Goal: Transaction & Acquisition: Book appointment/travel/reservation

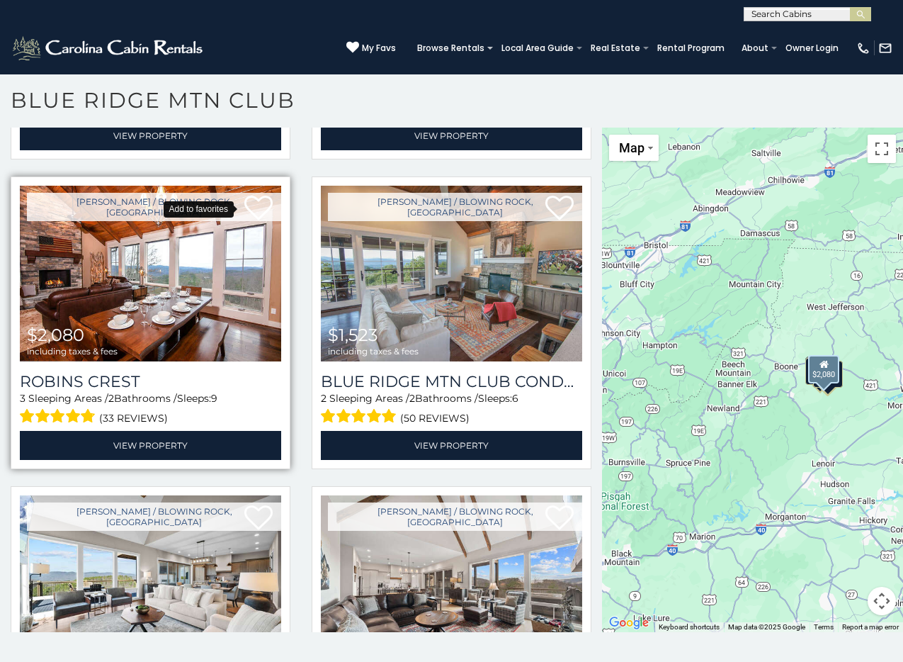
scroll to position [365, 0]
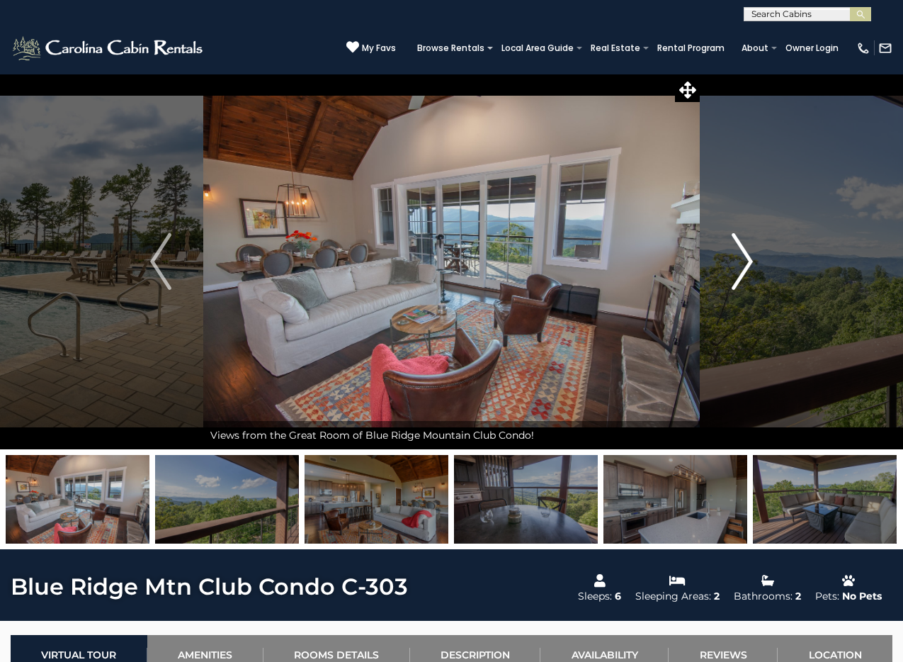
click at [725, 251] on button "Next" at bounding box center [742, 261] width 85 height 375
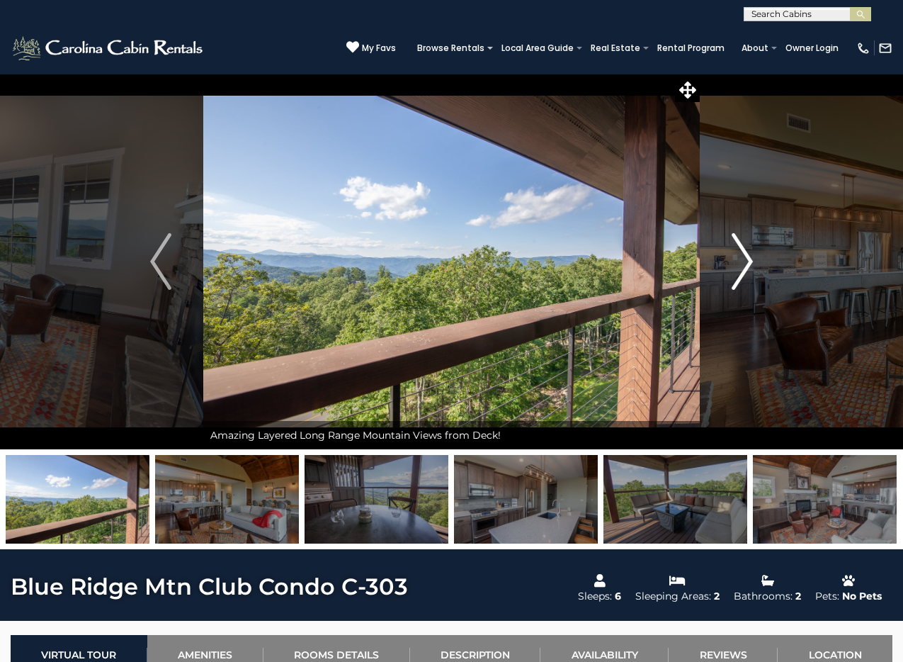
click at [725, 251] on button "Next" at bounding box center [742, 261] width 85 height 375
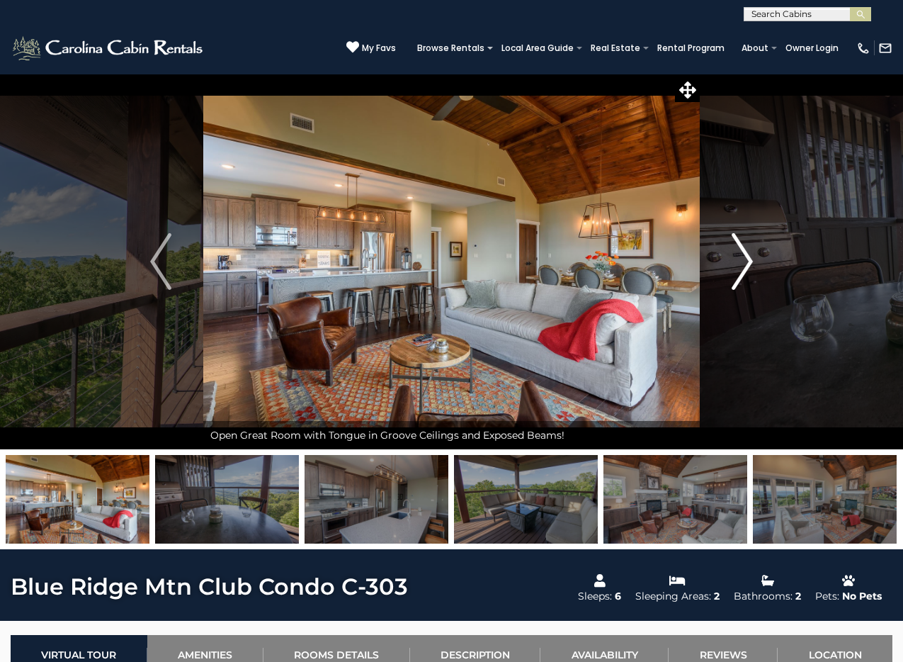
click at [725, 251] on button "Next" at bounding box center [742, 261] width 85 height 375
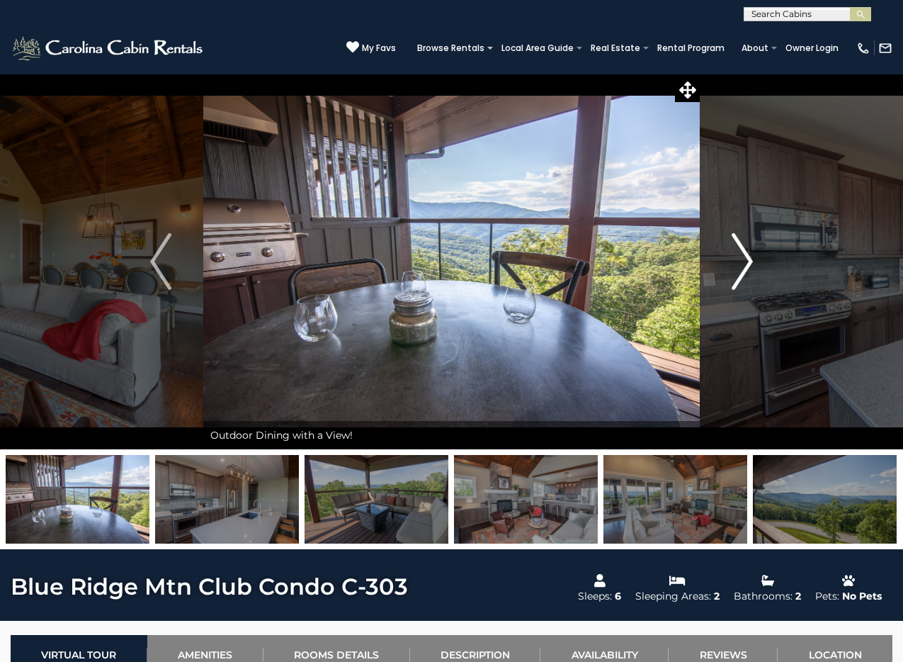
click at [725, 251] on button "Next" at bounding box center [742, 261] width 85 height 375
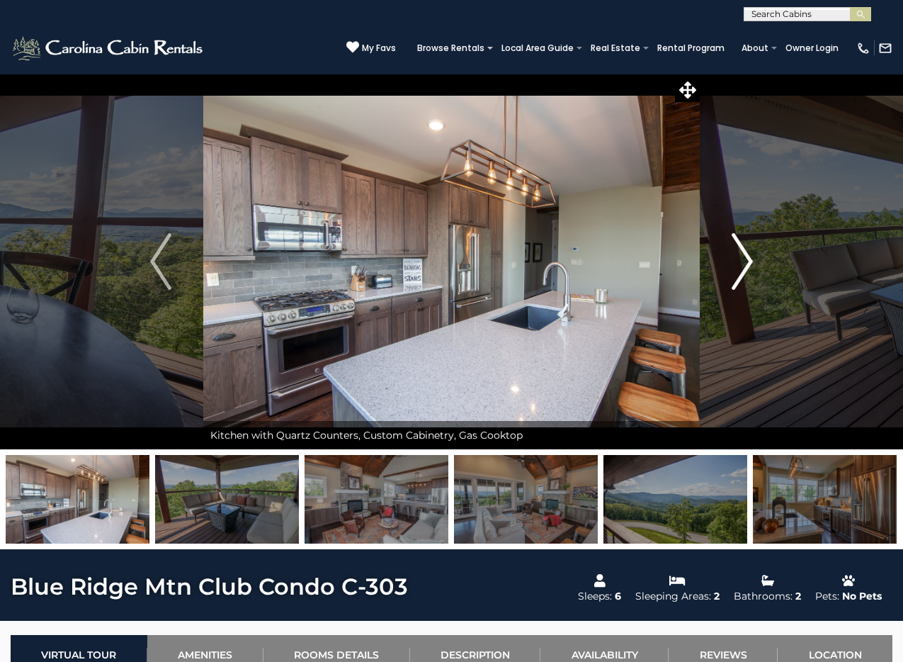
click at [725, 251] on button "Next" at bounding box center [742, 261] width 85 height 375
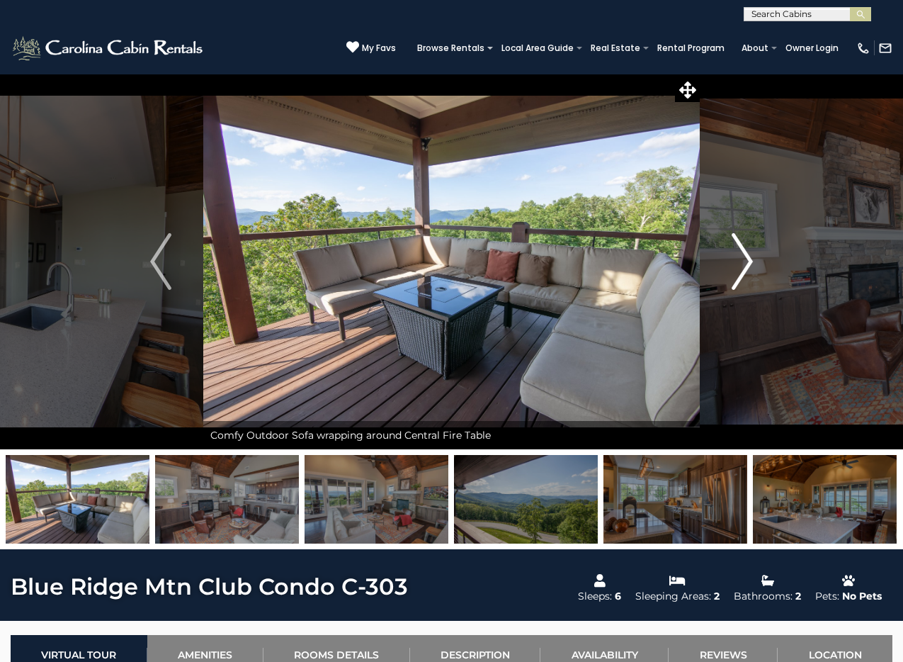
click at [741, 244] on img "Next" at bounding box center [742, 261] width 21 height 57
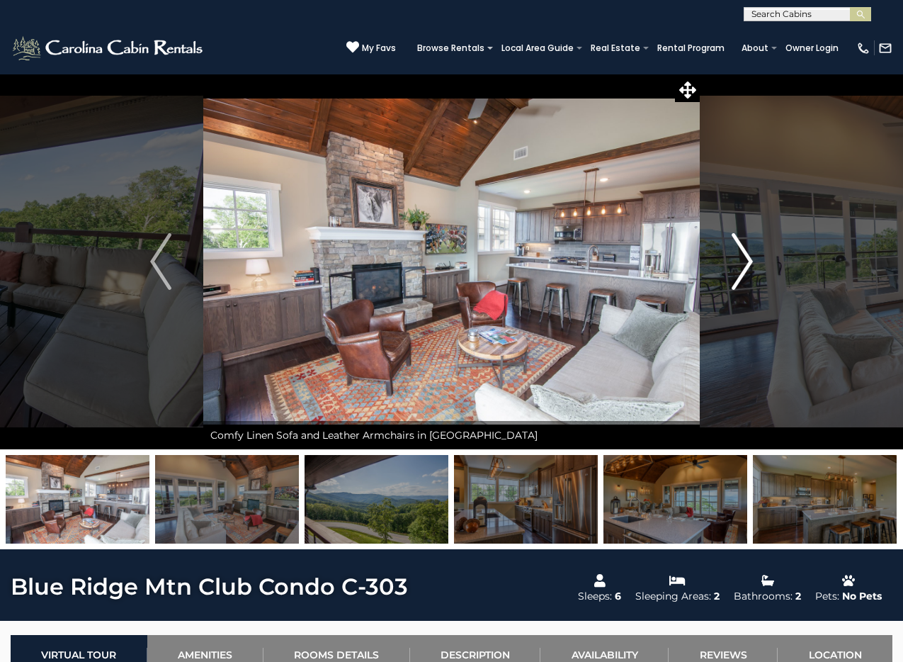
click at [741, 244] on img "Next" at bounding box center [742, 261] width 21 height 57
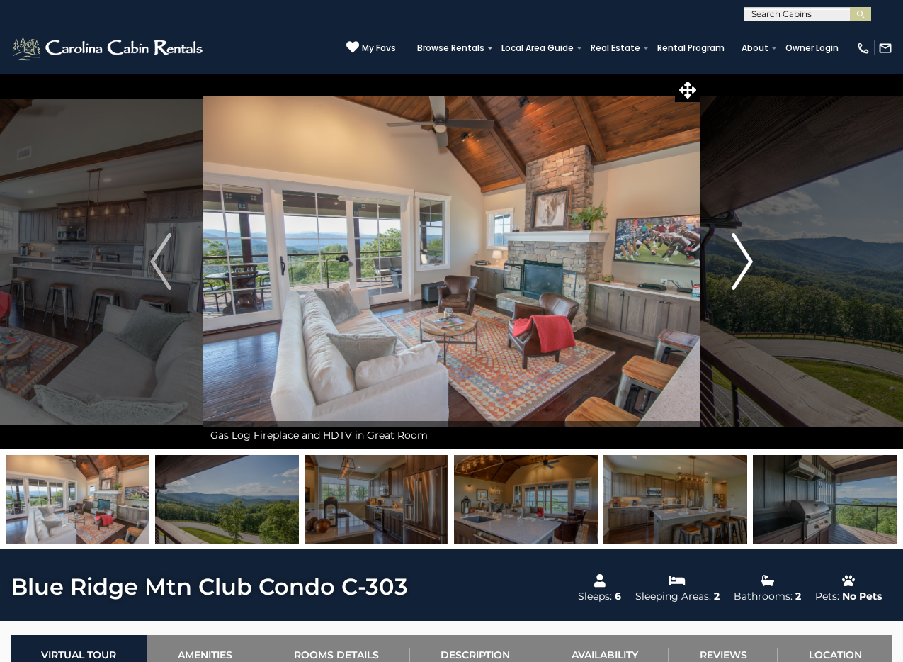
click at [741, 244] on img "Next" at bounding box center [742, 261] width 21 height 57
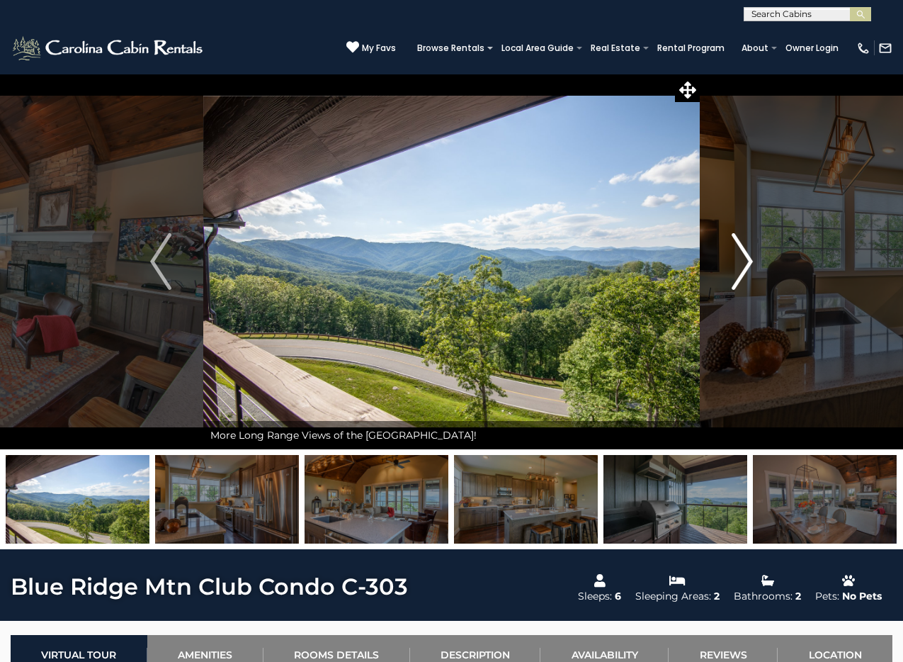
click at [741, 244] on img "Next" at bounding box center [742, 261] width 21 height 57
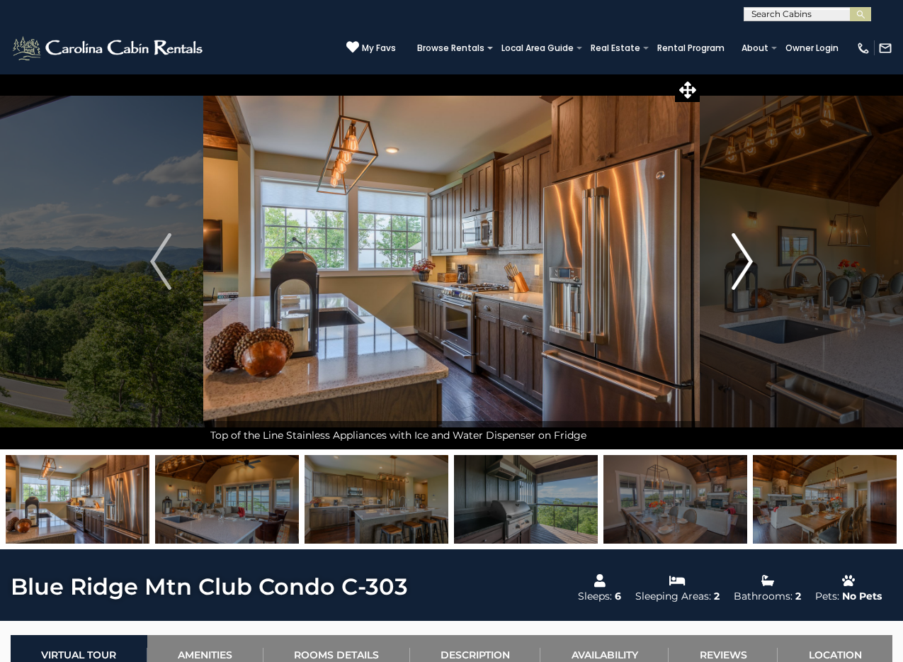
click at [741, 244] on img "Next" at bounding box center [742, 261] width 21 height 57
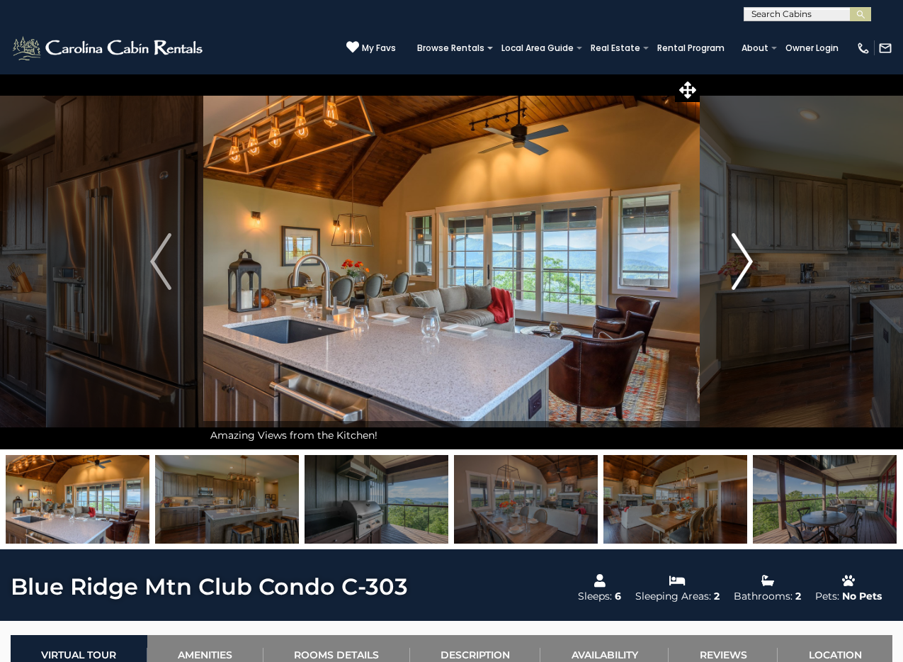
click at [744, 243] on img "Next" at bounding box center [742, 261] width 21 height 57
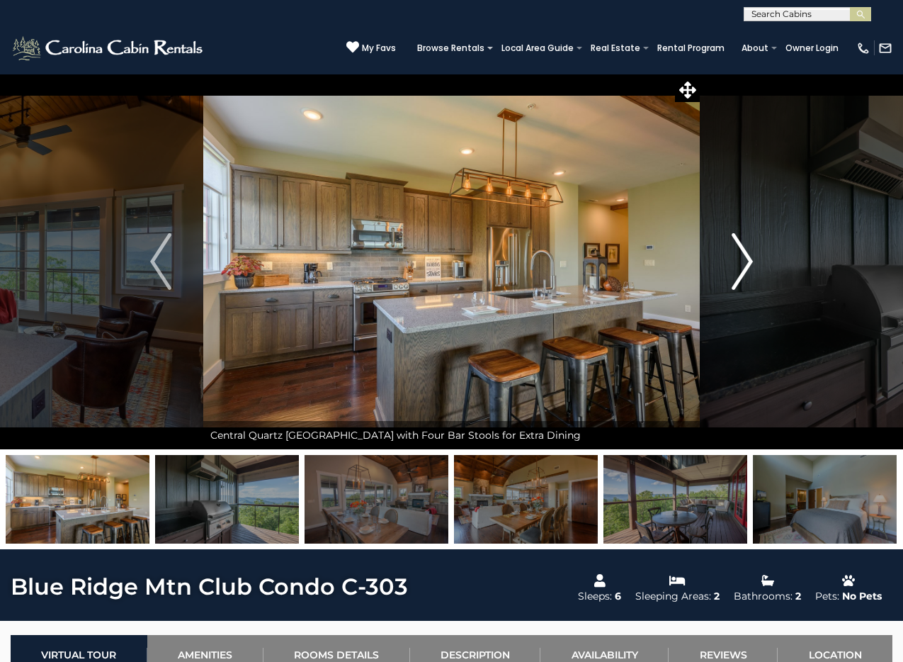
click at [744, 243] on img "Next" at bounding box center [742, 261] width 21 height 57
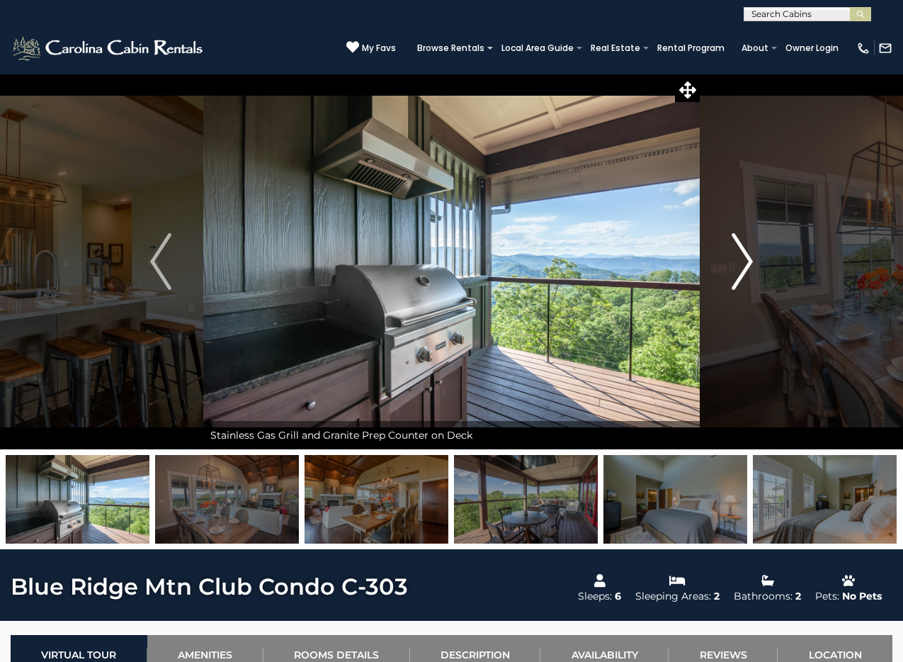
click at [744, 243] on img "Next" at bounding box center [742, 261] width 21 height 57
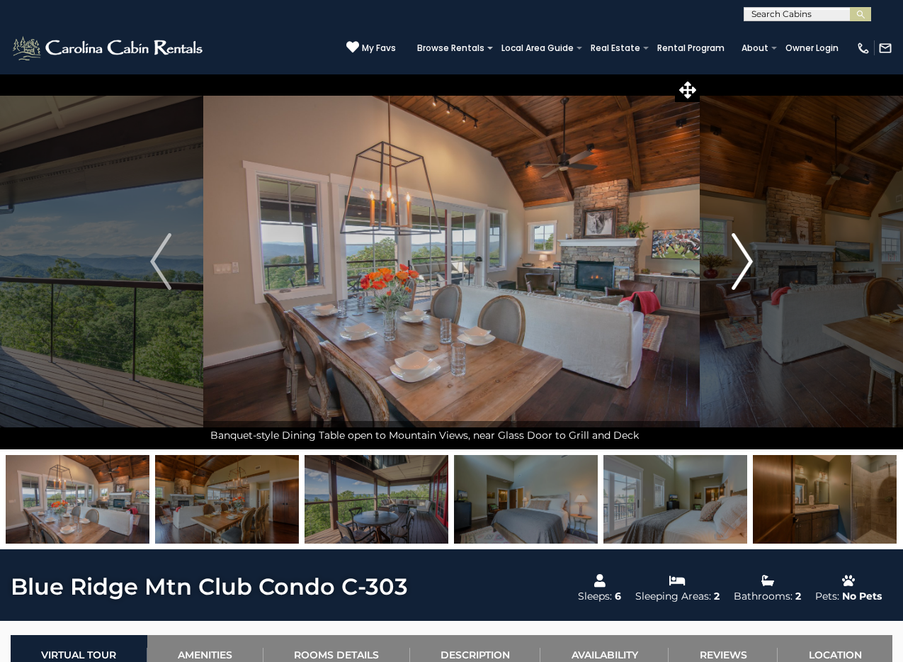
click at [744, 243] on img "Next" at bounding box center [742, 261] width 21 height 57
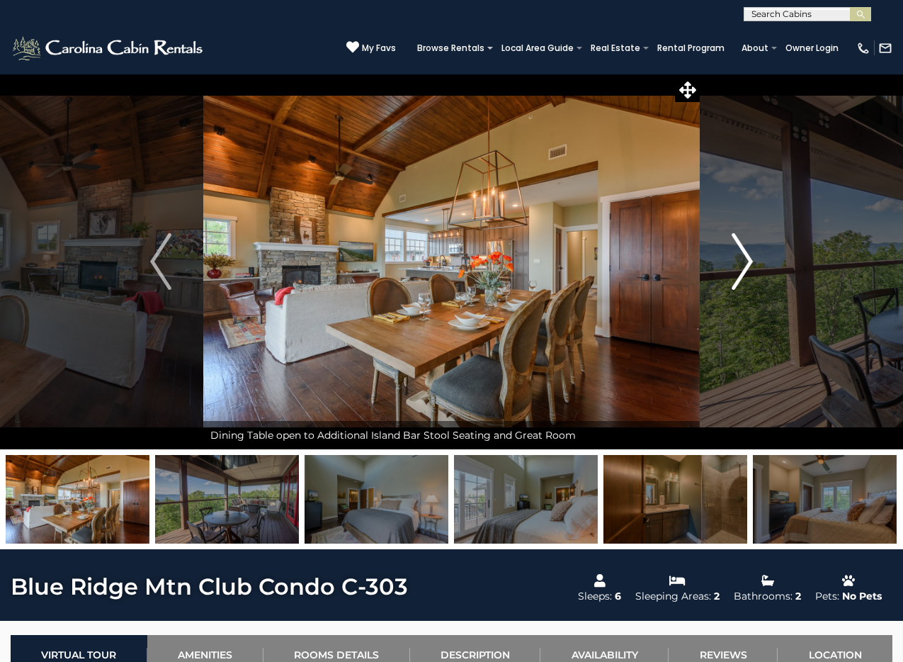
click at [744, 243] on img "Next" at bounding box center [742, 261] width 21 height 57
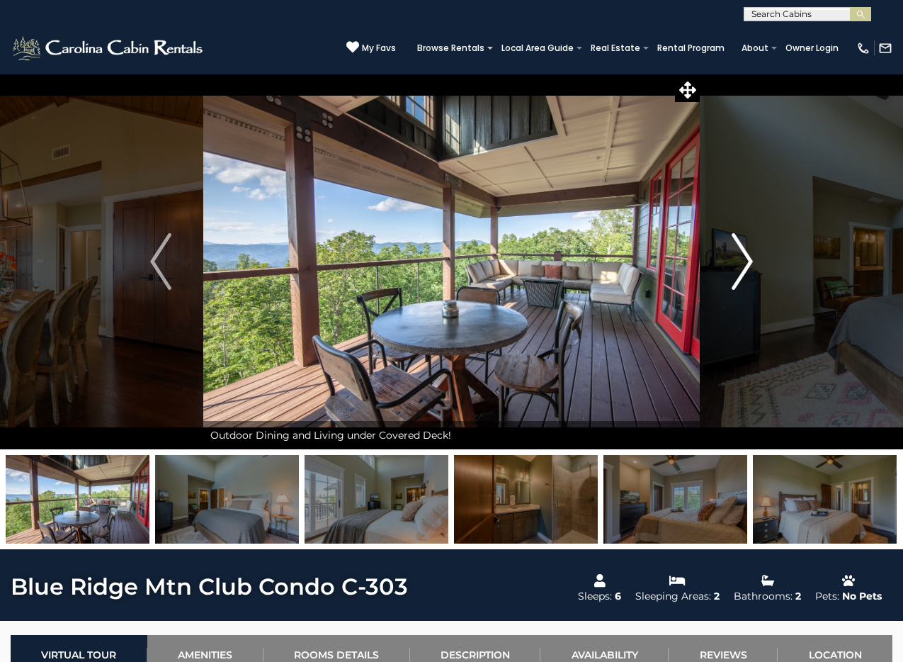
click at [744, 242] on img "Next" at bounding box center [742, 261] width 21 height 57
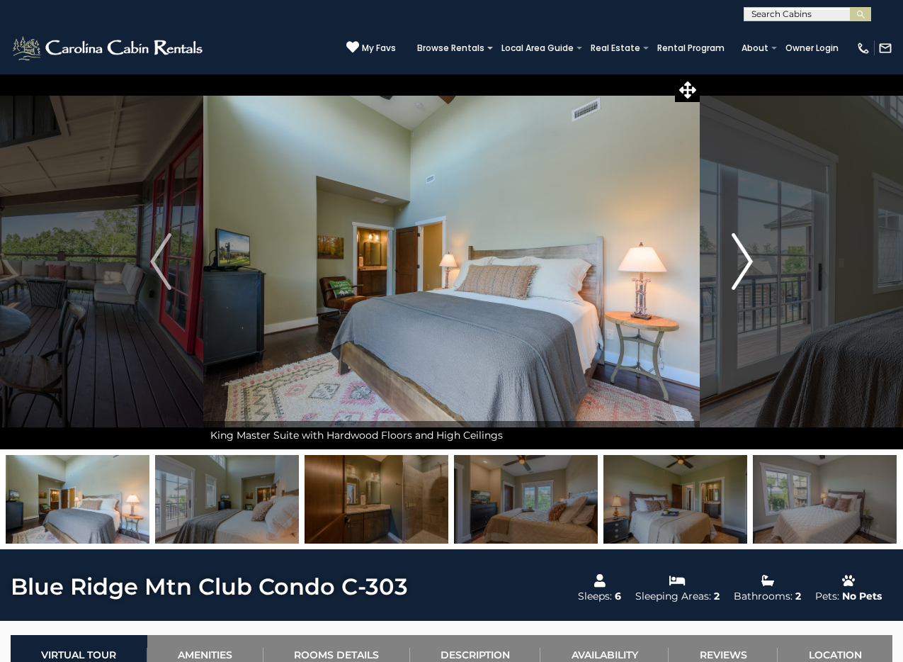
click at [744, 242] on img "Next" at bounding box center [742, 261] width 21 height 57
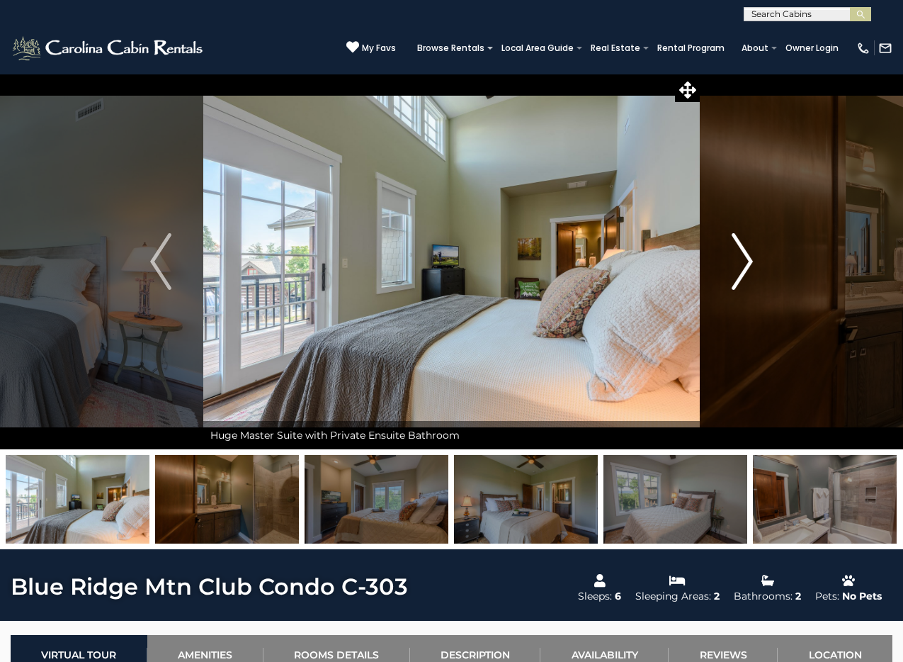
click at [744, 242] on img "Next" at bounding box center [742, 261] width 21 height 57
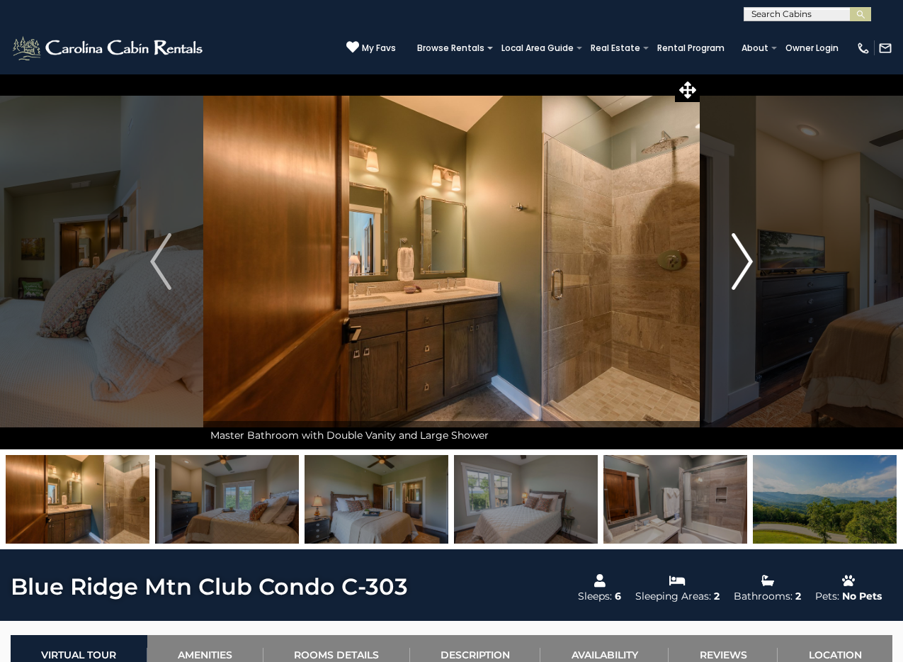
click at [744, 242] on img "Next" at bounding box center [742, 261] width 21 height 57
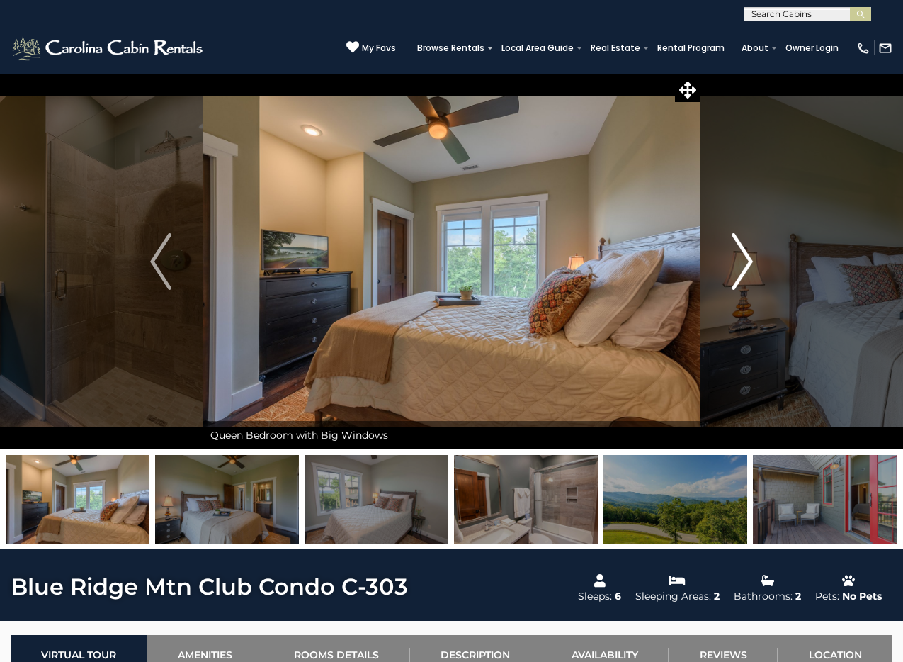
click at [744, 242] on img "Next" at bounding box center [742, 261] width 21 height 57
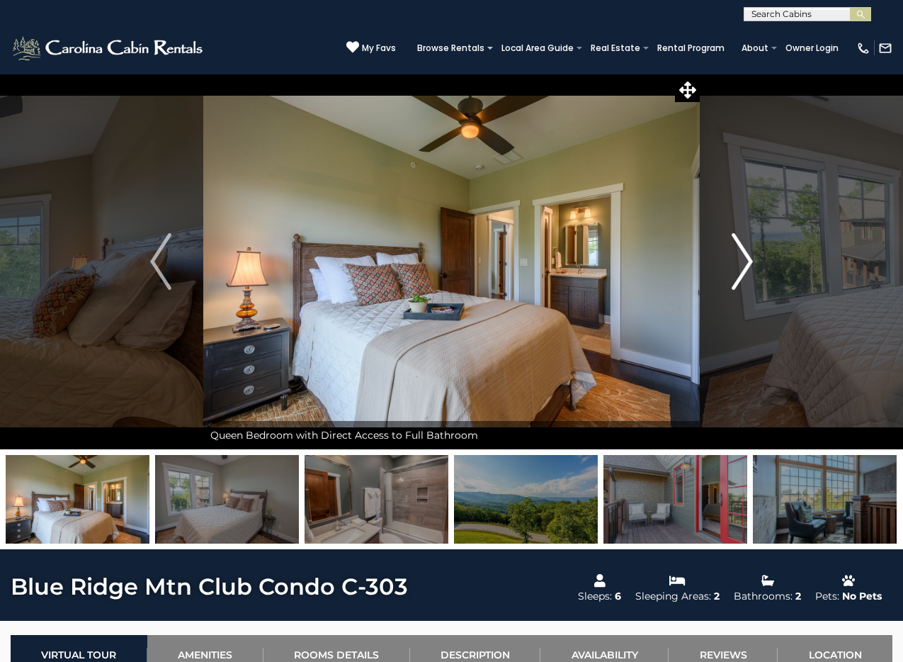
click at [744, 242] on img "Next" at bounding box center [742, 261] width 21 height 57
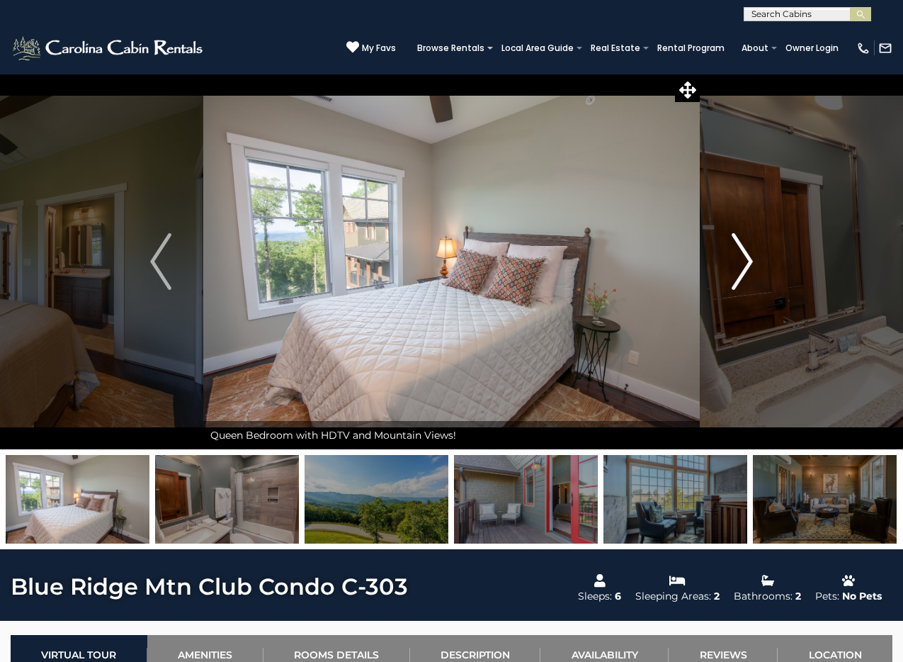
click at [744, 242] on img "Next" at bounding box center [742, 261] width 21 height 57
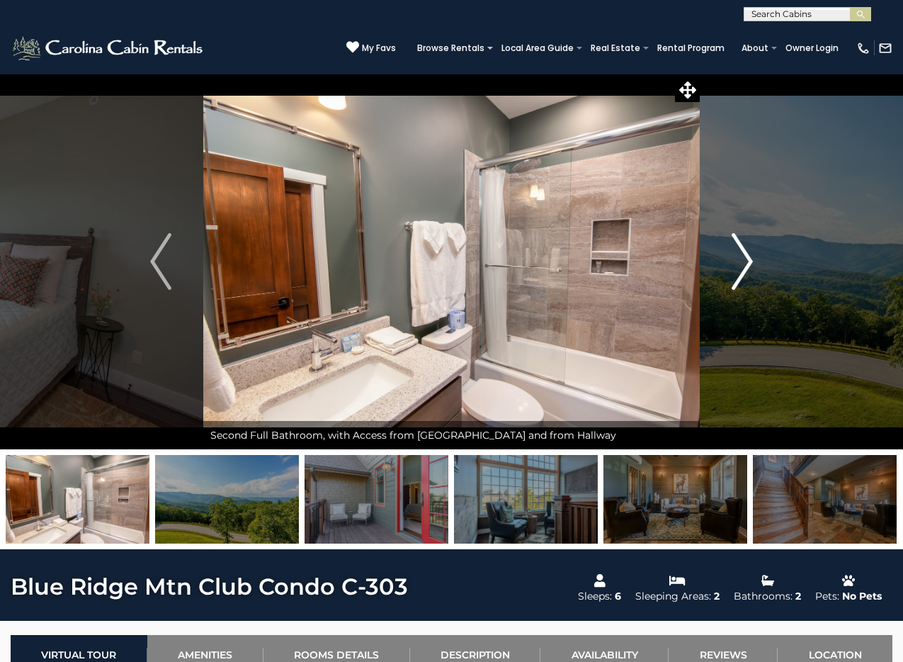
click at [744, 242] on img "Next" at bounding box center [742, 261] width 21 height 57
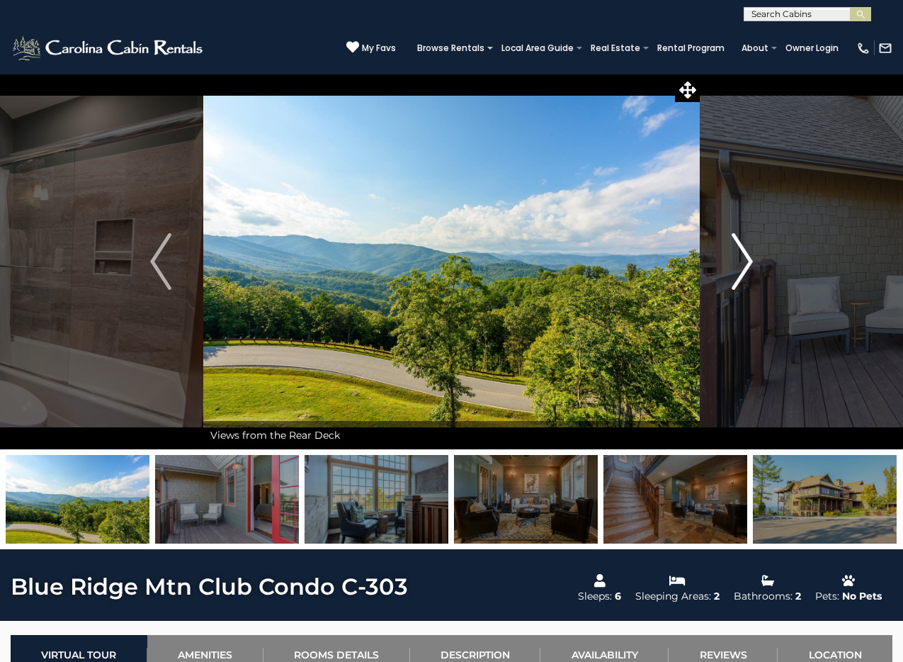
click at [744, 242] on img "Next" at bounding box center [742, 261] width 21 height 57
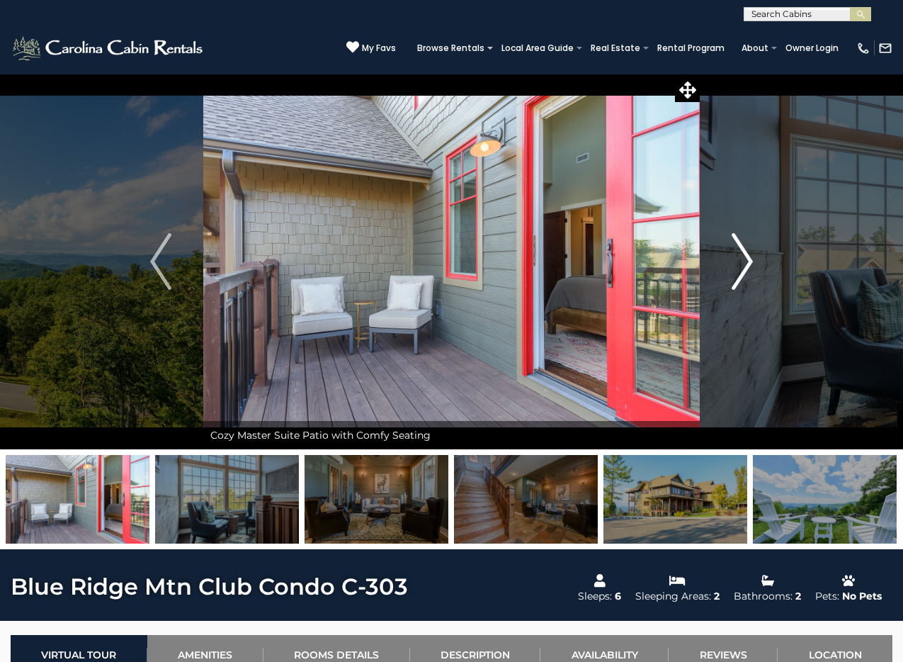
click at [749, 235] on img "Next" at bounding box center [742, 261] width 21 height 57
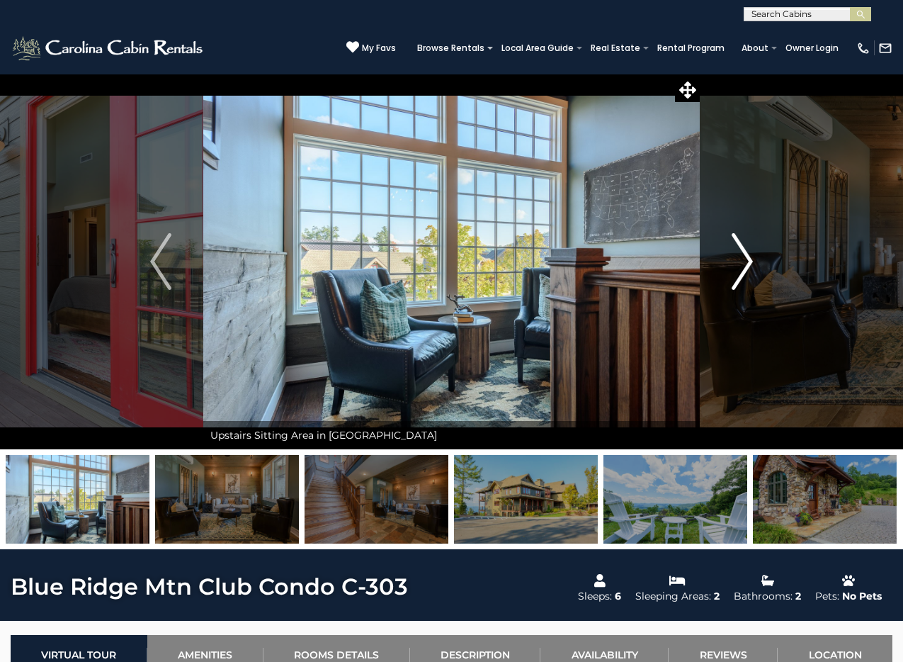
click at [749, 235] on img "Next" at bounding box center [742, 261] width 21 height 57
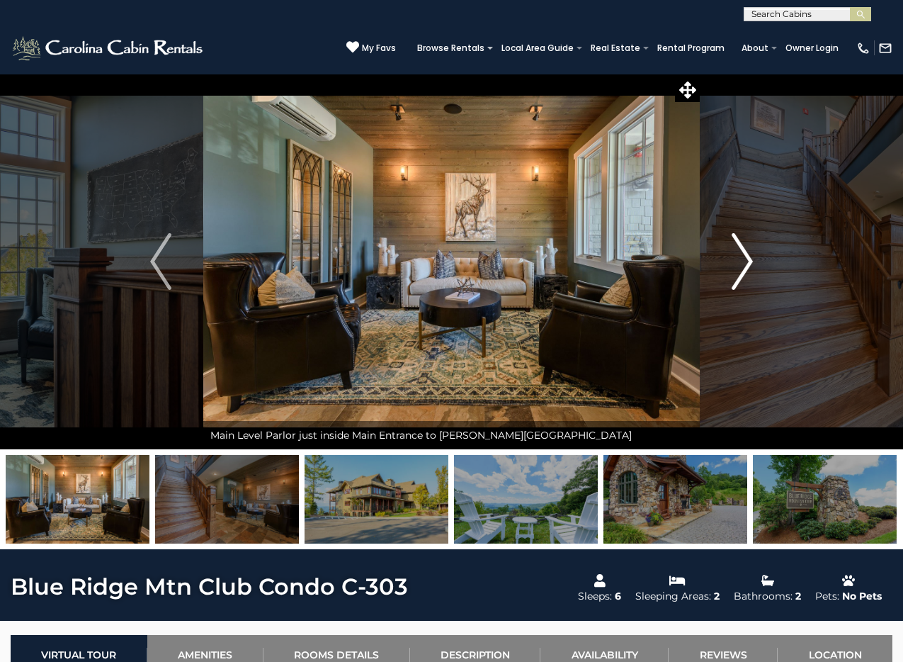
click at [749, 235] on img "Next" at bounding box center [742, 261] width 21 height 57
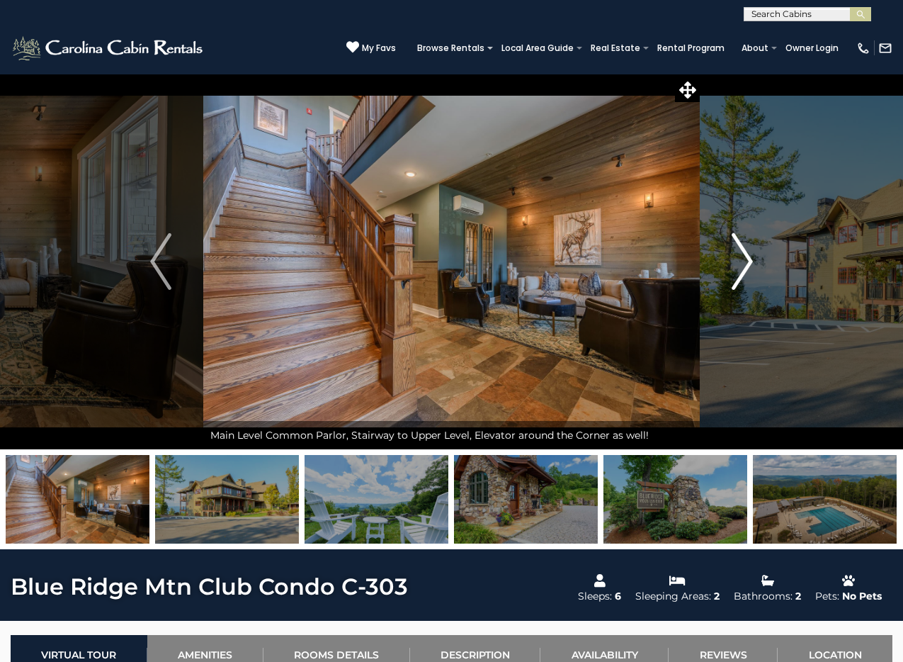
click at [749, 235] on img "Next" at bounding box center [742, 261] width 21 height 57
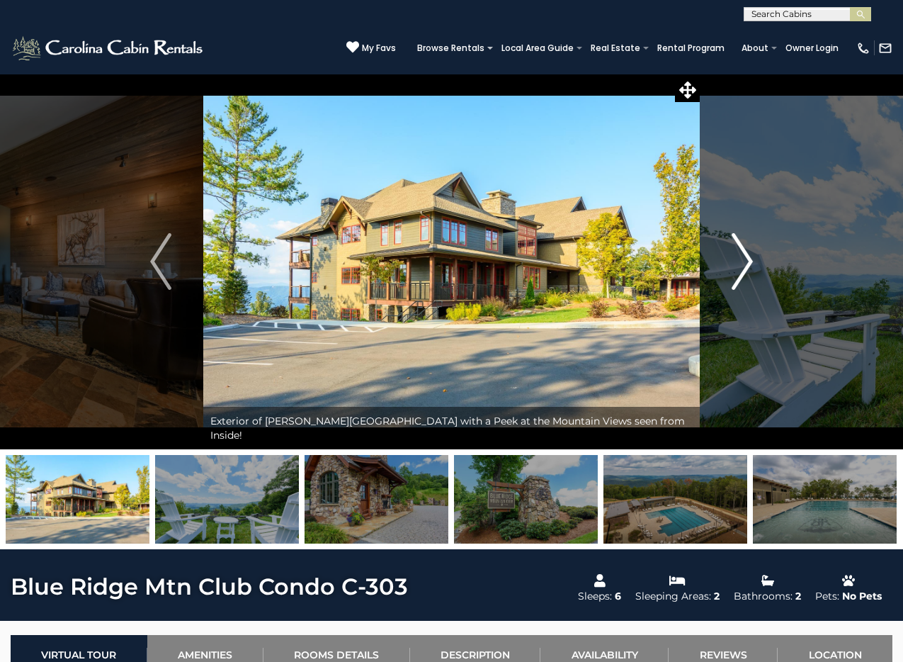
click at [735, 281] on img "Next" at bounding box center [742, 261] width 21 height 57
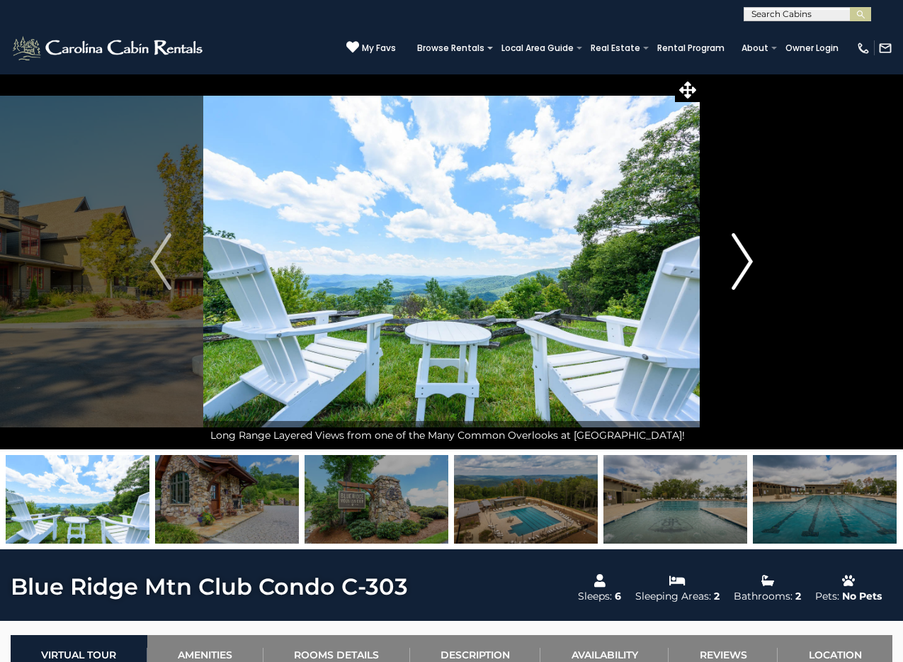
click at [735, 281] on img "Next" at bounding box center [742, 261] width 21 height 57
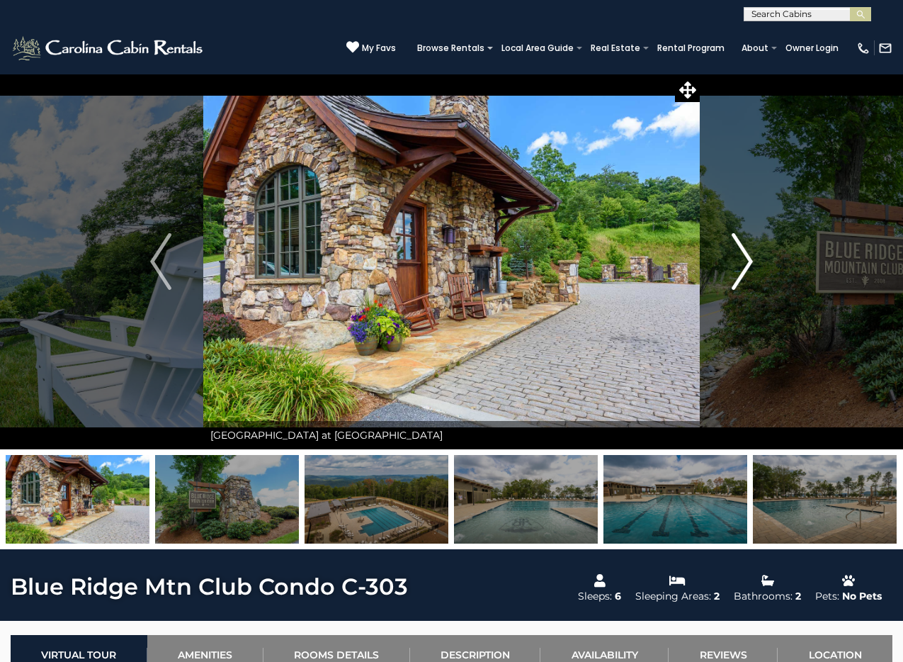
click at [735, 278] on img "Next" at bounding box center [742, 261] width 21 height 57
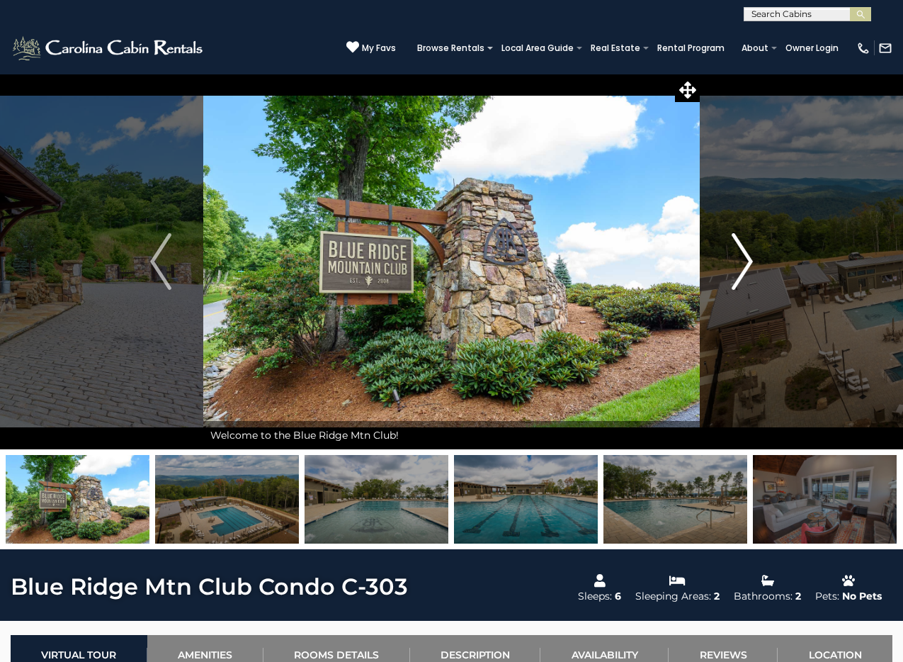
click at [734, 267] on img "Next" at bounding box center [742, 261] width 21 height 57
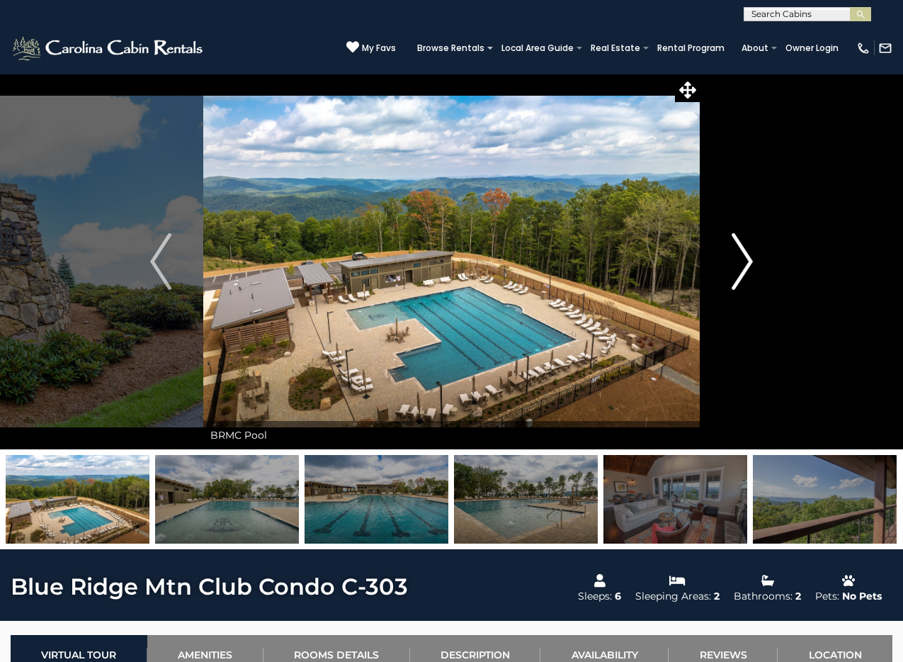
click at [734, 267] on img "Next" at bounding box center [742, 261] width 21 height 57
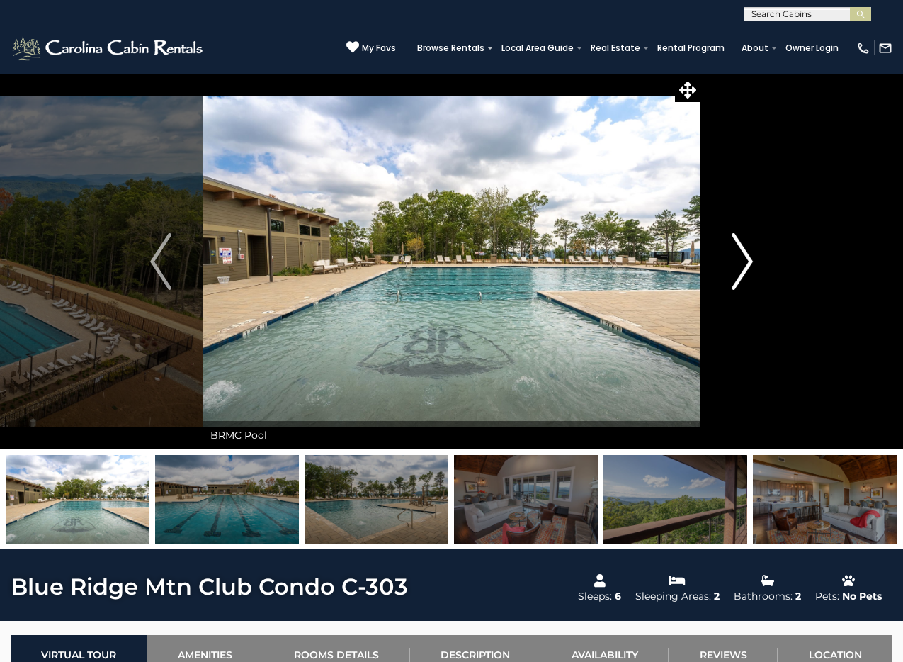
click at [734, 267] on img "Next" at bounding box center [742, 261] width 21 height 57
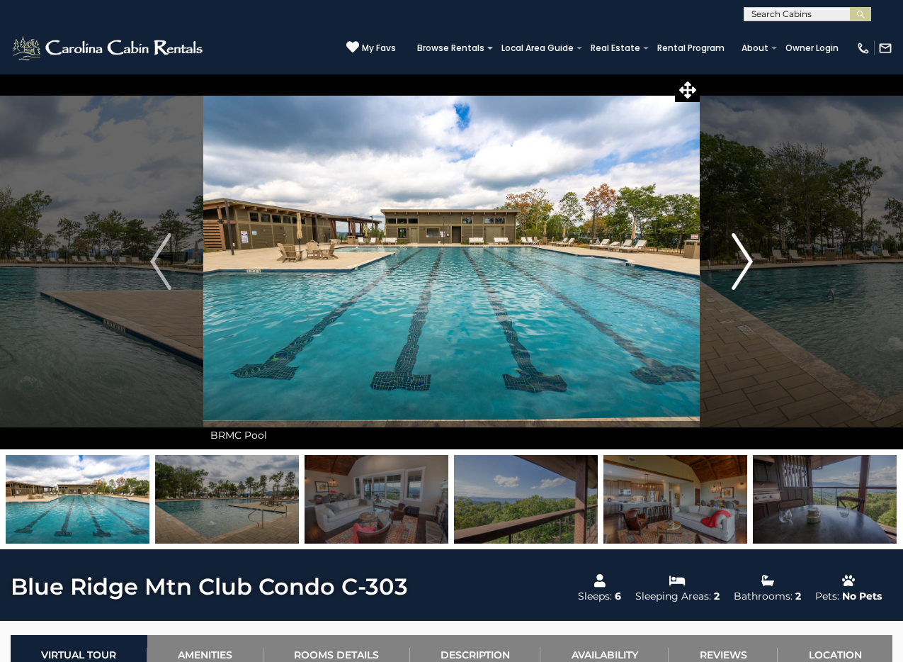
click at [734, 267] on img "Next" at bounding box center [742, 261] width 21 height 57
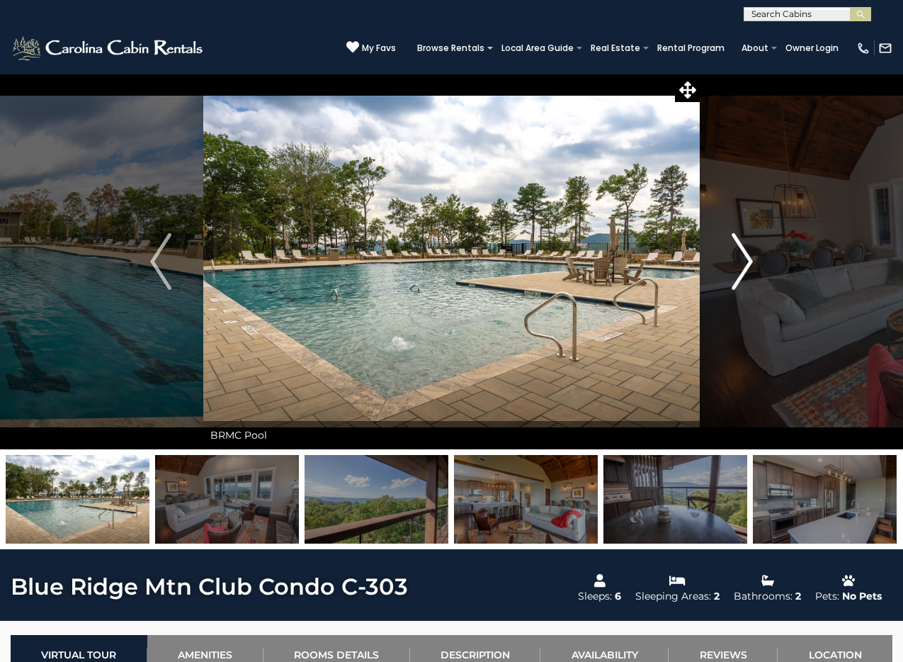
click at [734, 267] on img "Next" at bounding box center [742, 261] width 21 height 57
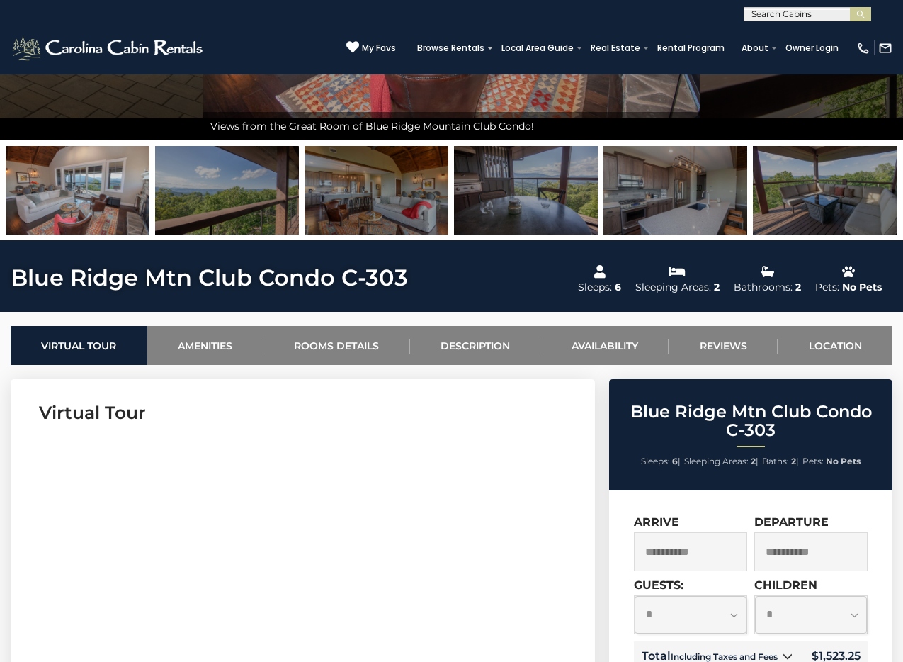
scroll to position [382, 0]
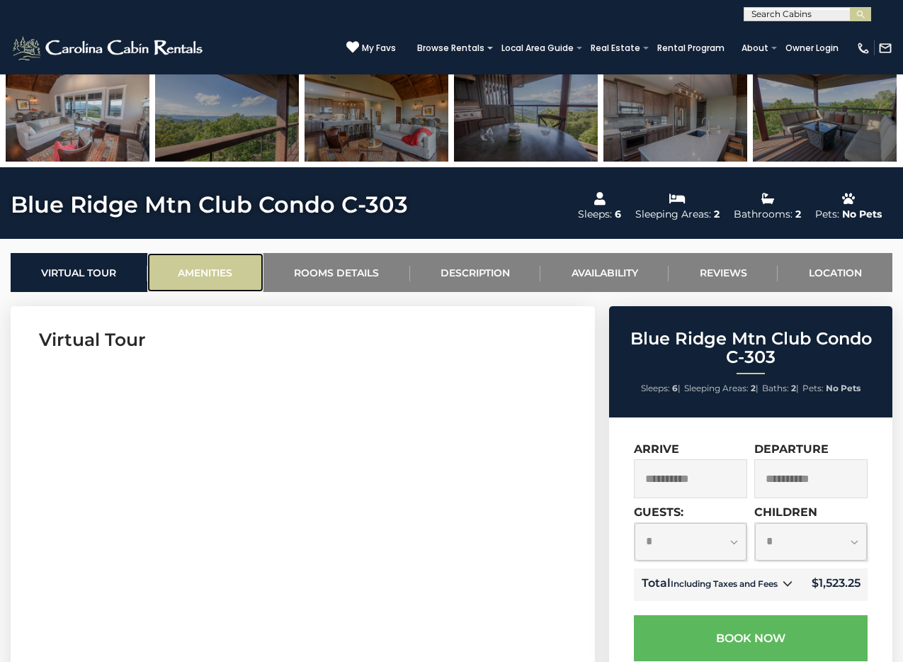
click at [217, 279] on link "Amenities" at bounding box center [205, 272] width 116 height 39
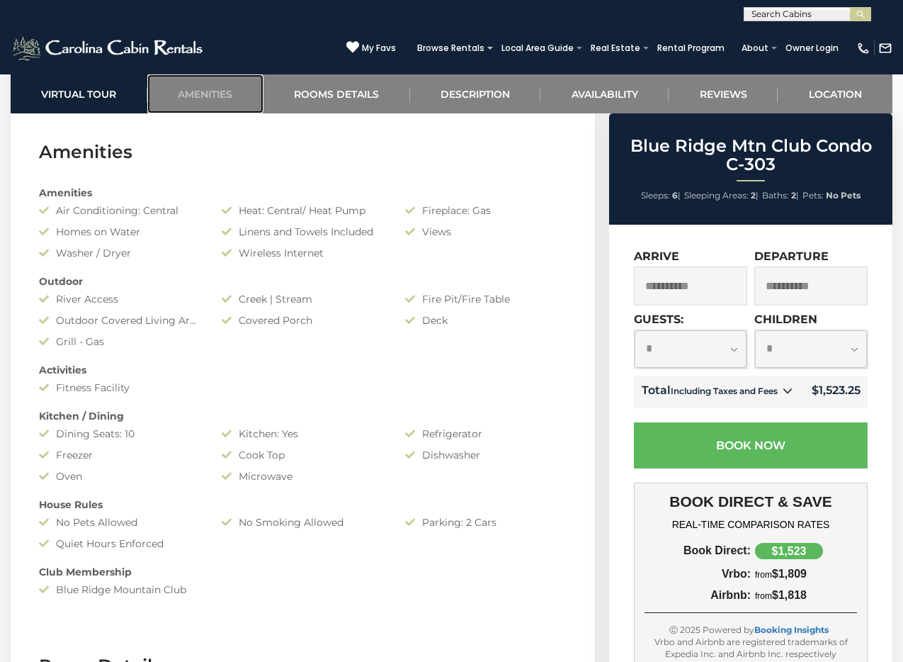
scroll to position [1014, 0]
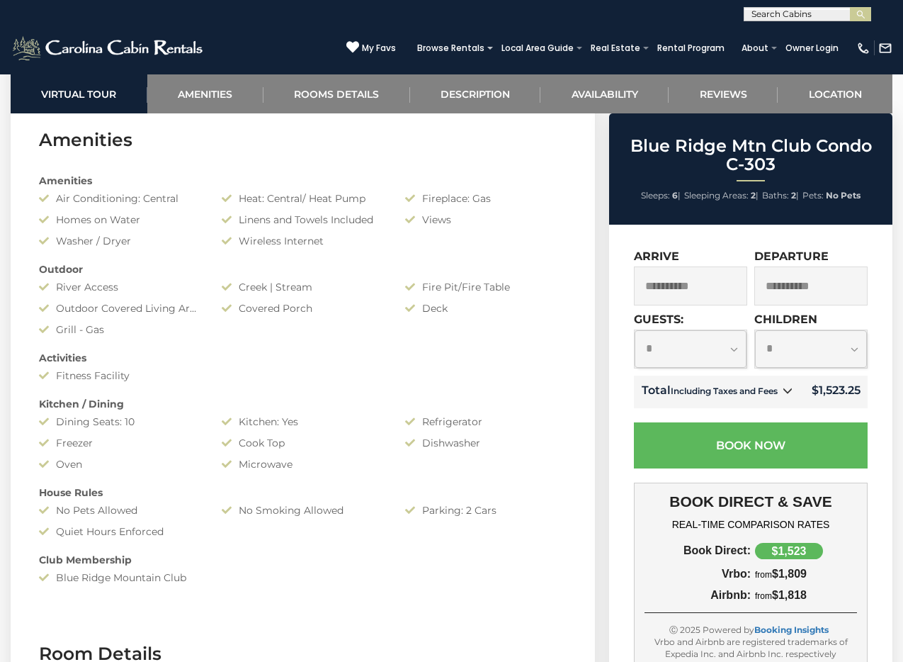
drag, startPoint x: 125, startPoint y: 377, endPoint x: 145, endPoint y: 370, distance: 20.2
click at [125, 377] on div "Fitness Facility" at bounding box center [119, 375] width 183 height 14
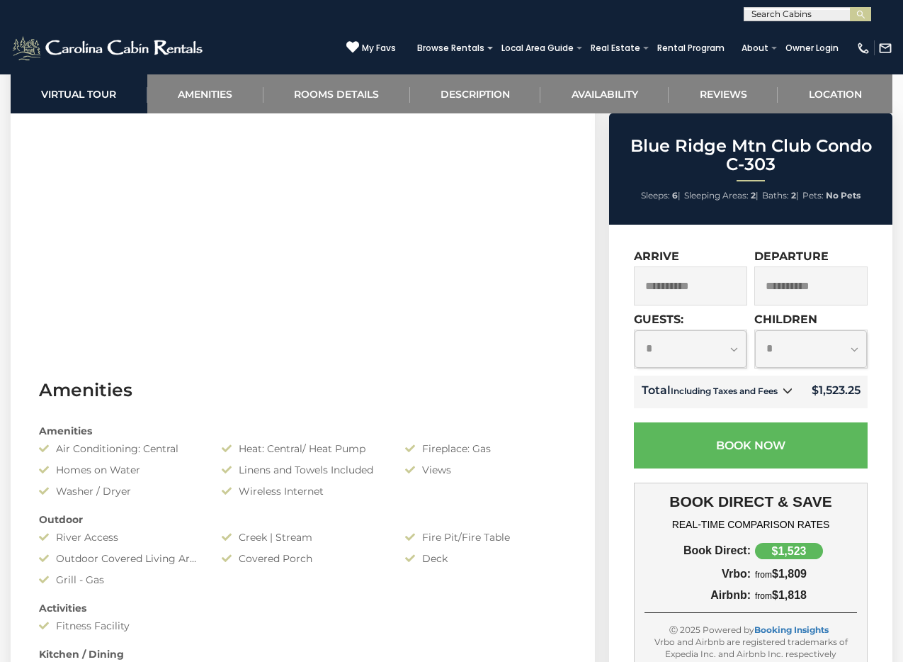
scroll to position [0, 0]
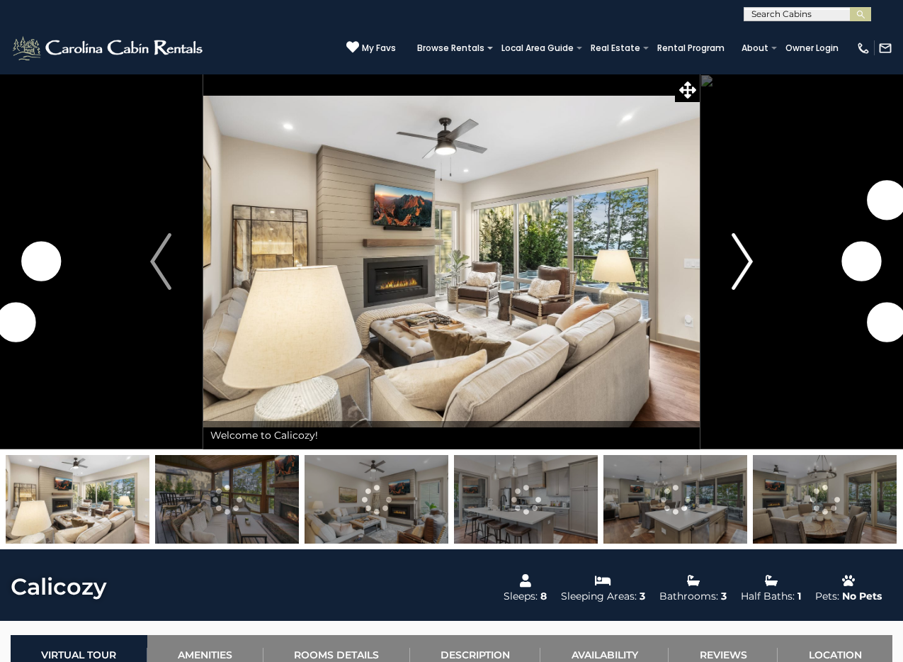
click at [721, 269] on button "Next" at bounding box center [742, 261] width 85 height 375
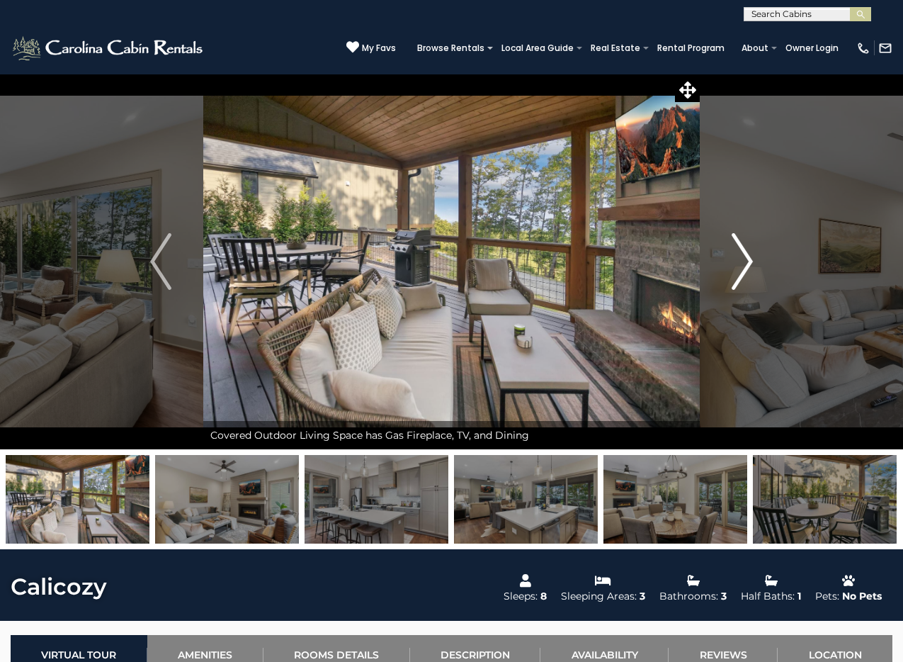
click at [746, 240] on img "Next" at bounding box center [742, 261] width 21 height 57
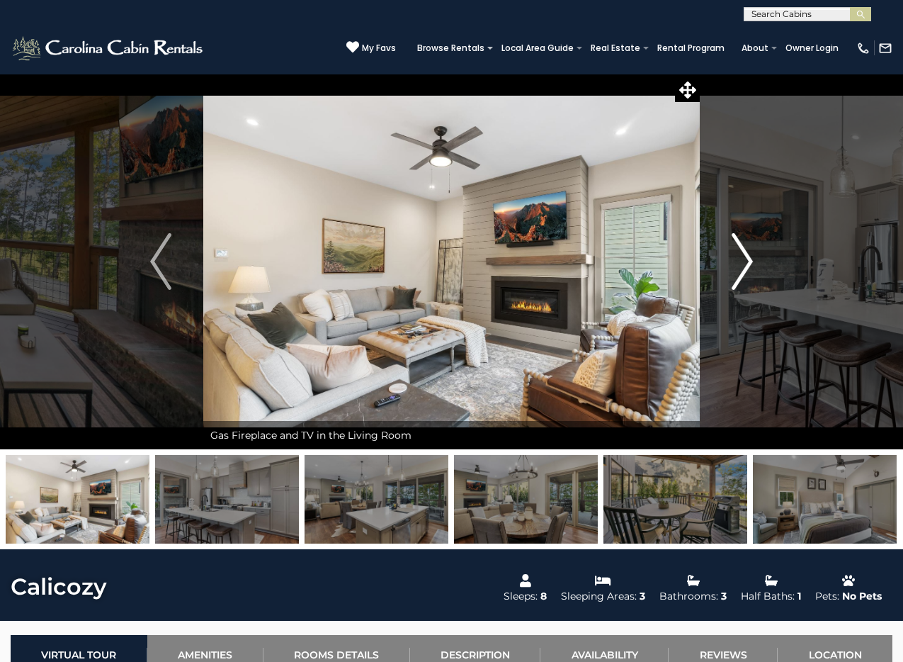
click at [744, 240] on img "Next" at bounding box center [742, 261] width 21 height 57
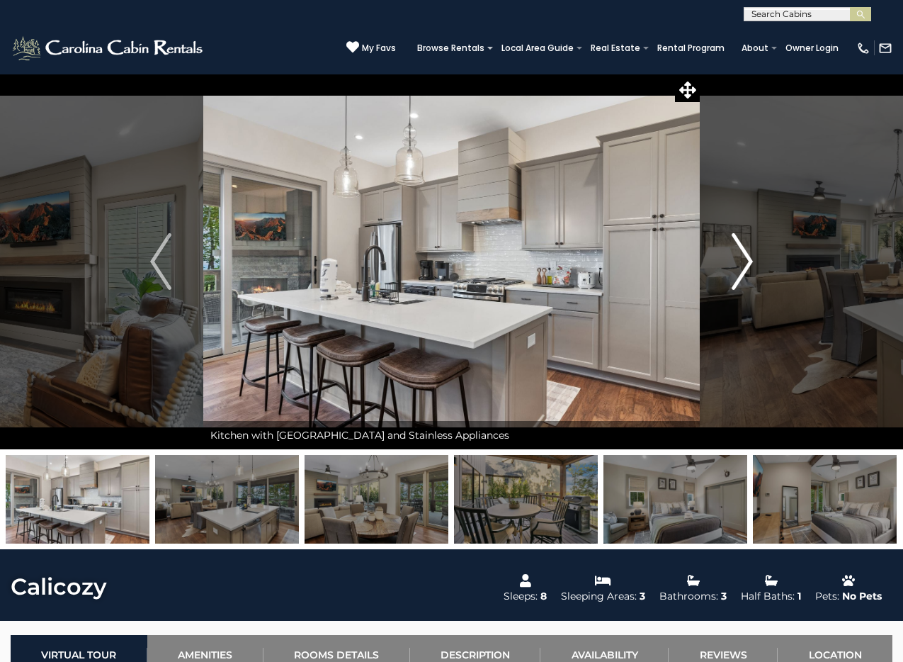
click at [744, 239] on img "Next" at bounding box center [742, 261] width 21 height 57
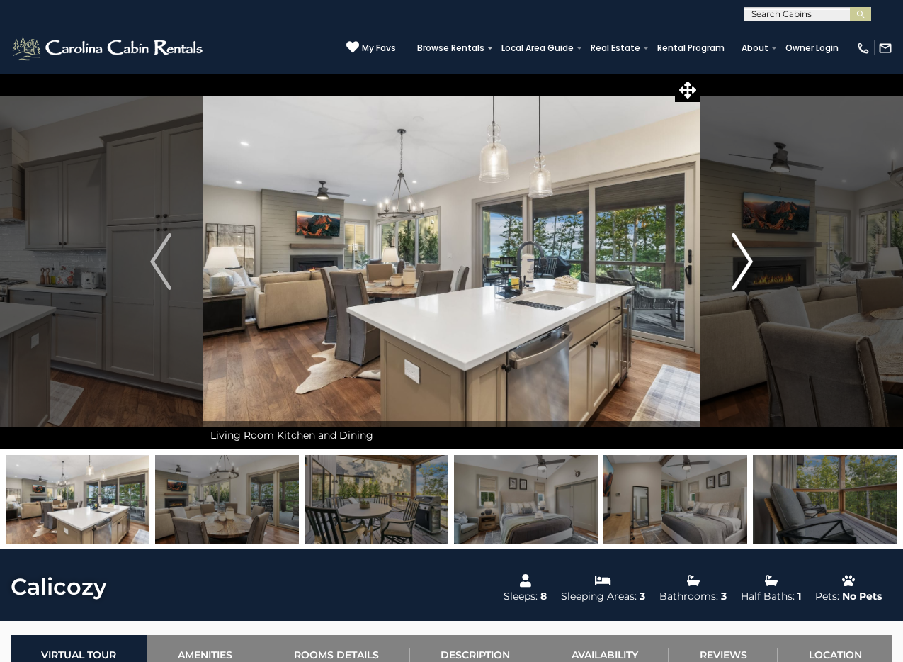
click at [742, 247] on img "Next" at bounding box center [742, 261] width 21 height 57
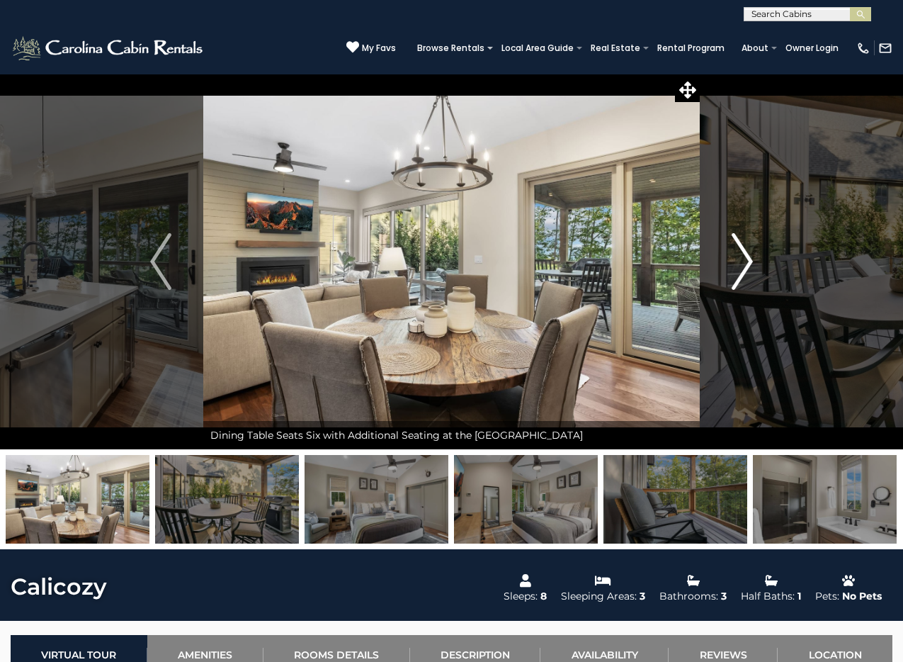
click at [743, 244] on img "Next" at bounding box center [742, 261] width 21 height 57
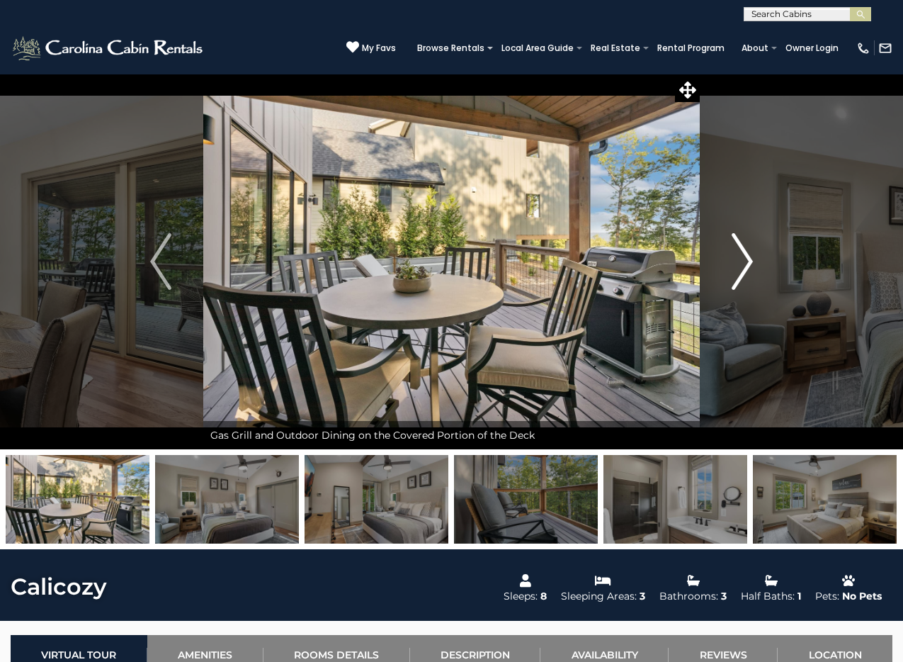
click at [743, 244] on img "Next" at bounding box center [742, 261] width 21 height 57
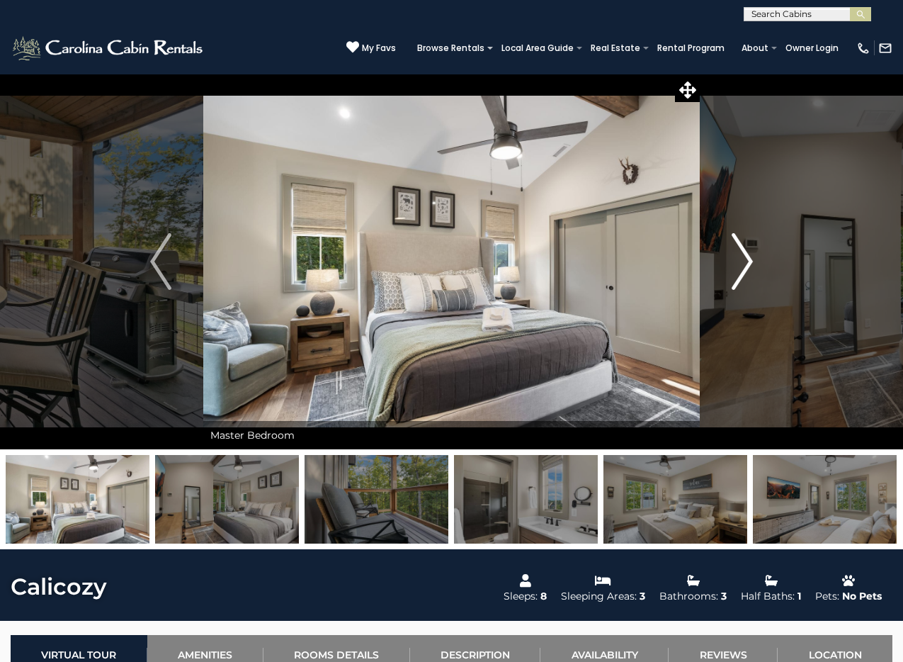
click at [743, 244] on img "Next" at bounding box center [742, 261] width 21 height 57
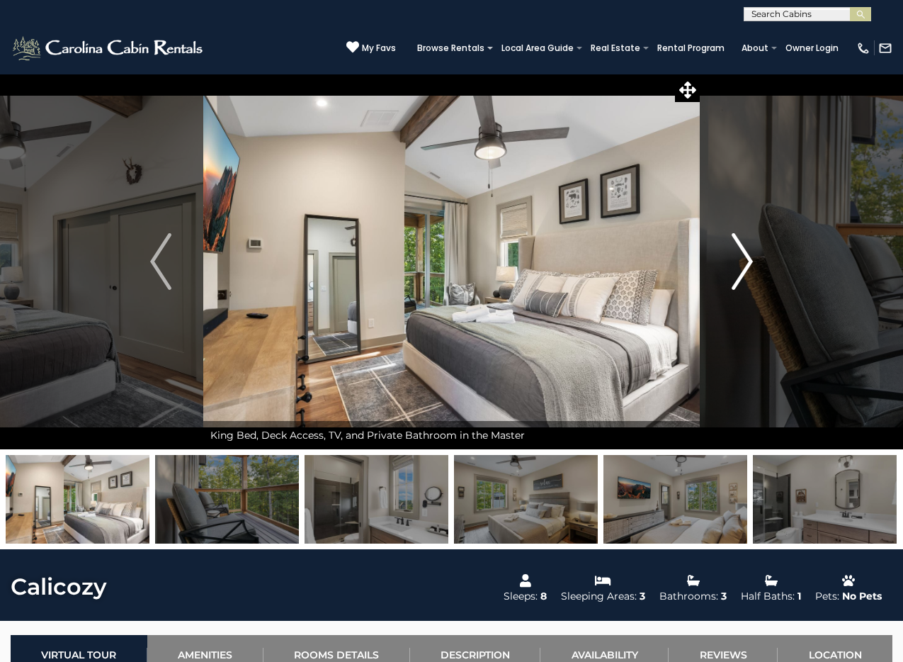
click at [743, 244] on img "Next" at bounding box center [742, 261] width 21 height 57
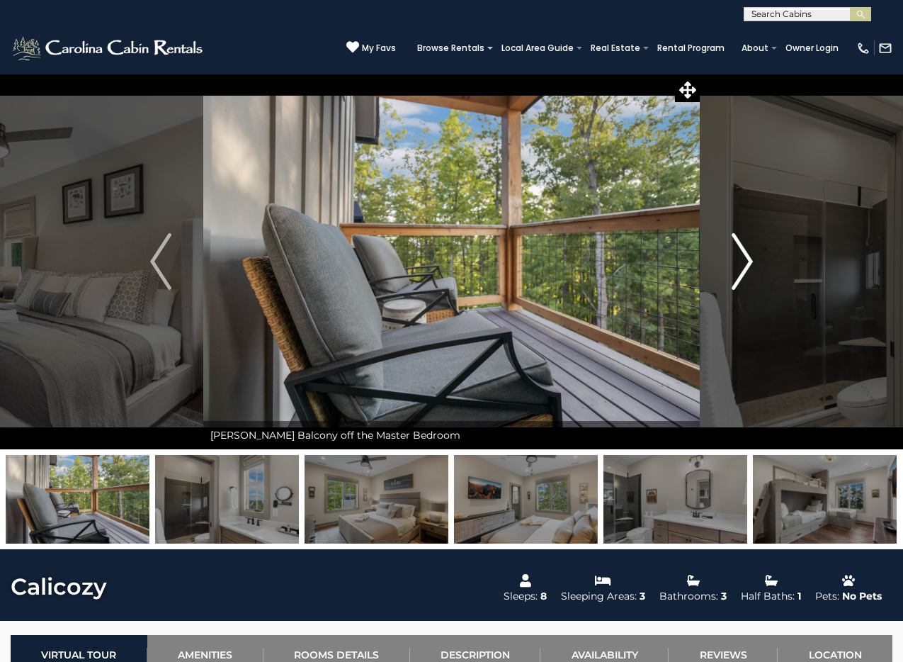
click at [743, 244] on img "Next" at bounding box center [742, 261] width 21 height 57
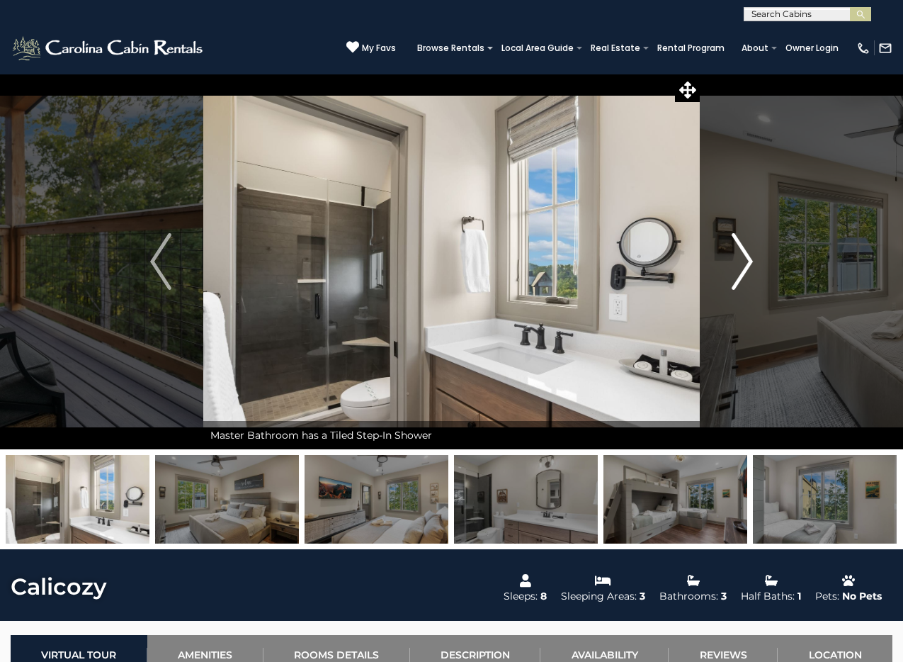
click at [743, 244] on img "Next" at bounding box center [742, 261] width 21 height 57
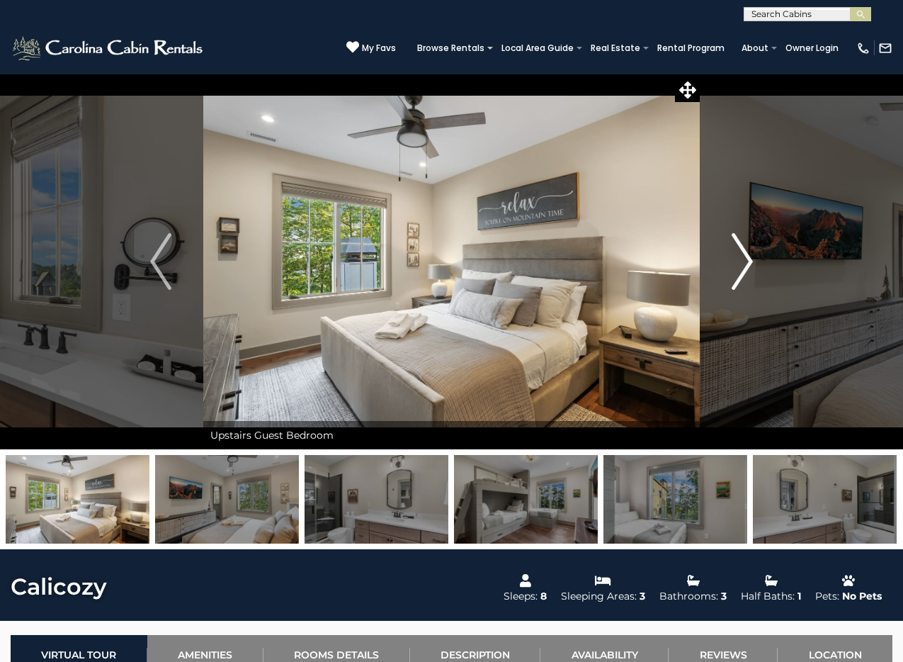
click at [742, 247] on img "Next" at bounding box center [742, 261] width 21 height 57
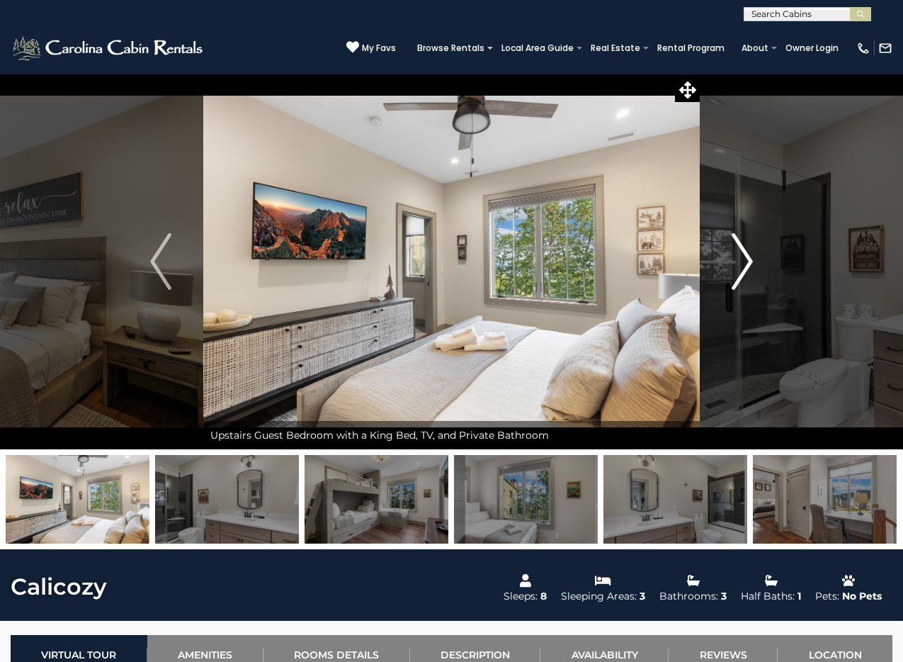
click at [742, 247] on img "Next" at bounding box center [742, 261] width 21 height 57
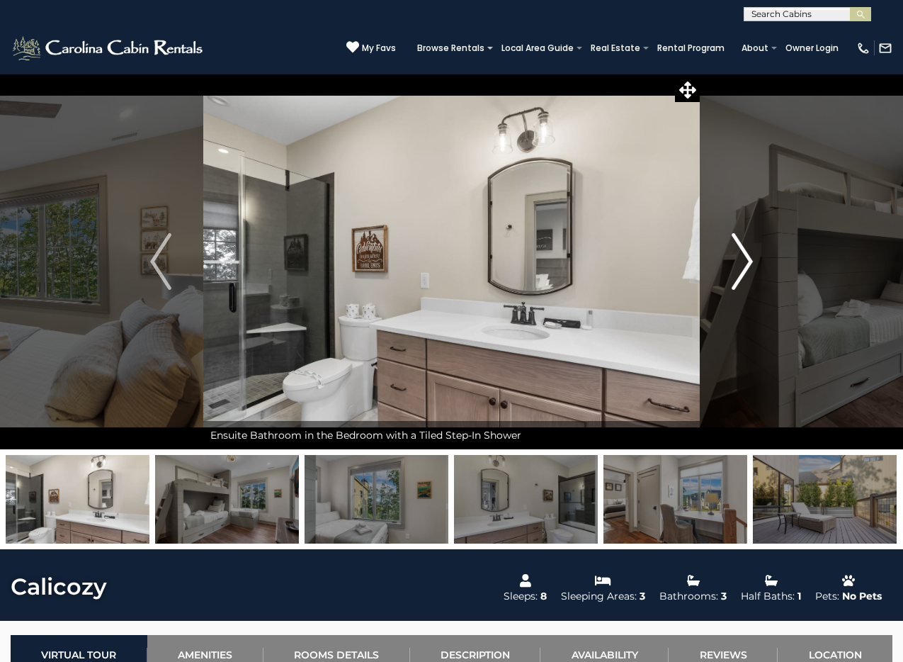
click at [742, 247] on img "Next" at bounding box center [742, 261] width 21 height 57
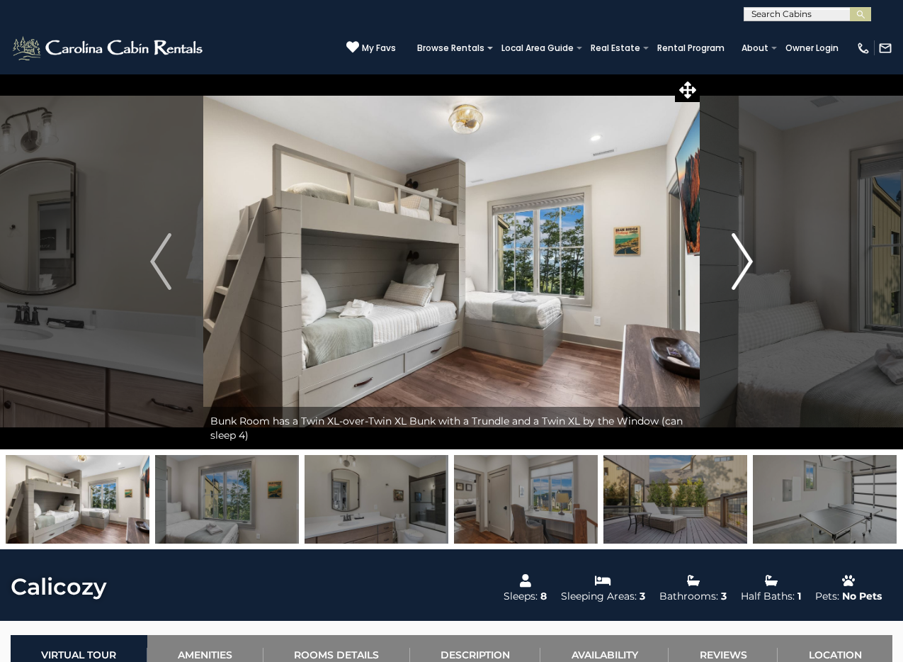
click at [739, 250] on img "Next" at bounding box center [742, 261] width 21 height 57
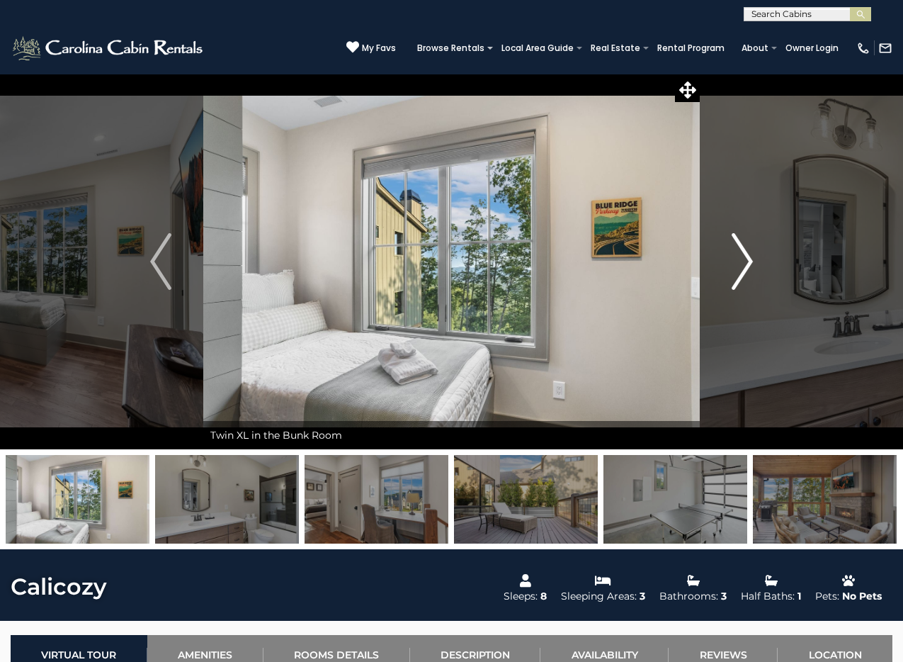
click at [739, 250] on img "Next" at bounding box center [742, 261] width 21 height 57
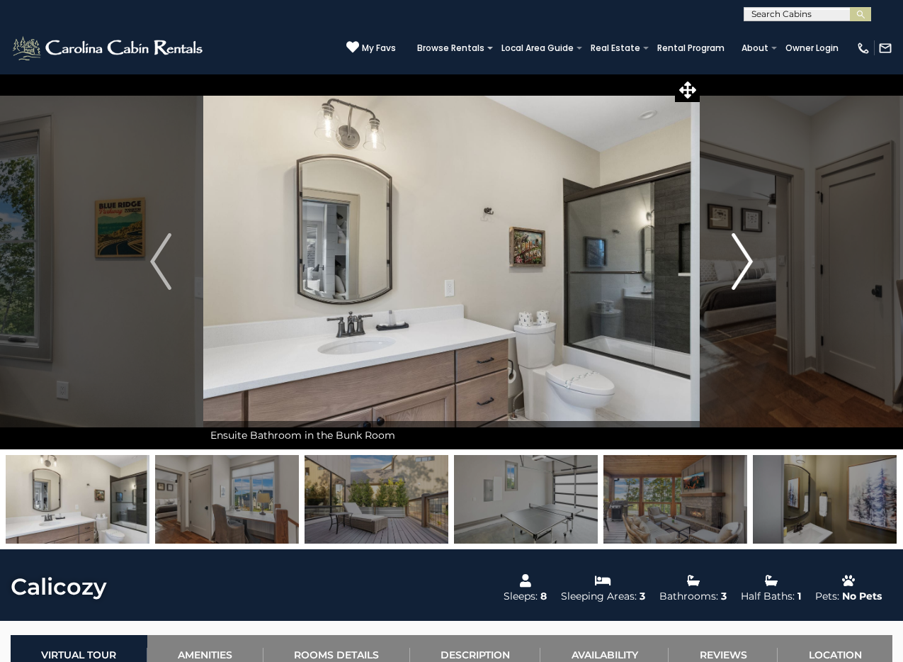
click at [739, 250] on img "Next" at bounding box center [742, 261] width 21 height 57
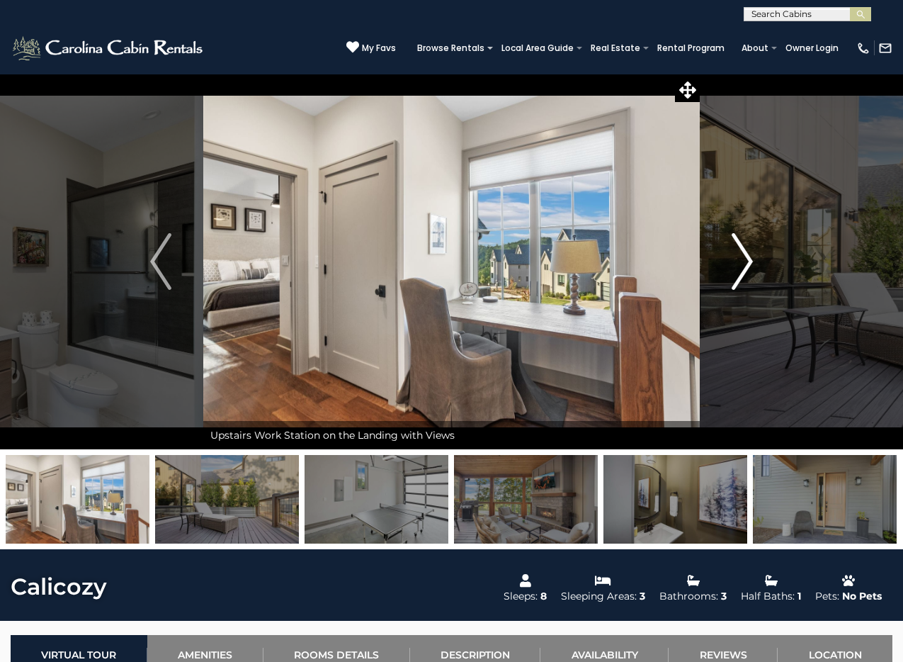
click at [739, 250] on img "Next" at bounding box center [742, 261] width 21 height 57
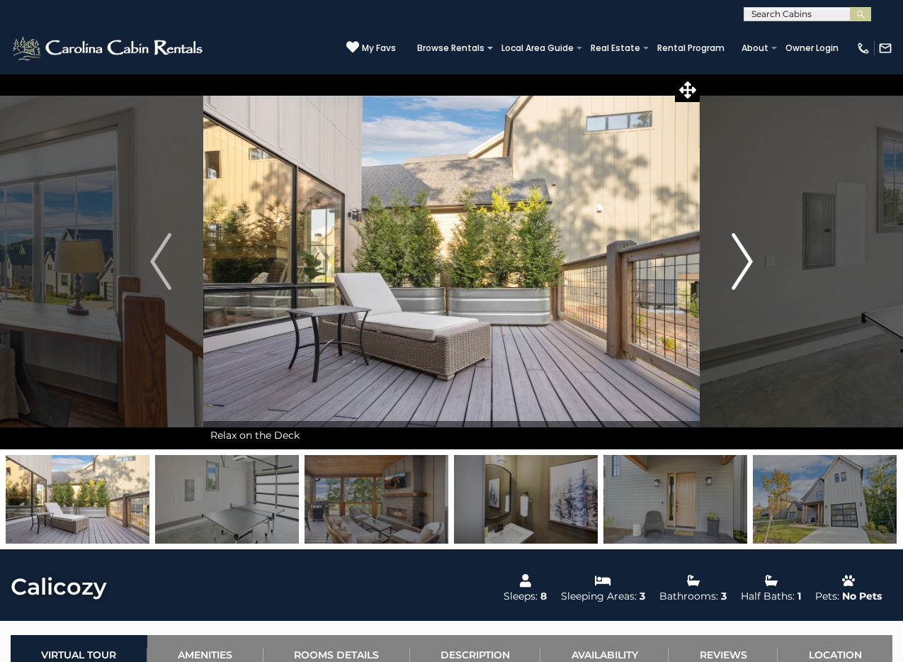
click at [739, 250] on img "Next" at bounding box center [742, 261] width 21 height 57
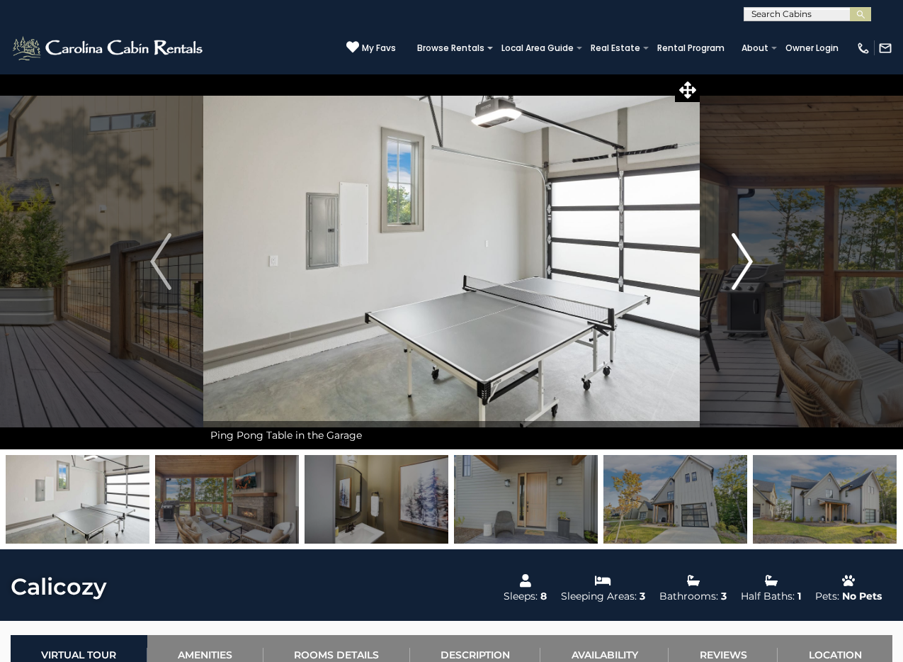
click at [739, 250] on img "Next" at bounding box center [742, 261] width 21 height 57
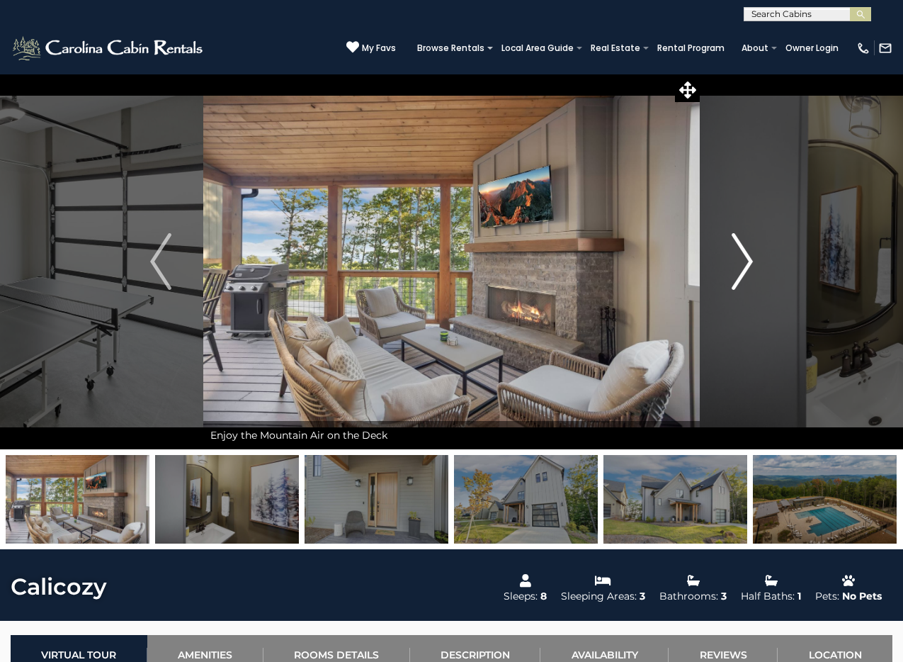
click at [739, 250] on img "Next" at bounding box center [742, 261] width 21 height 57
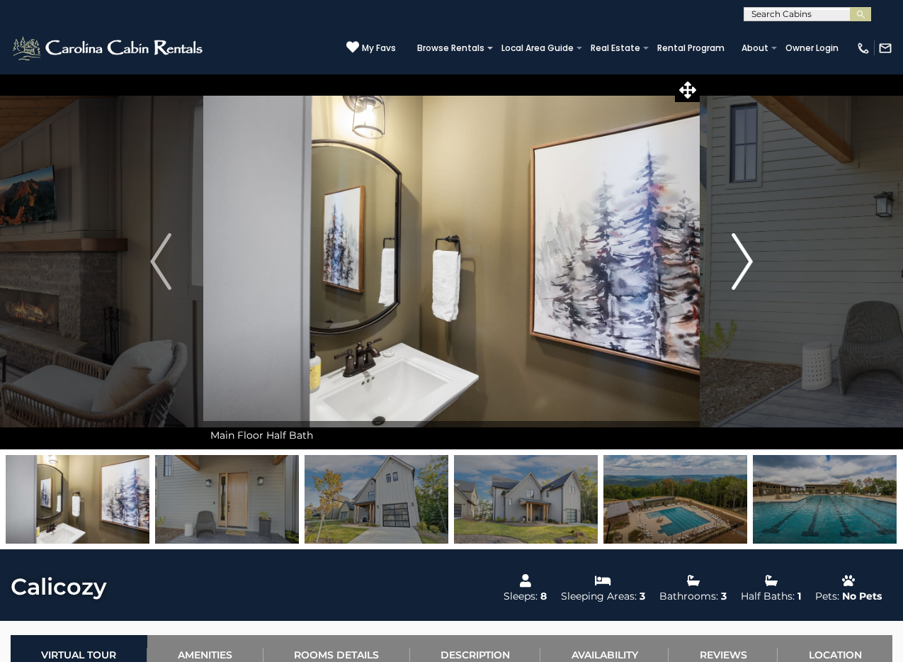
click at [739, 250] on img "Next" at bounding box center [742, 261] width 21 height 57
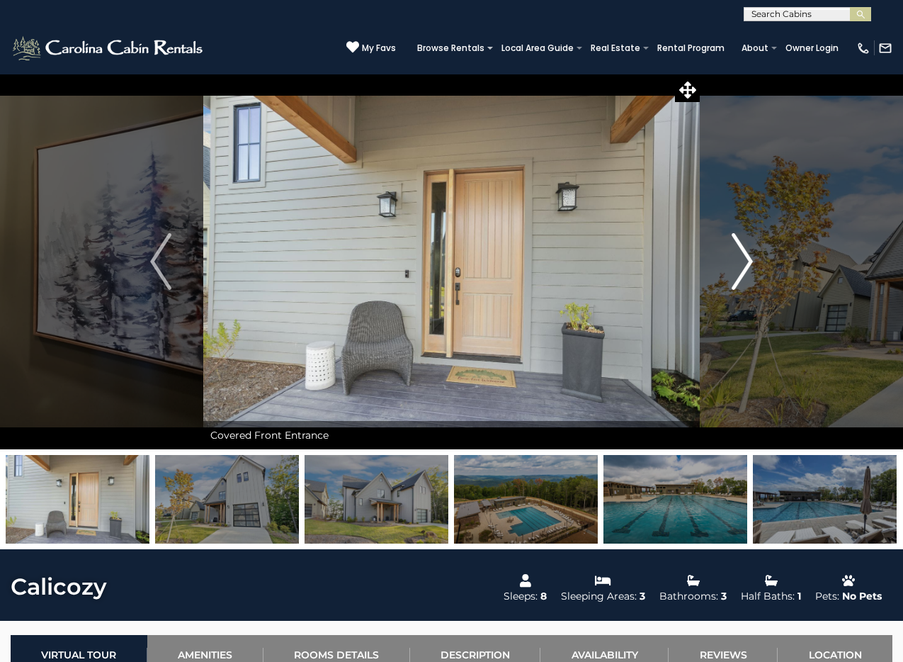
click at [739, 250] on img "Next" at bounding box center [742, 261] width 21 height 57
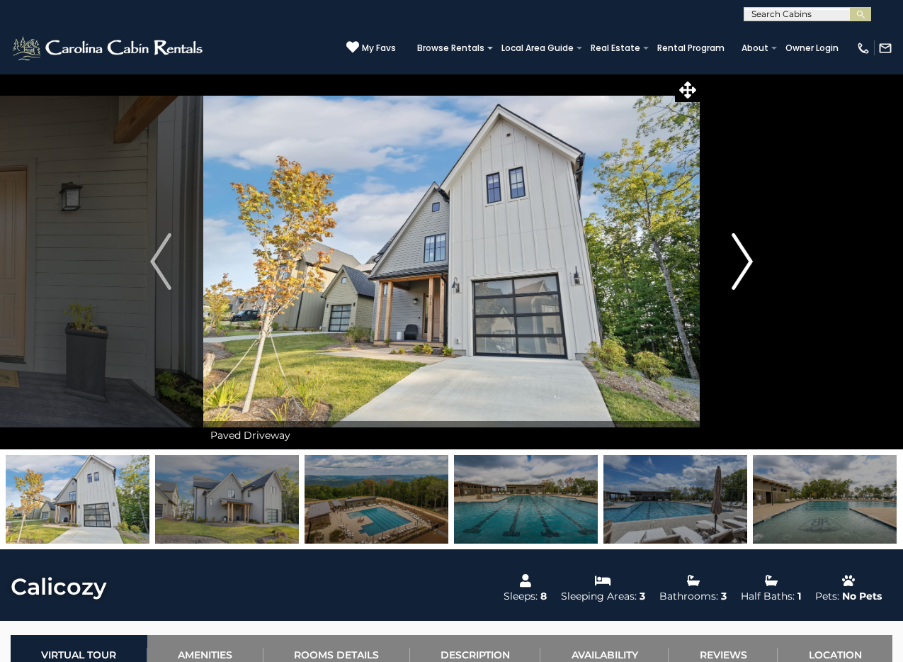
click at [737, 250] on img "Next" at bounding box center [742, 261] width 21 height 57
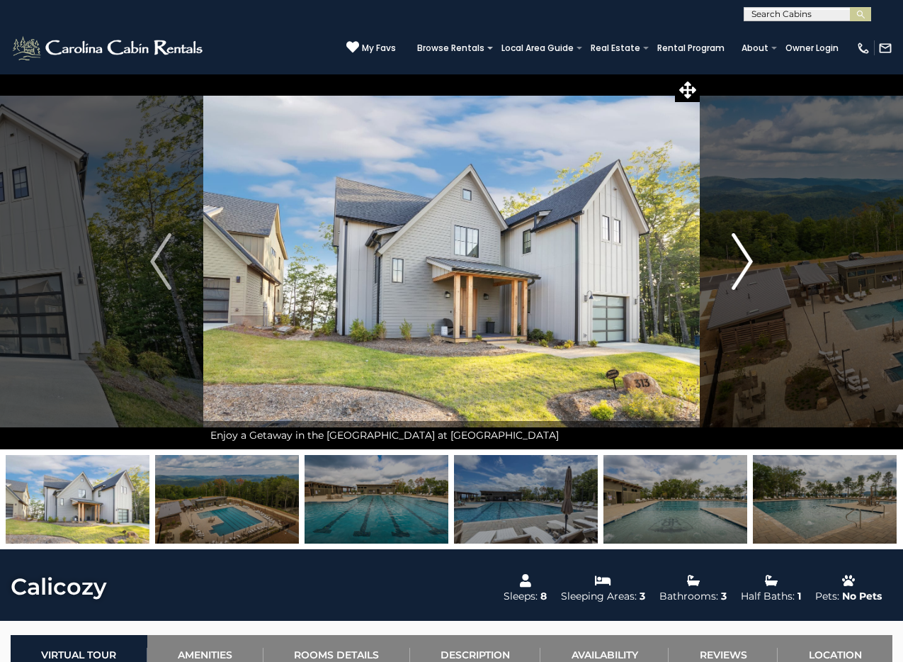
click at [737, 250] on img "Next" at bounding box center [742, 261] width 21 height 57
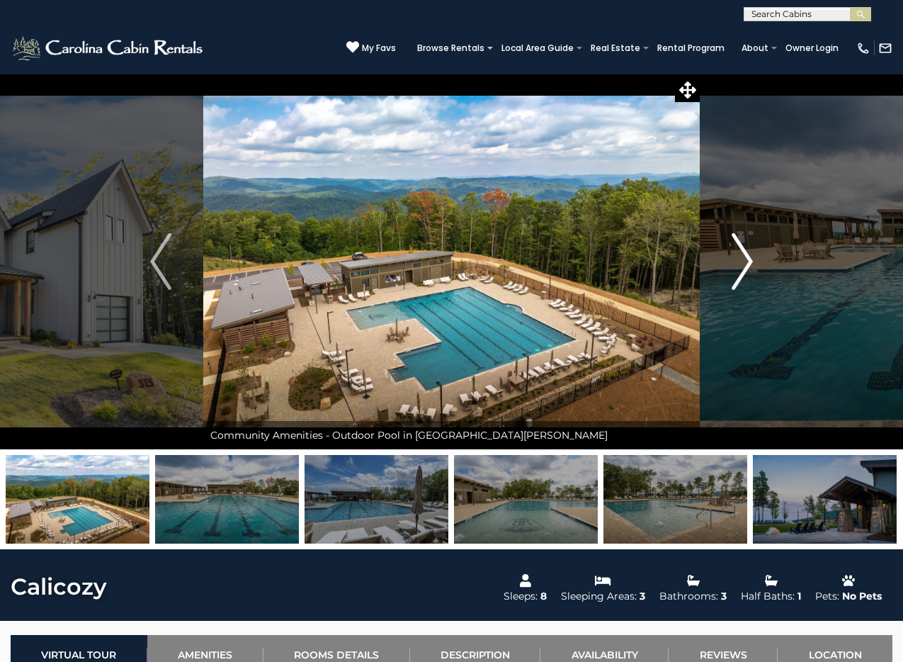
click at [737, 250] on img "Next" at bounding box center [742, 261] width 21 height 57
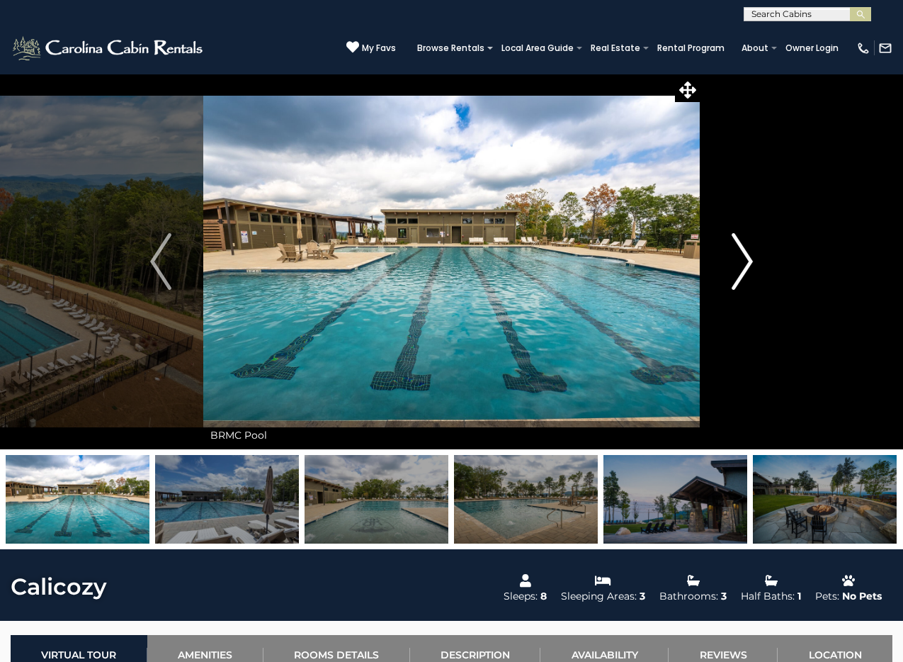
click at [737, 250] on img "Next" at bounding box center [742, 261] width 21 height 57
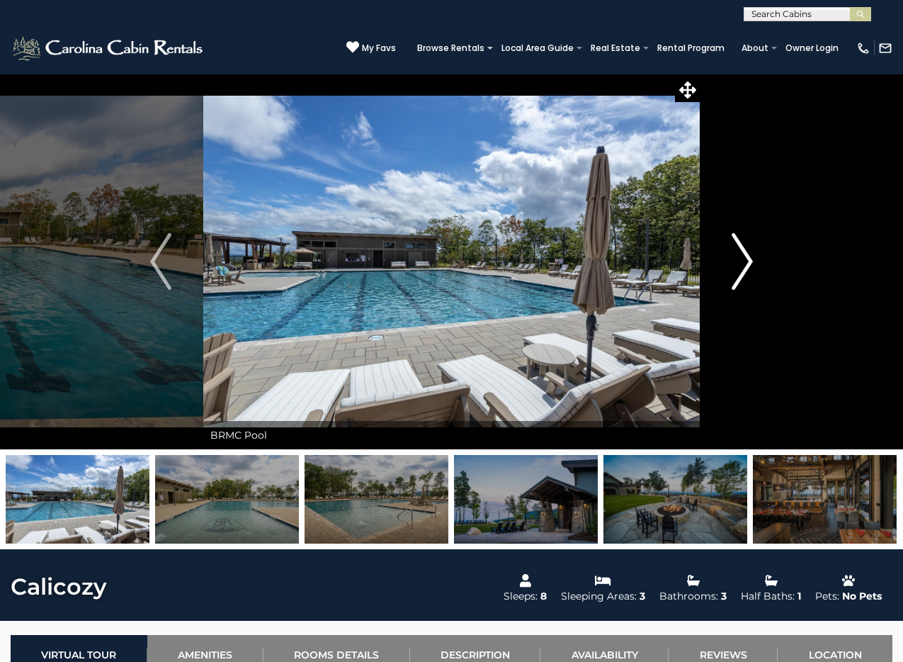
click at [738, 250] on img "Next" at bounding box center [742, 261] width 21 height 57
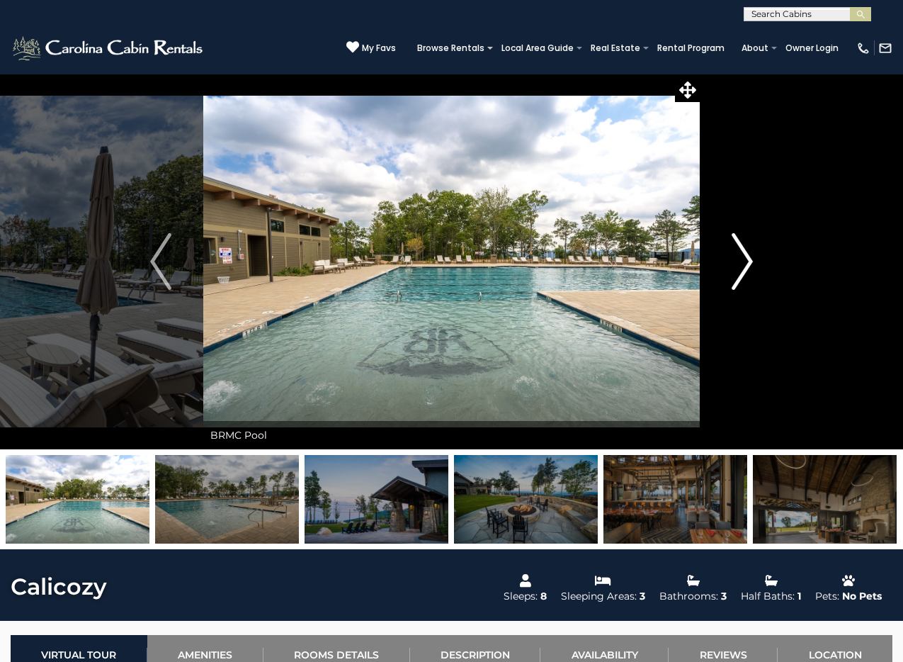
click at [738, 250] on img "Next" at bounding box center [742, 261] width 21 height 57
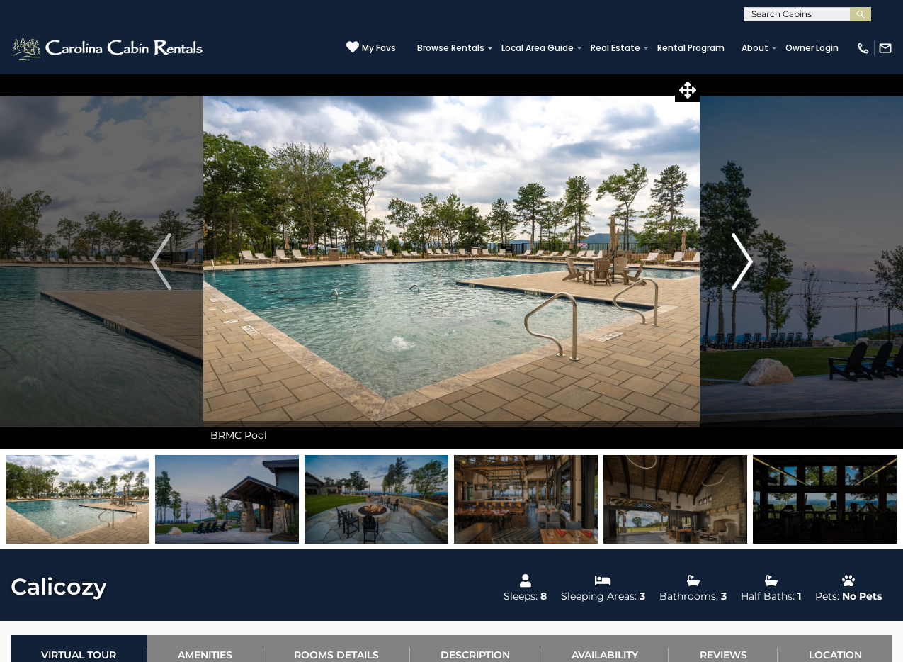
click at [738, 249] on img "Next" at bounding box center [742, 261] width 21 height 57
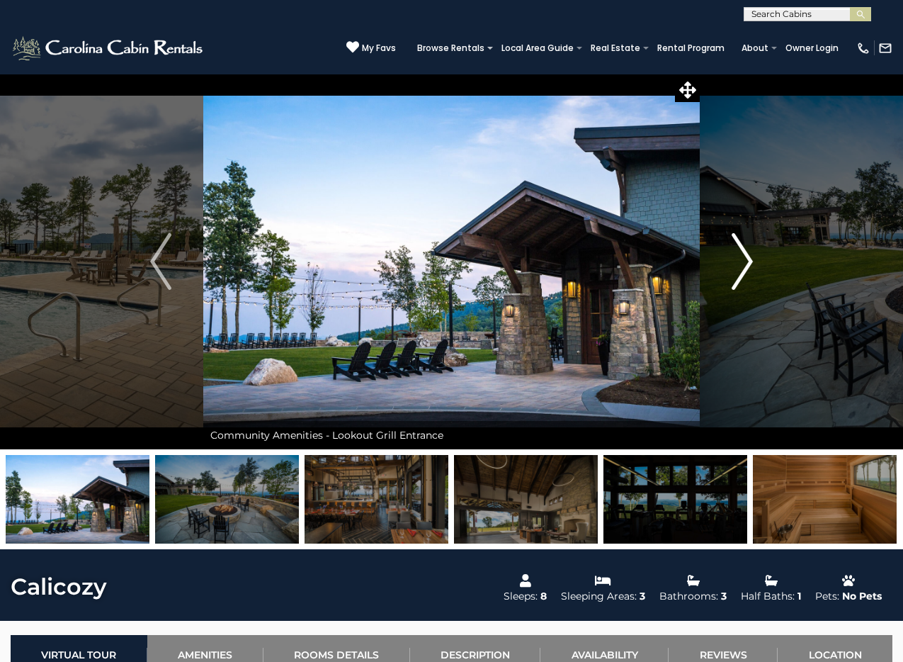
click at [745, 254] on img "Next" at bounding box center [742, 261] width 21 height 57
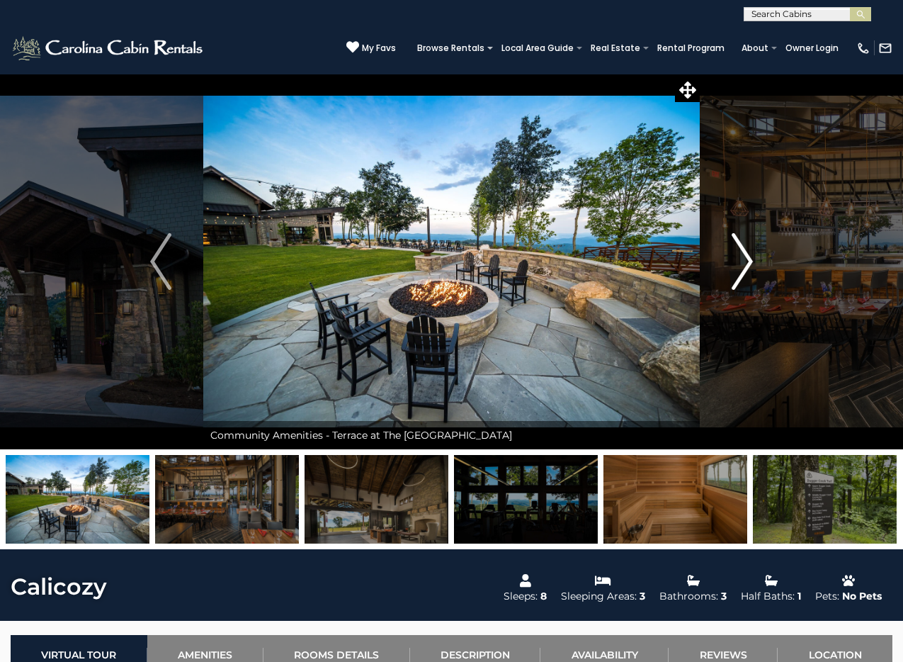
click at [748, 255] on img "Next" at bounding box center [742, 261] width 21 height 57
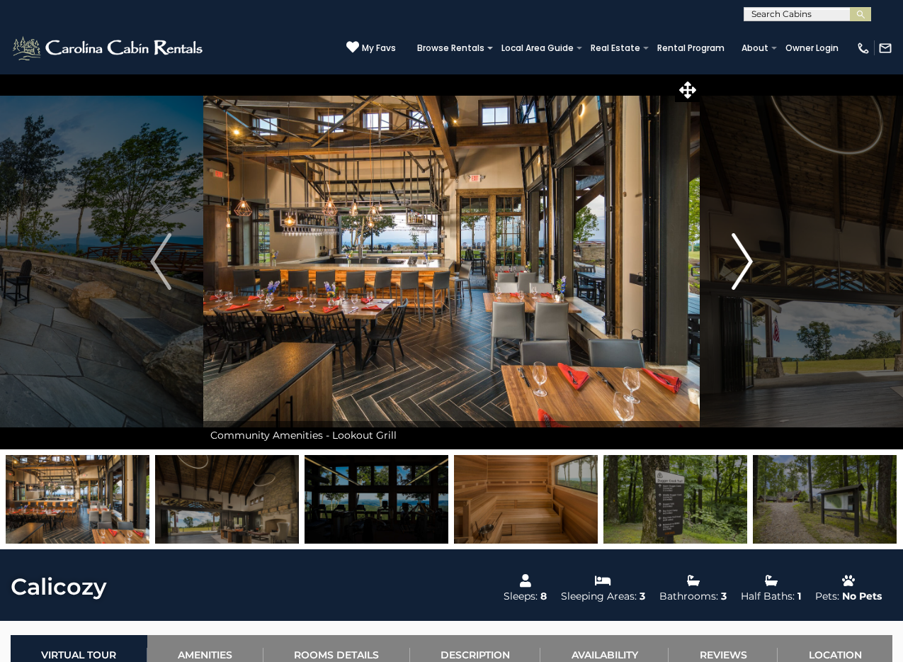
click at [739, 255] on img "Next" at bounding box center [742, 261] width 21 height 57
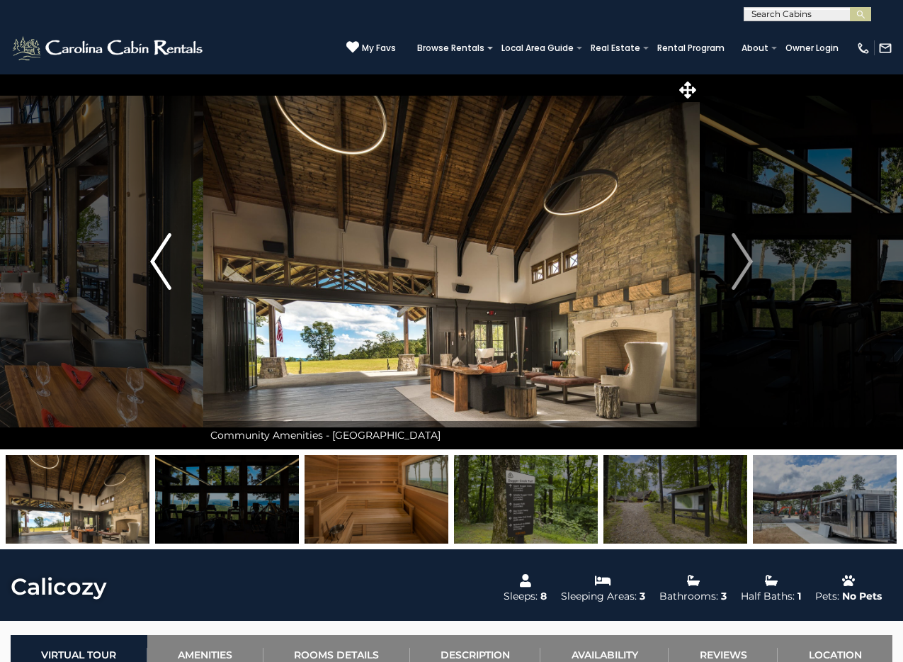
click at [166, 254] on img "Previous" at bounding box center [160, 261] width 21 height 57
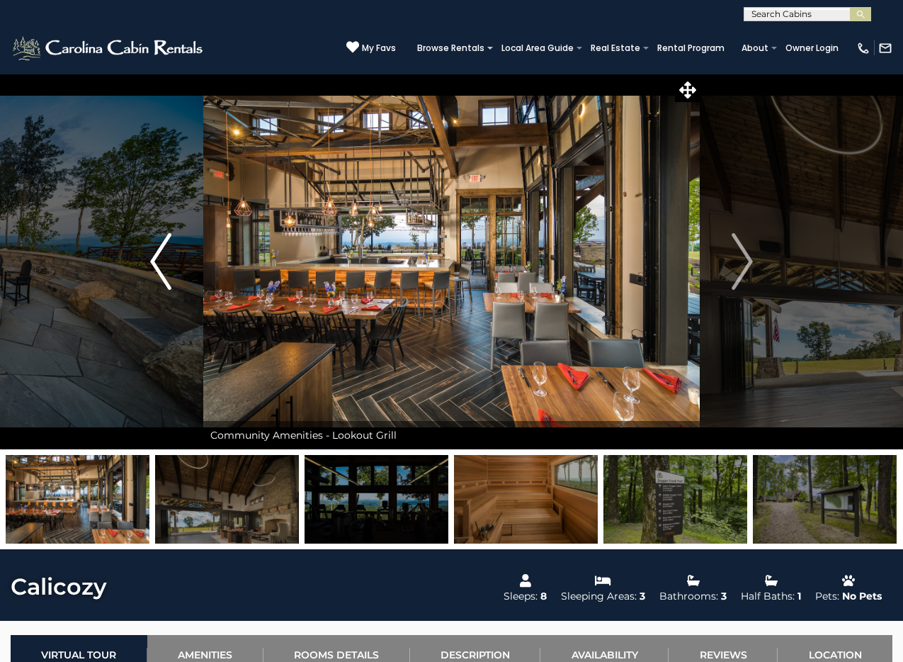
click at [156, 264] on img "Previous" at bounding box center [160, 261] width 21 height 57
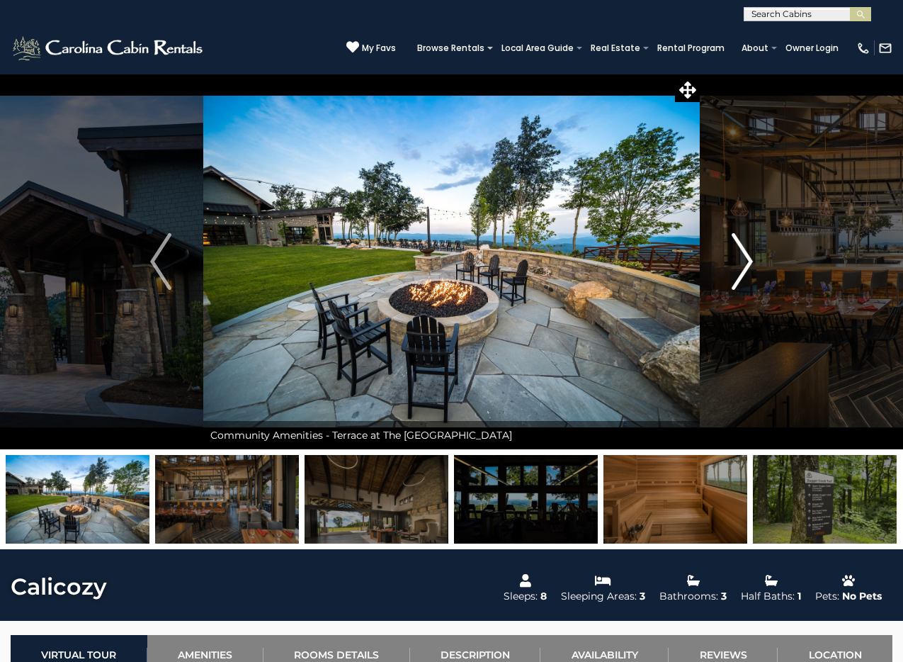
click at [726, 261] on button "Next" at bounding box center [742, 261] width 85 height 375
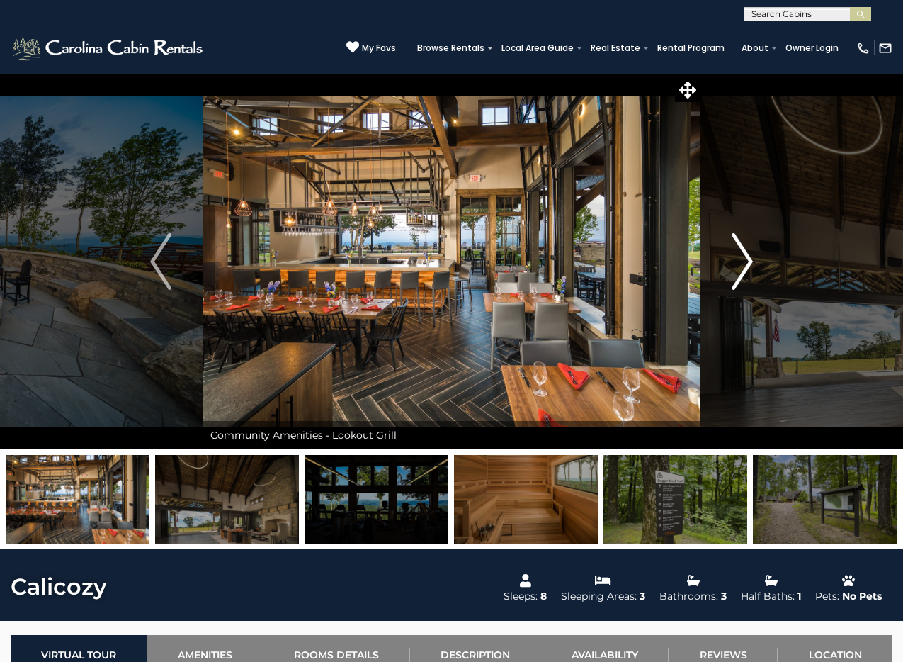
click at [726, 261] on button "Next" at bounding box center [742, 261] width 85 height 375
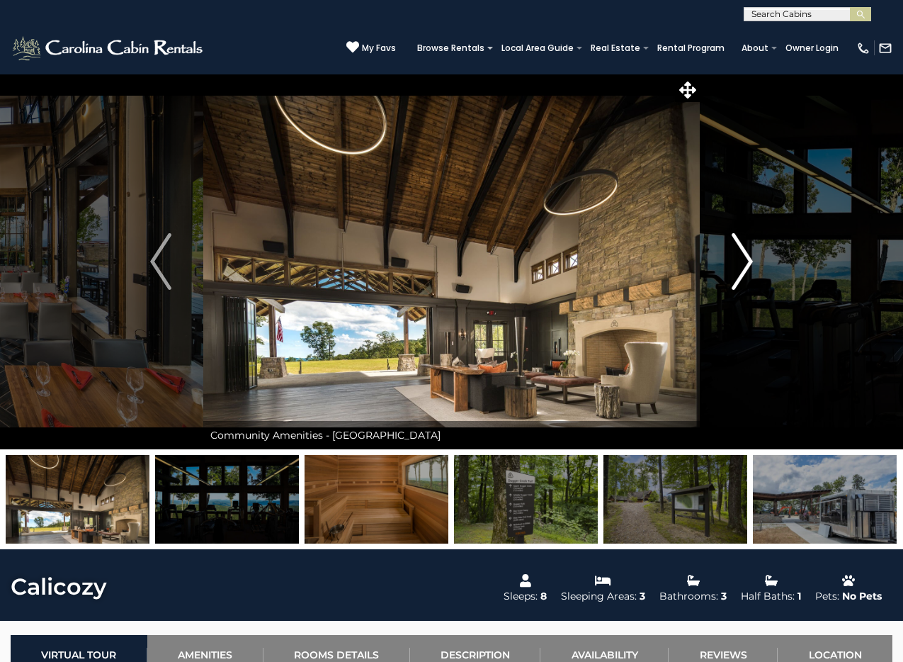
click at [726, 261] on button "Next" at bounding box center [742, 261] width 85 height 375
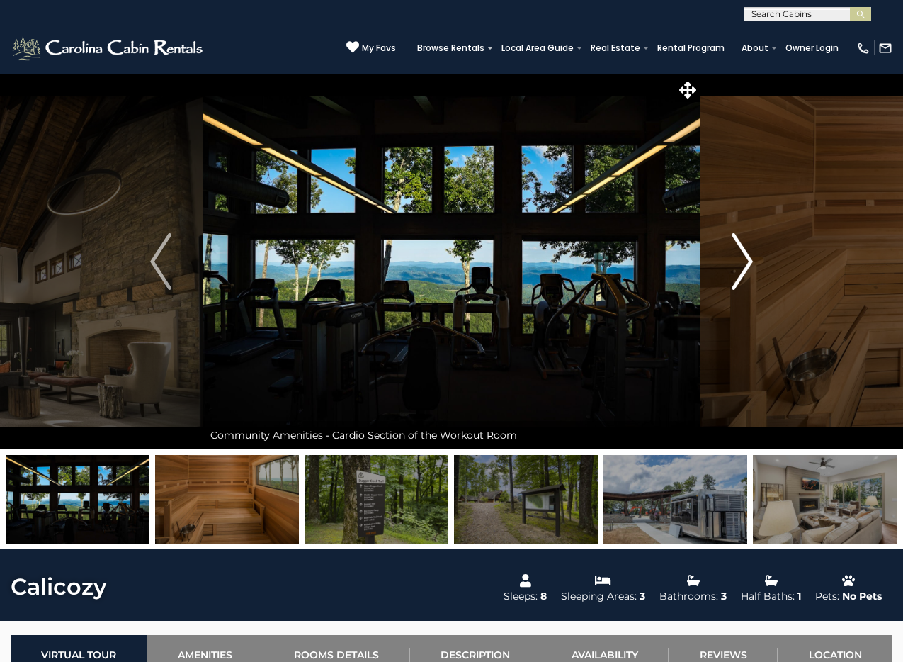
click at [727, 260] on button "Next" at bounding box center [742, 261] width 85 height 375
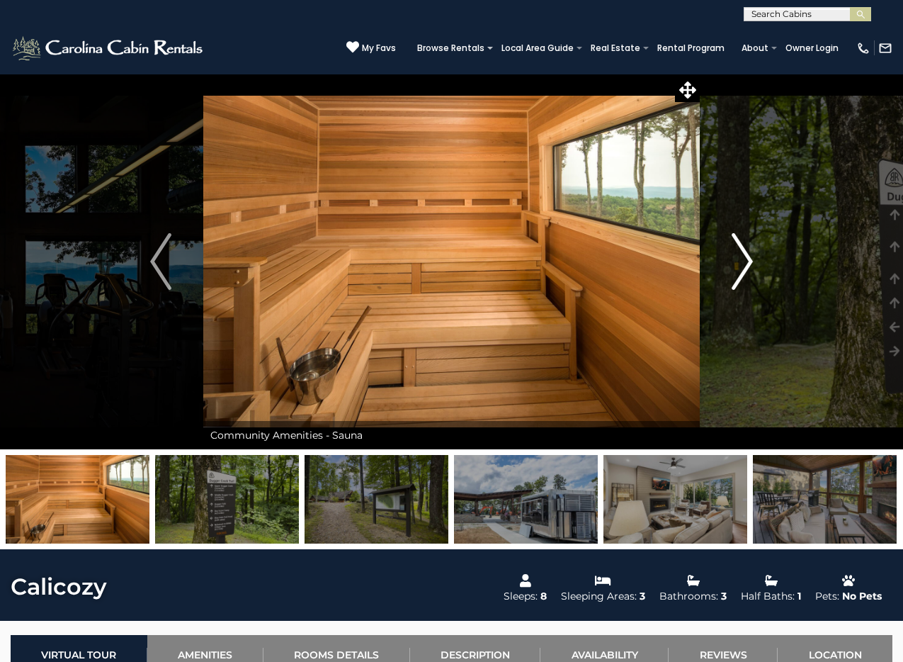
click at [727, 260] on button "Next" at bounding box center [742, 261] width 85 height 375
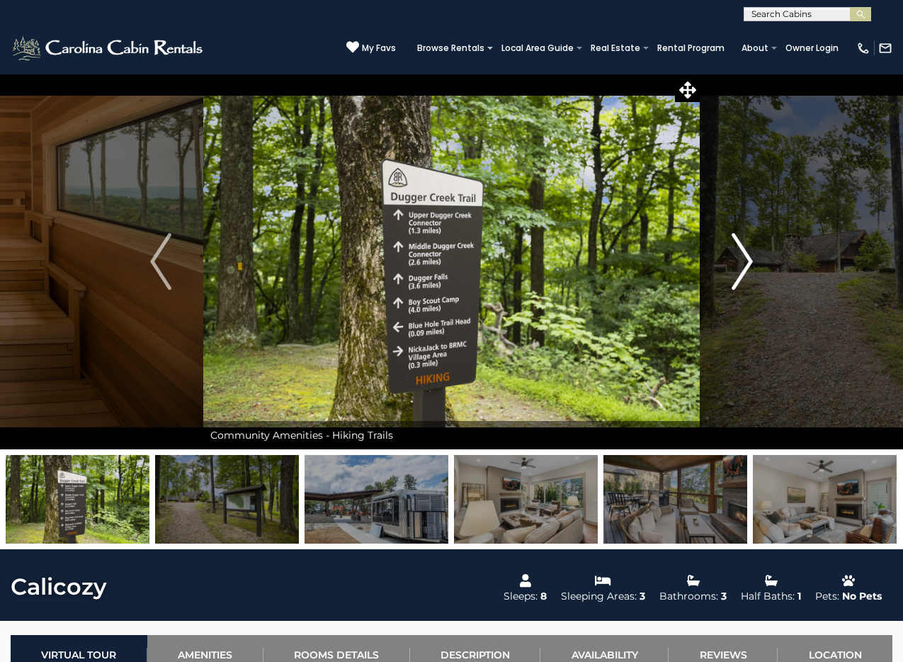
click at [727, 260] on button "Next" at bounding box center [742, 261] width 85 height 375
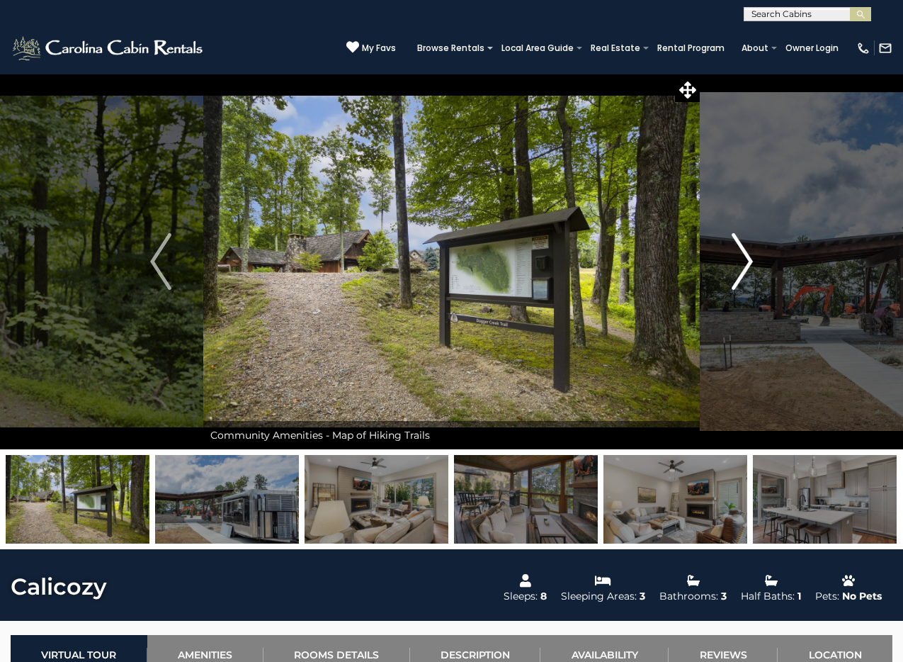
click at [727, 260] on button "Next" at bounding box center [742, 261] width 85 height 375
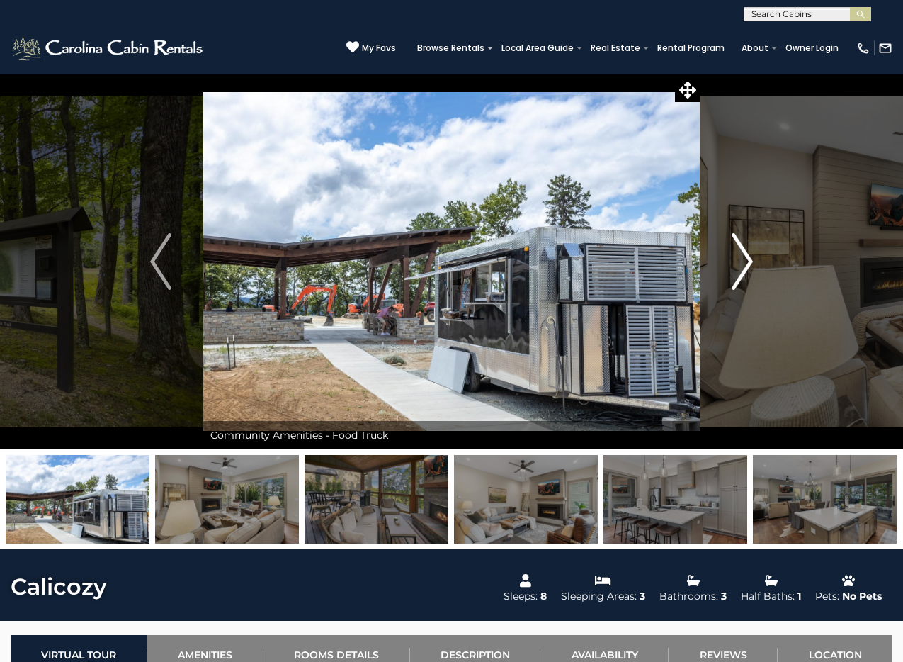
click at [727, 260] on button "Next" at bounding box center [742, 261] width 85 height 375
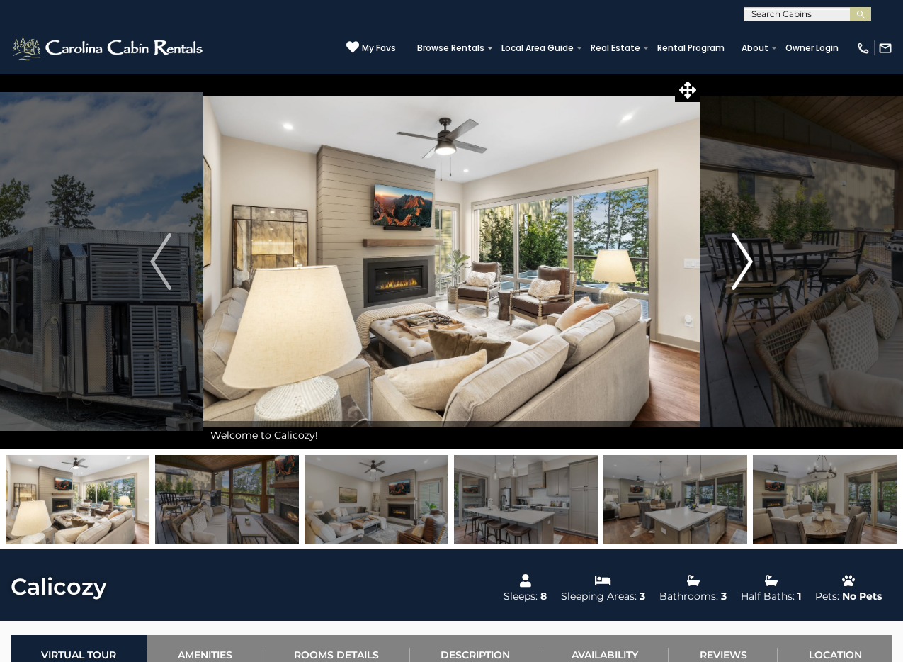
click at [727, 260] on button "Next" at bounding box center [742, 261] width 85 height 375
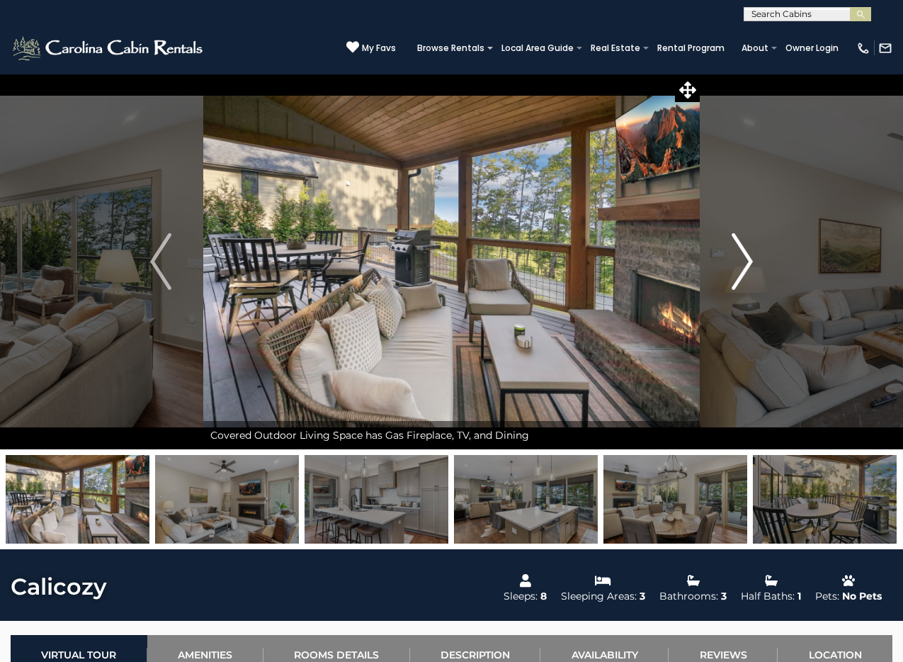
click at [728, 259] on button "Next" at bounding box center [742, 261] width 85 height 375
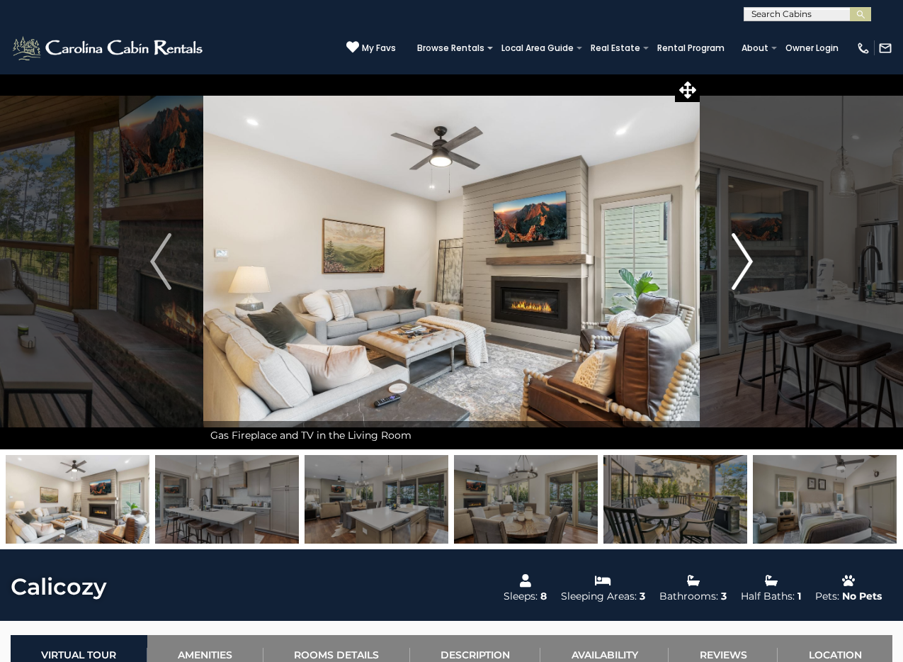
click at [730, 260] on button "Next" at bounding box center [742, 261] width 85 height 375
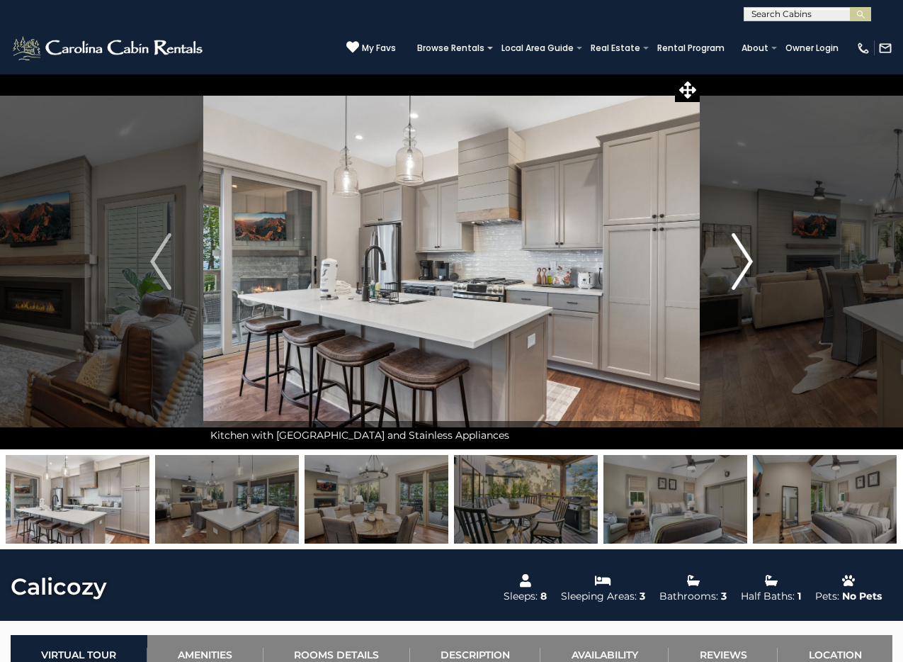
click at [730, 260] on button "Next" at bounding box center [742, 261] width 85 height 375
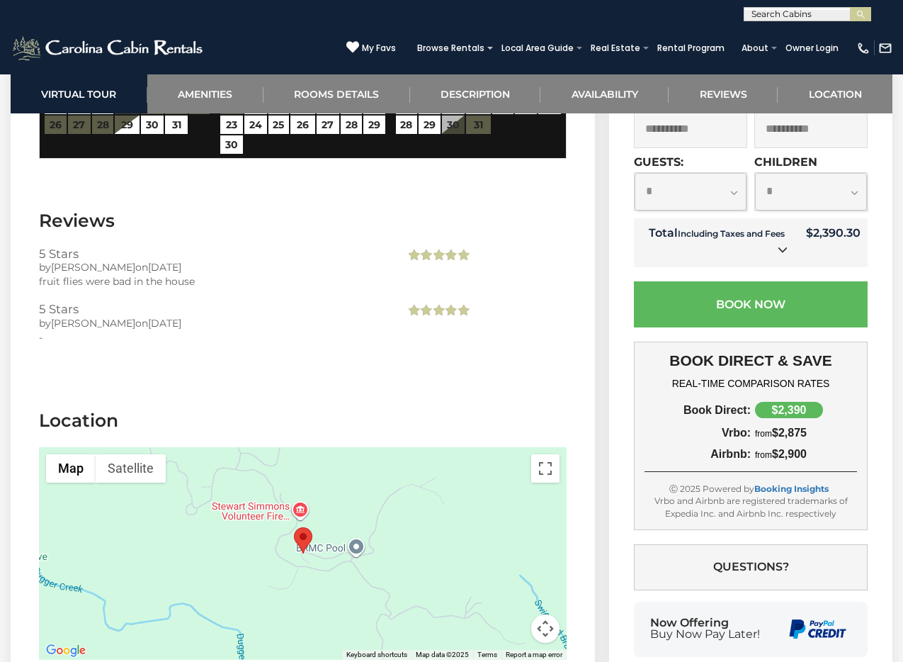
scroll to position [3620, 0]
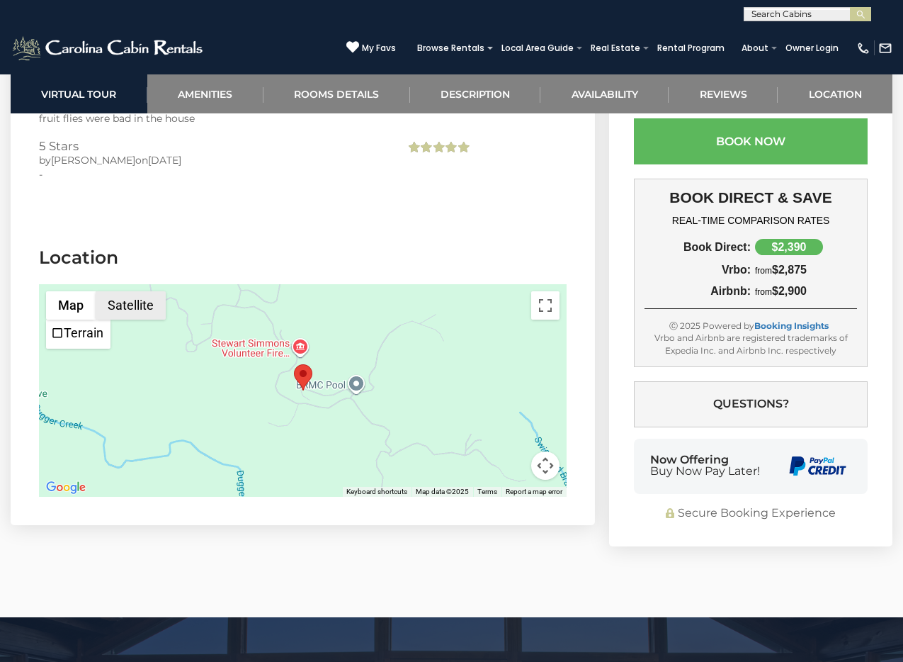
click at [141, 291] on button "Satellite" at bounding box center [131, 305] width 70 height 28
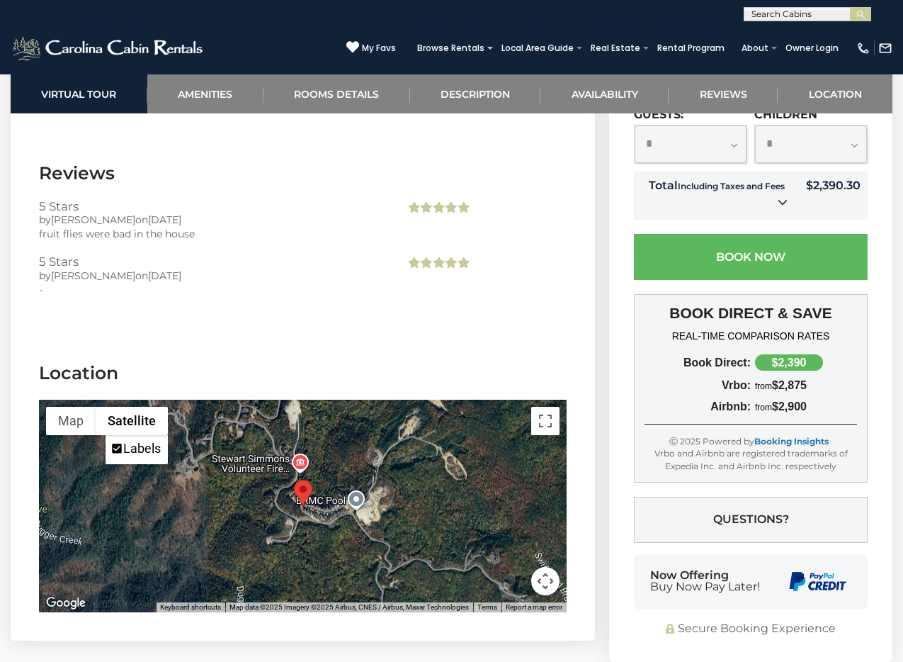
scroll to position [3631, 0]
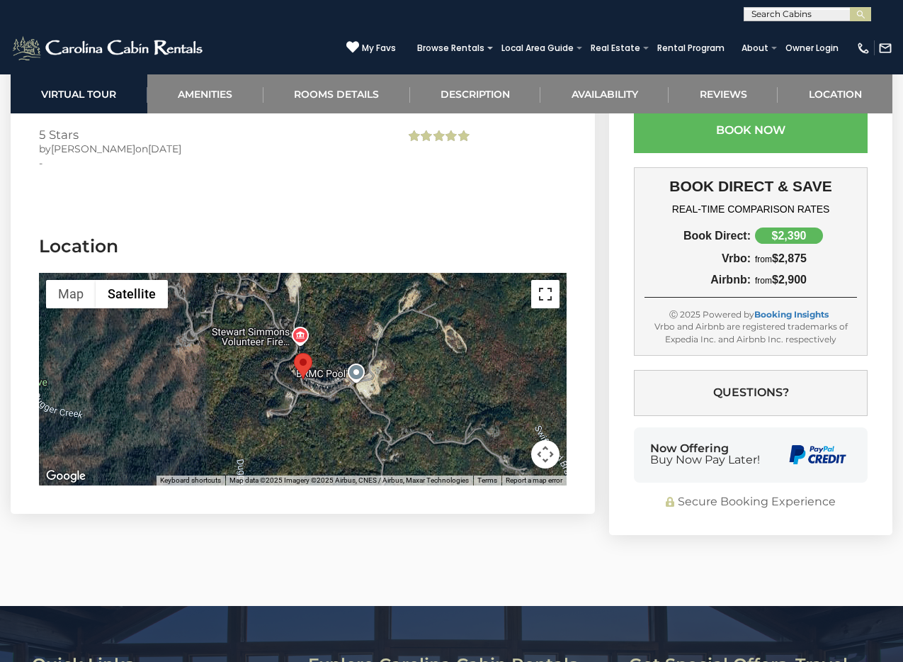
click at [549, 280] on button "Toggle fullscreen view" at bounding box center [545, 294] width 28 height 28
click at [537, 440] on button "Map camera controls" at bounding box center [545, 454] width 28 height 28
click at [507, 369] on button "Zoom in" at bounding box center [510, 383] width 28 height 28
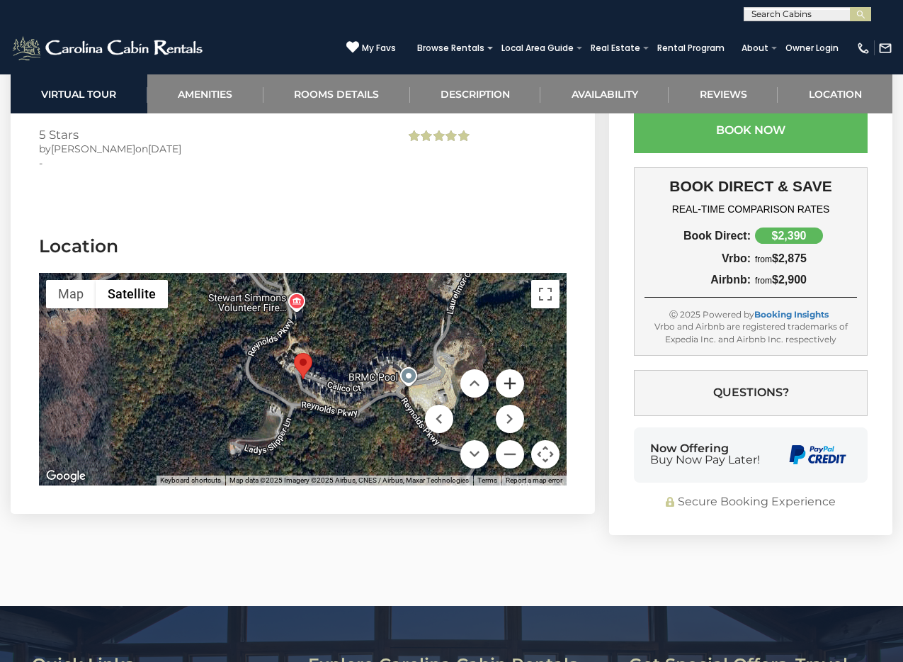
click at [509, 369] on button "Zoom in" at bounding box center [510, 383] width 28 height 28
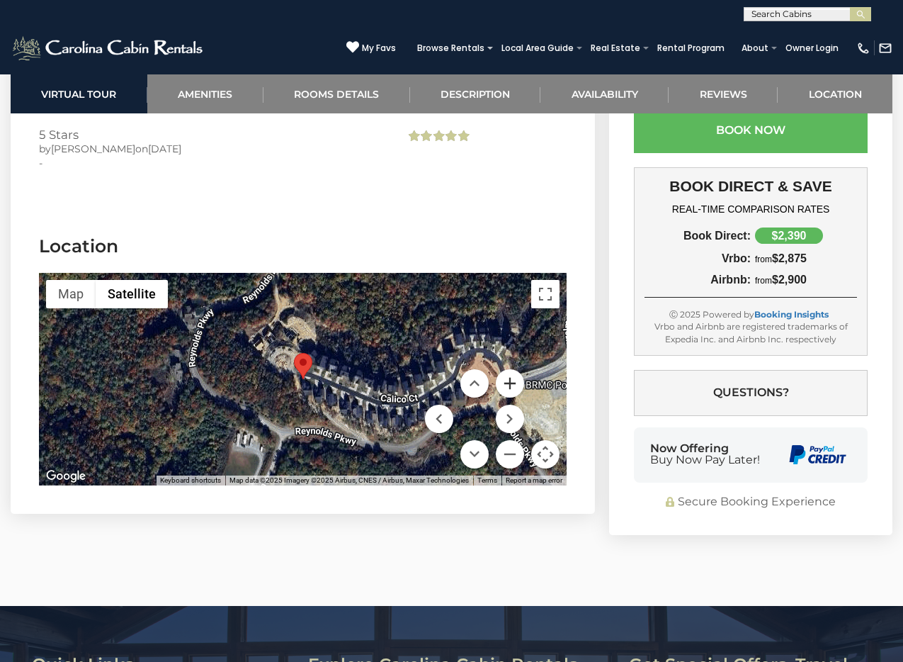
click at [509, 369] on button "Zoom in" at bounding box center [510, 383] width 28 height 28
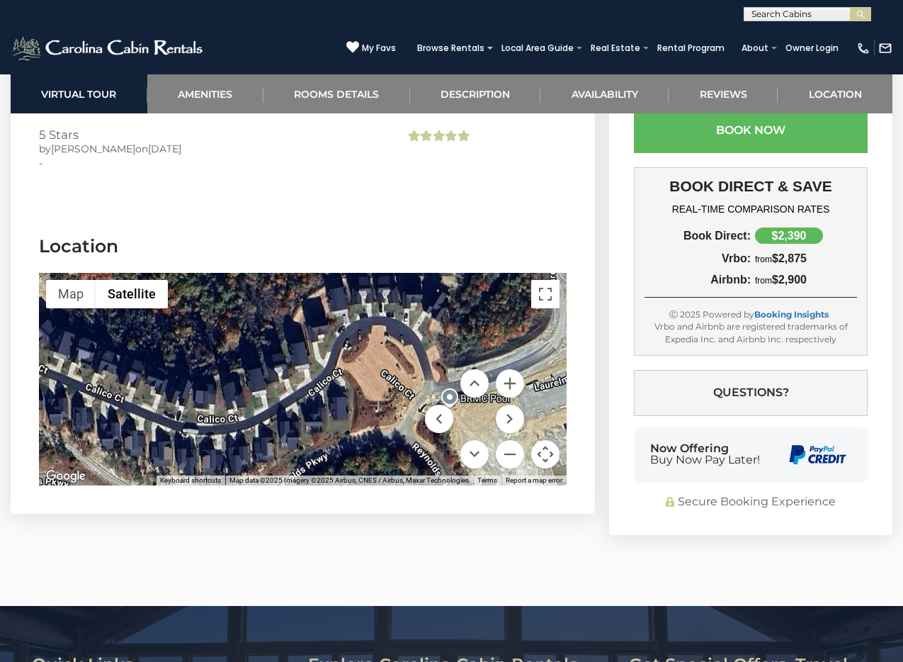
drag, startPoint x: 385, startPoint y: 330, endPoint x: 106, endPoint y: 328, distance: 279.1
click at [106, 328] on div at bounding box center [303, 379] width 528 height 213
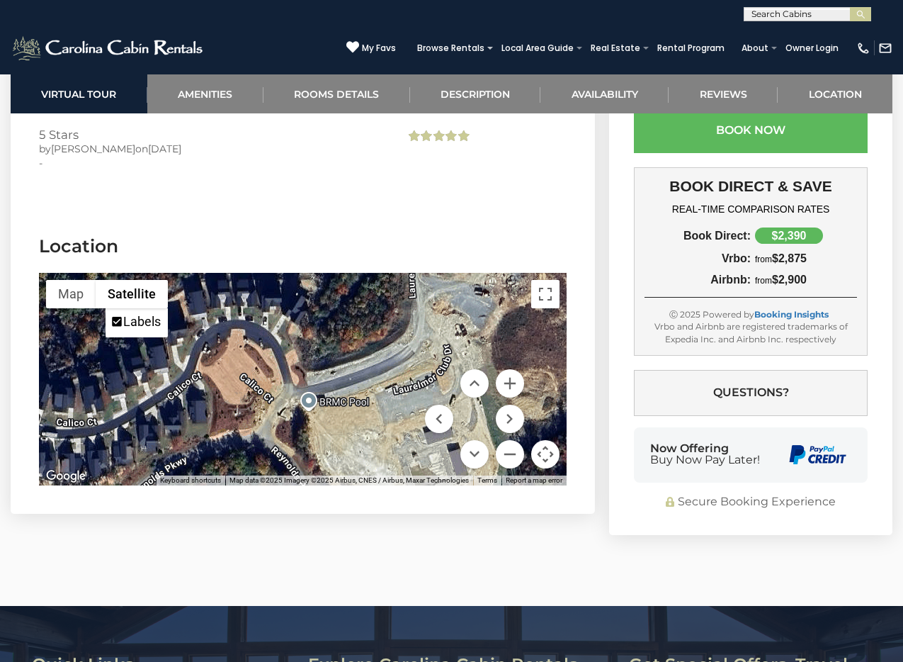
drag, startPoint x: 347, startPoint y: 298, endPoint x: 217, endPoint y: 278, distance: 131.1
click at [217, 278] on div at bounding box center [303, 379] width 528 height 213
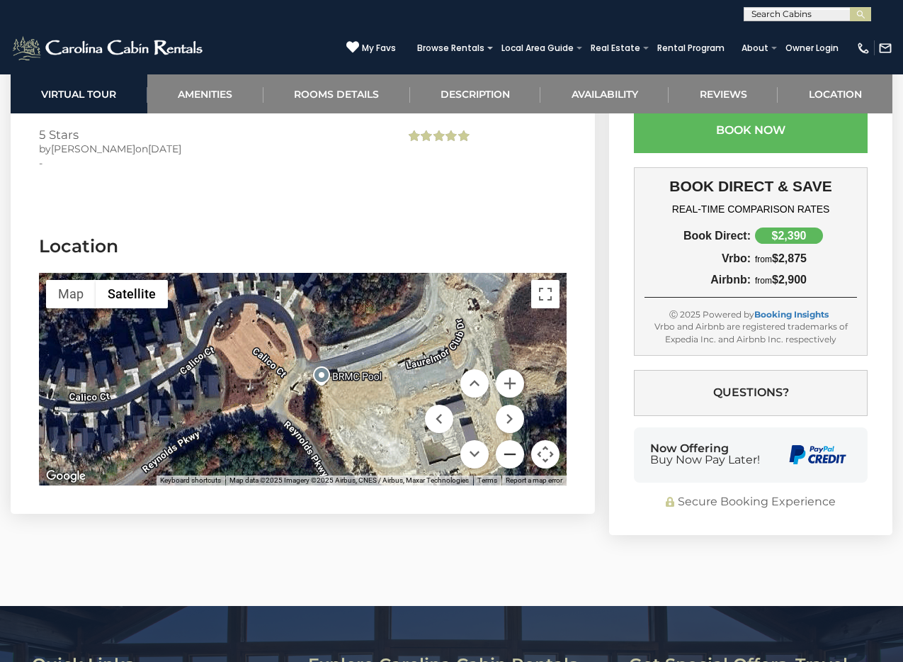
click at [500, 440] on button "Zoom out" at bounding box center [510, 454] width 28 height 28
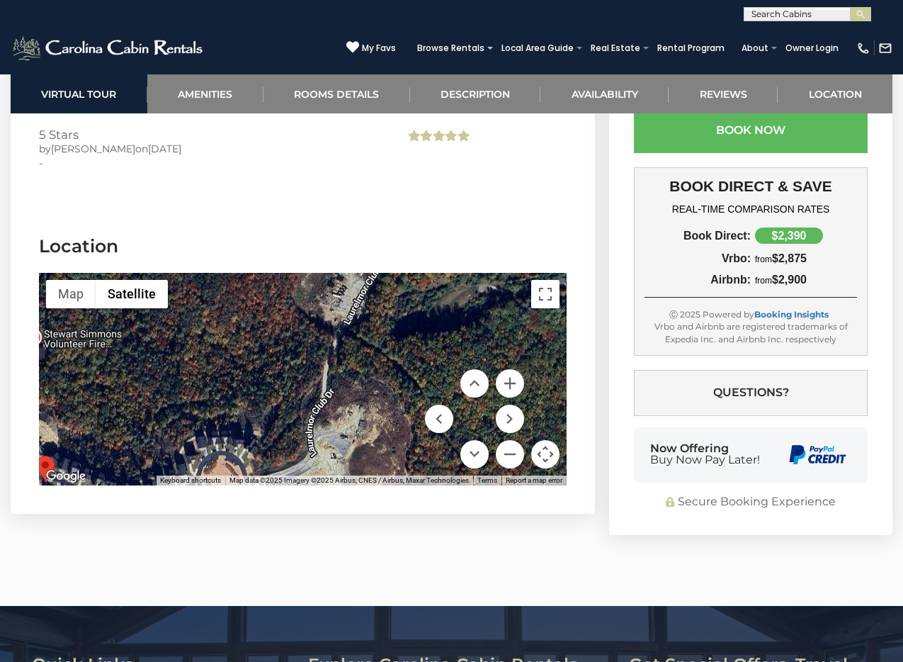
drag, startPoint x: 288, startPoint y: 293, endPoint x: 229, endPoint y: 426, distance: 145.2
click at [229, 426] on section "Location ← Move left → Move right ↑ Move up ↓ Move down + Zoom in - Zoom out Ho…" at bounding box center [303, 363] width 584 height 301
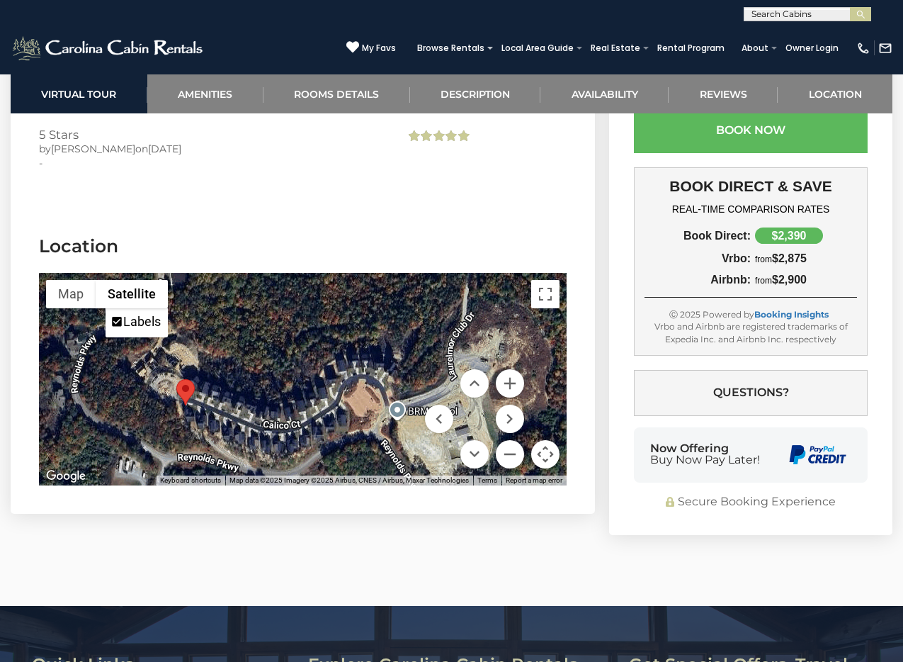
drag, startPoint x: 262, startPoint y: 276, endPoint x: 470, endPoint y: 157, distance: 239.9
click at [470, 213] on section "Location ← Move left → Move right ↑ Move up ↓ Move down + Zoom in - Zoom out Ho…" at bounding box center [303, 363] width 584 height 301
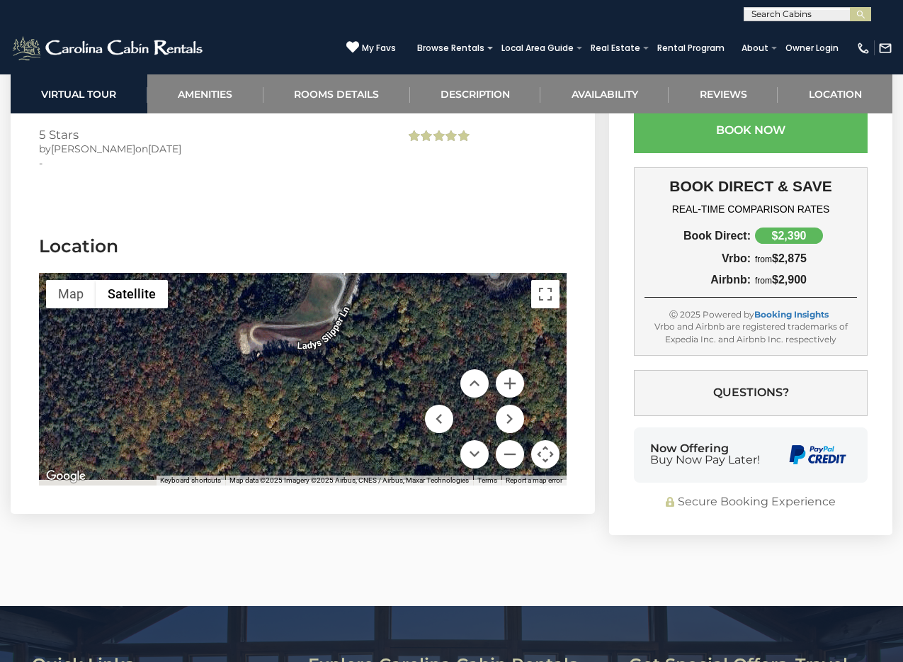
drag, startPoint x: 334, startPoint y: 312, endPoint x: 412, endPoint y: 232, distance: 111.7
click at [424, 213] on section "Location ← Move left → Move right ↑ Move up ↓ Move down + Zoom in - Zoom out Ho…" at bounding box center [303, 363] width 584 height 301
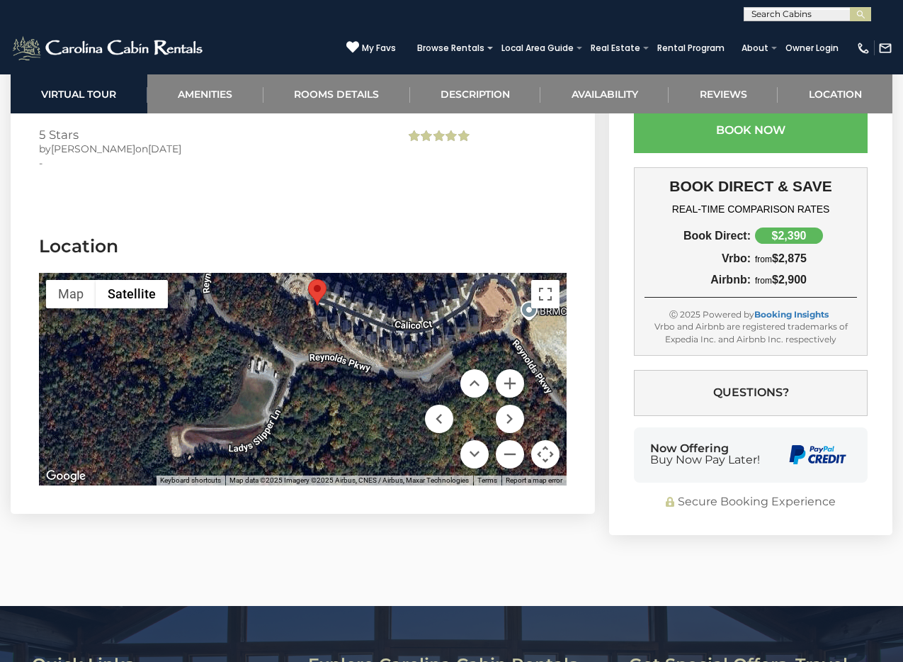
drag, startPoint x: 384, startPoint y: 277, endPoint x: 283, endPoint y: 460, distance: 209.6
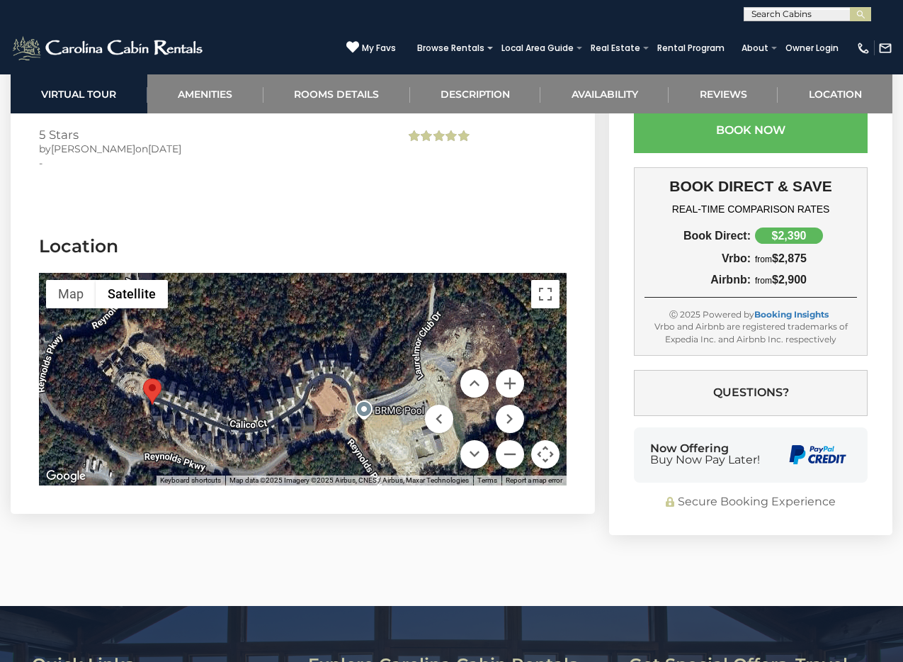
drag, startPoint x: 334, startPoint y: 282, endPoint x: 216, endPoint y: 261, distance: 120.1
click at [215, 273] on div at bounding box center [303, 379] width 528 height 213
click at [77, 467] on img "Open this area in Google Maps (opens a new window)" at bounding box center [66, 476] width 47 height 18
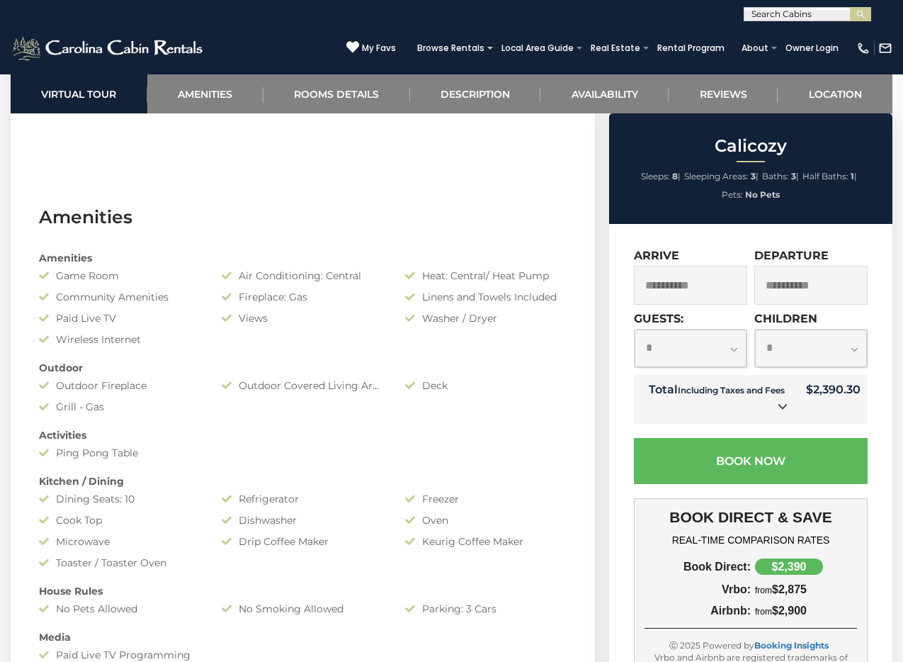
scroll to position [0, 0]
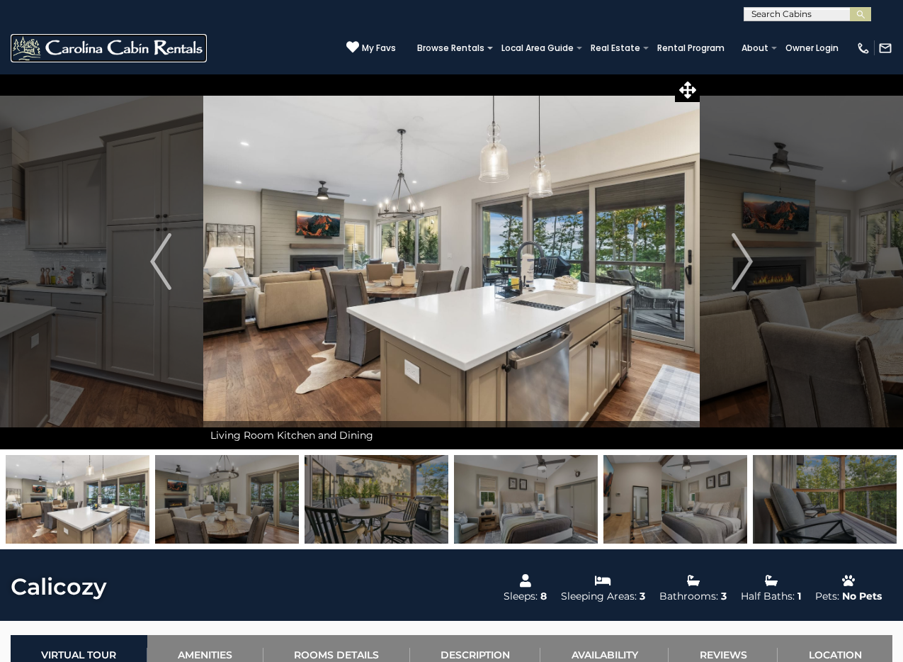
click at [132, 47] on img at bounding box center [109, 48] width 196 height 28
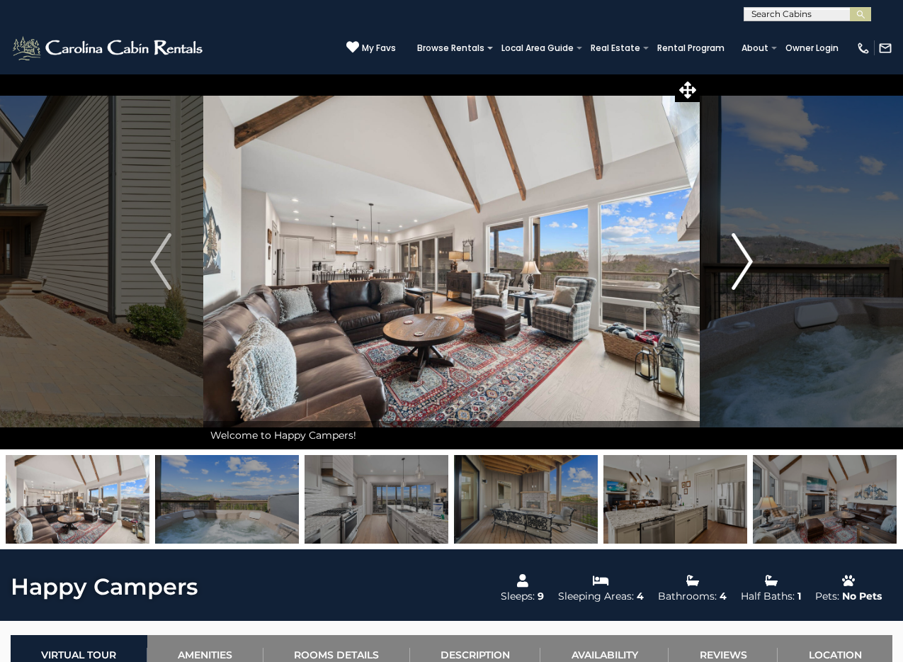
click at [737, 281] on img "Next" at bounding box center [742, 261] width 21 height 57
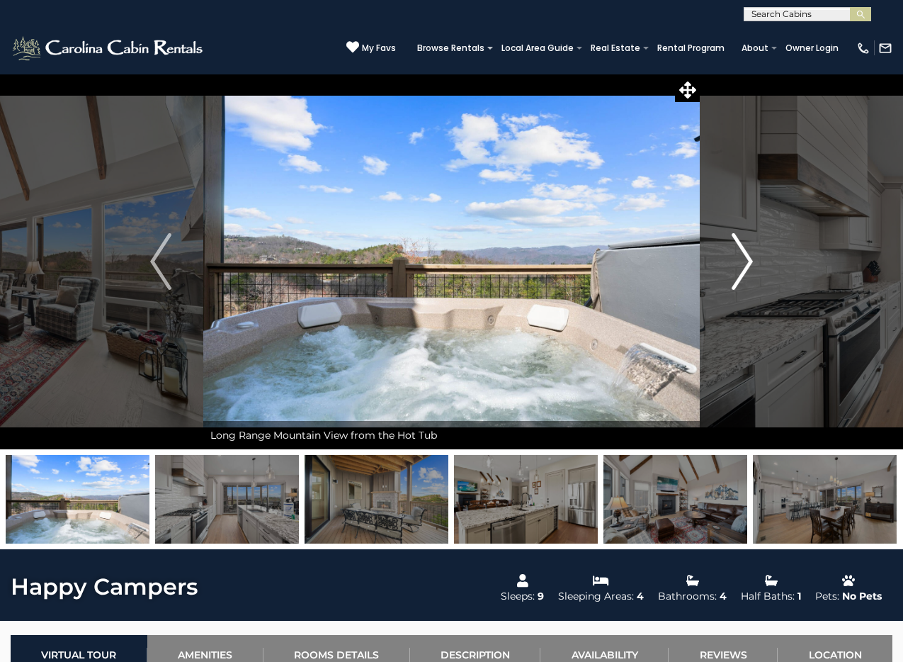
click at [740, 273] on img "Next" at bounding box center [742, 261] width 21 height 57
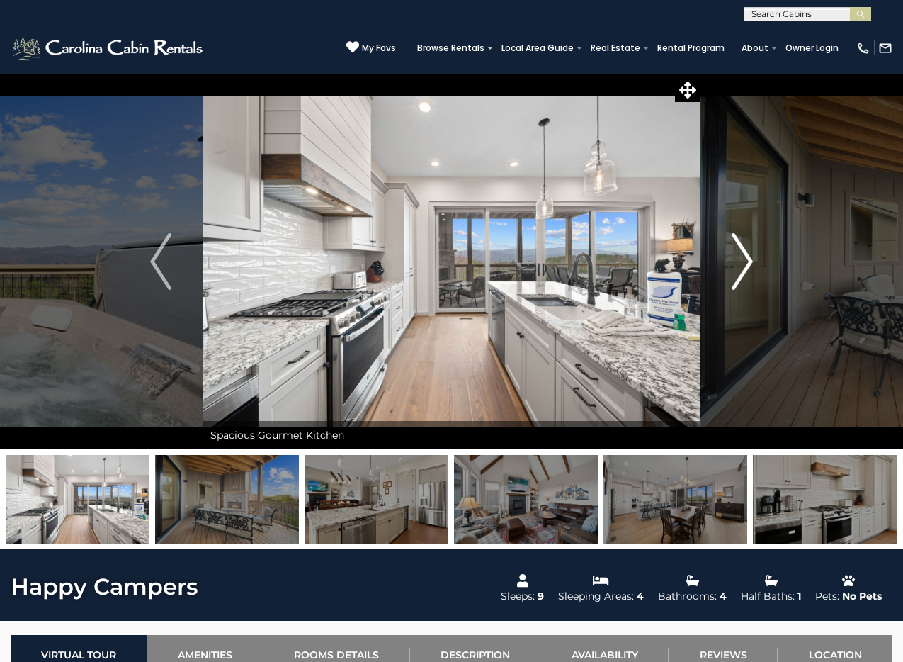
click at [740, 273] on img "Next" at bounding box center [742, 261] width 21 height 57
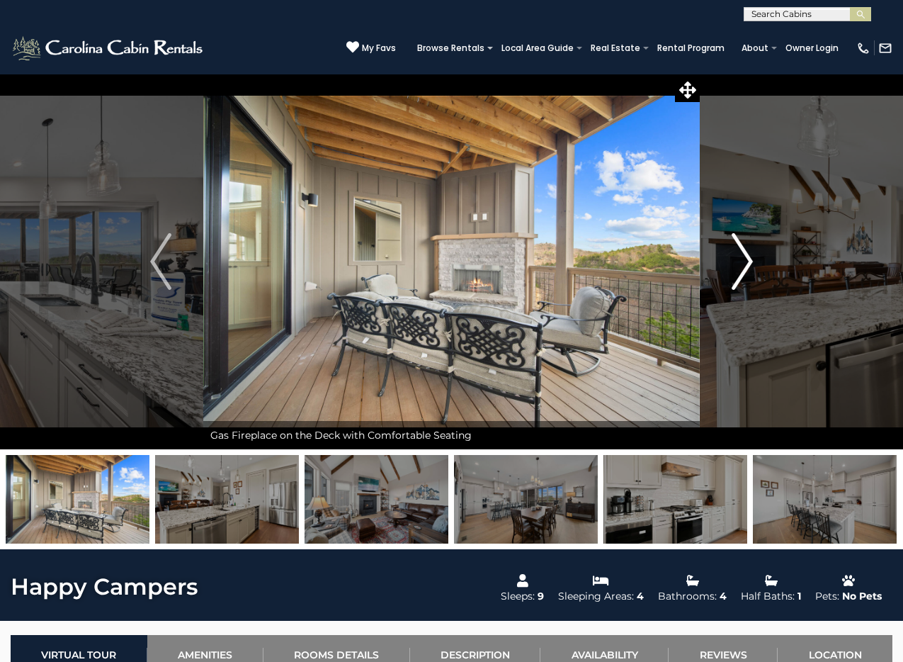
click at [740, 273] on img "Next" at bounding box center [742, 261] width 21 height 57
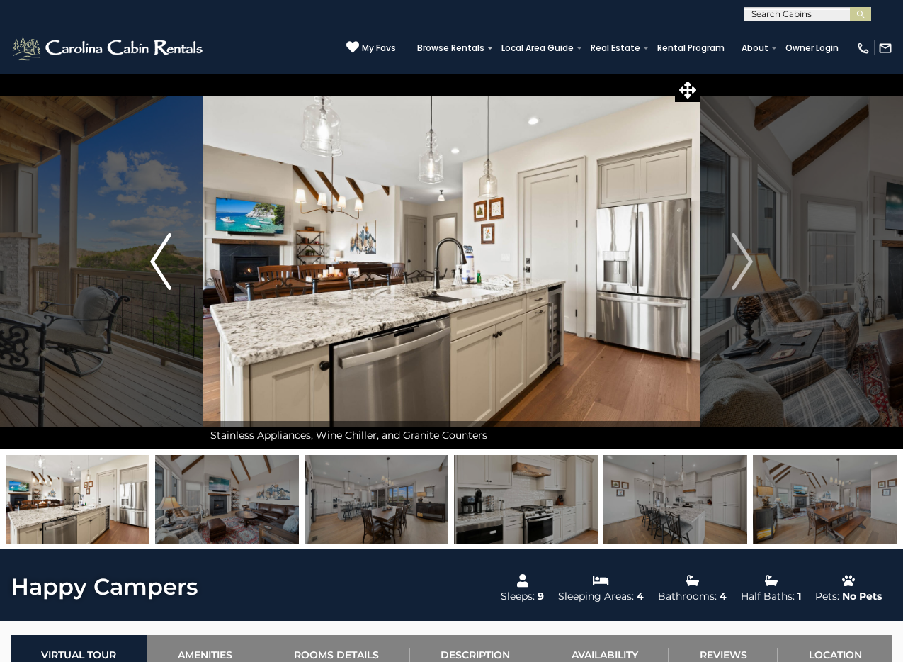
click at [154, 276] on img "Previous" at bounding box center [160, 261] width 21 height 57
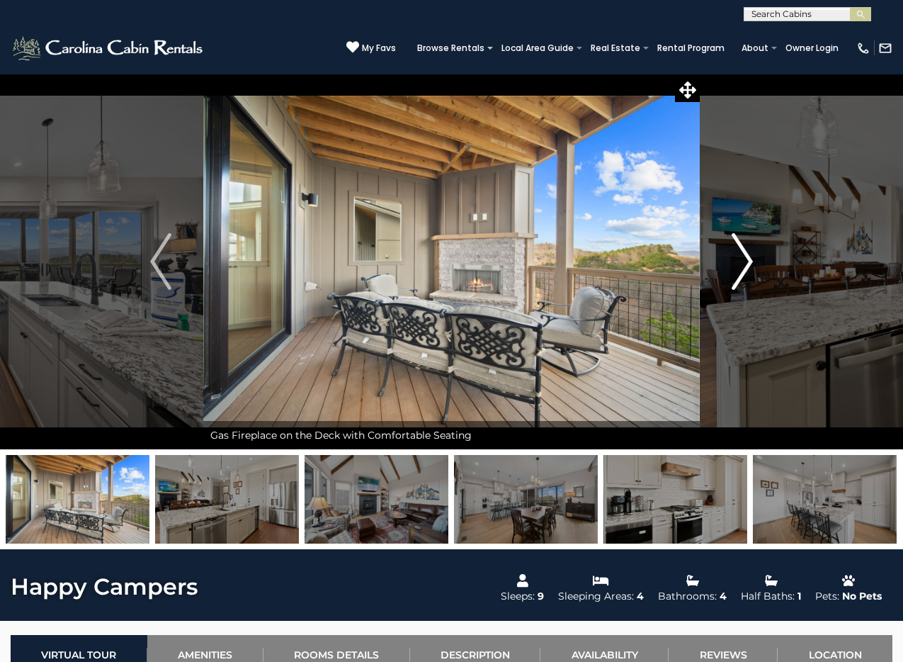
click at [723, 256] on button "Next" at bounding box center [742, 261] width 85 height 375
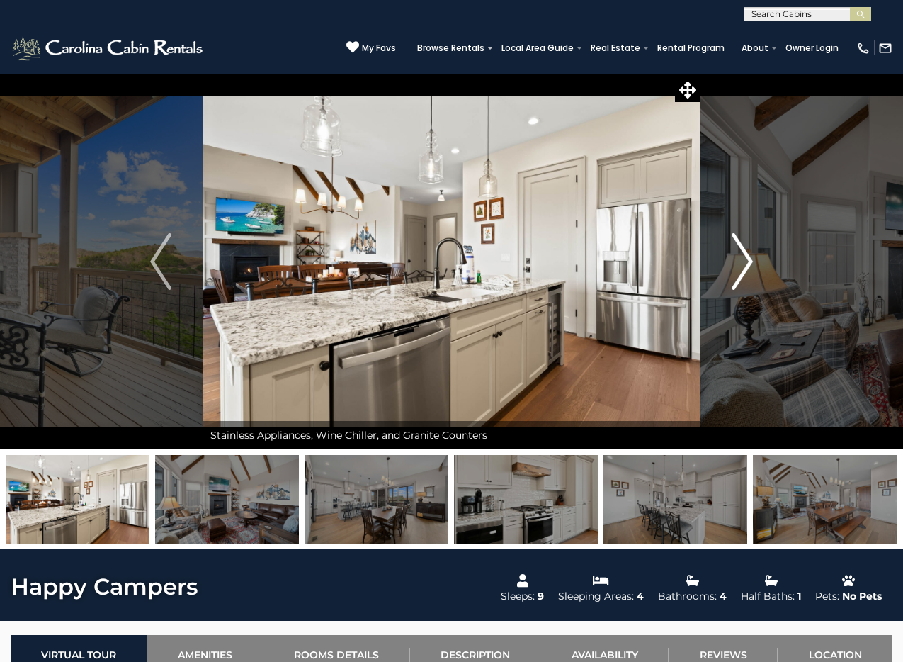
click at [724, 255] on button "Next" at bounding box center [742, 261] width 85 height 375
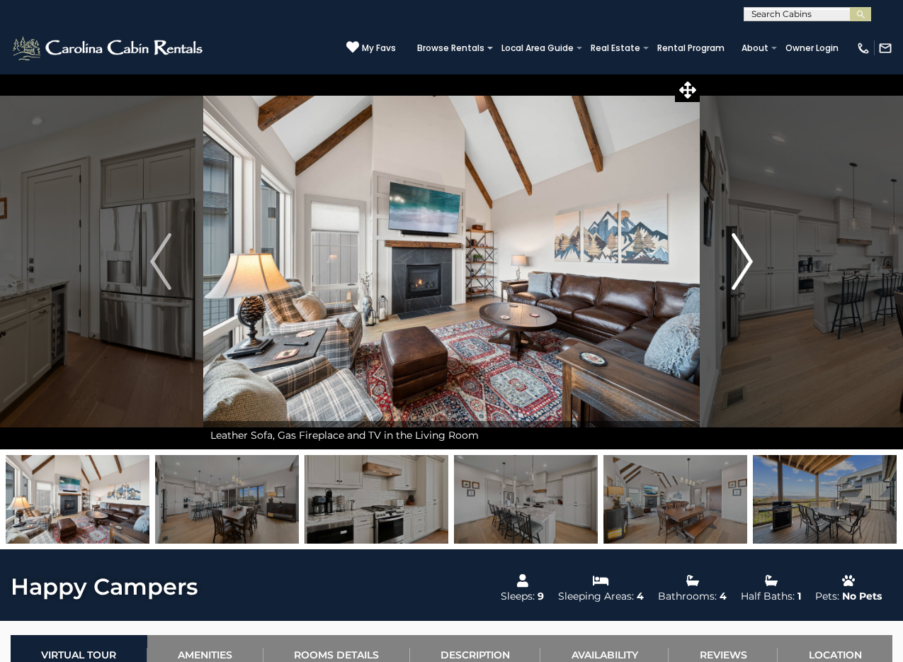
click at [725, 253] on button "Next" at bounding box center [742, 261] width 85 height 375
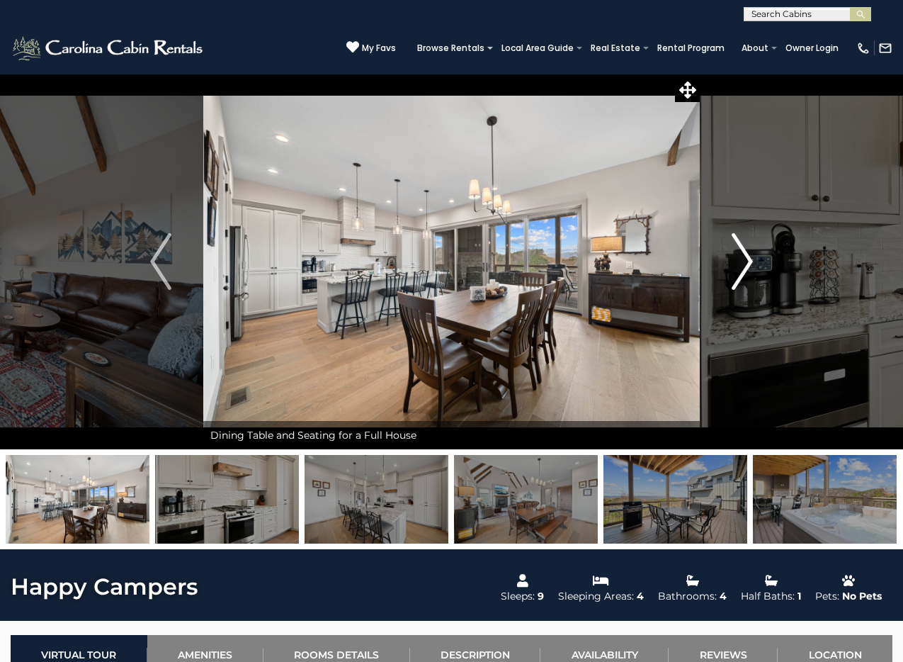
click at [725, 253] on button "Next" at bounding box center [742, 261] width 85 height 375
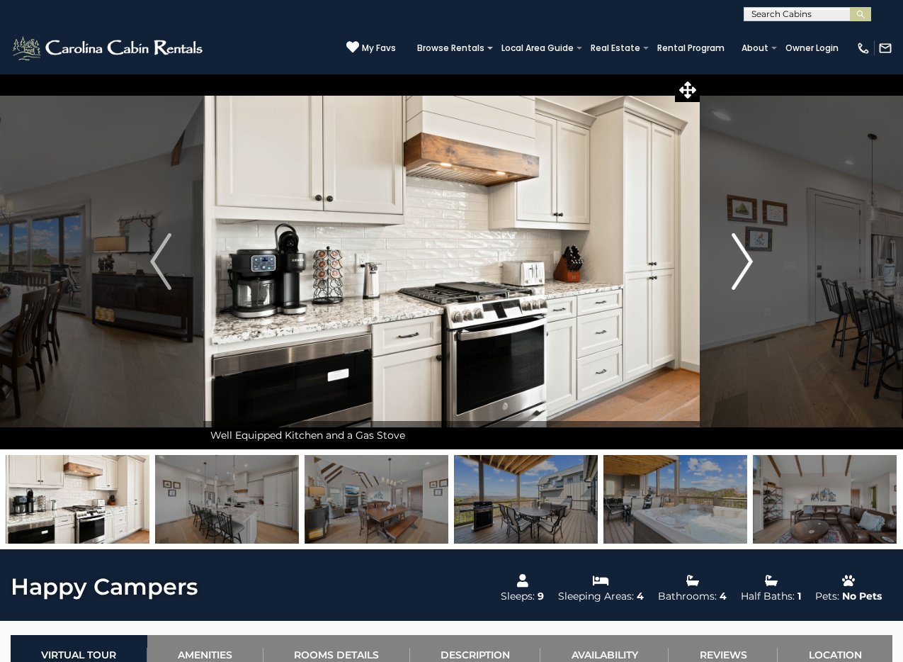
click at [725, 253] on button "Next" at bounding box center [742, 261] width 85 height 375
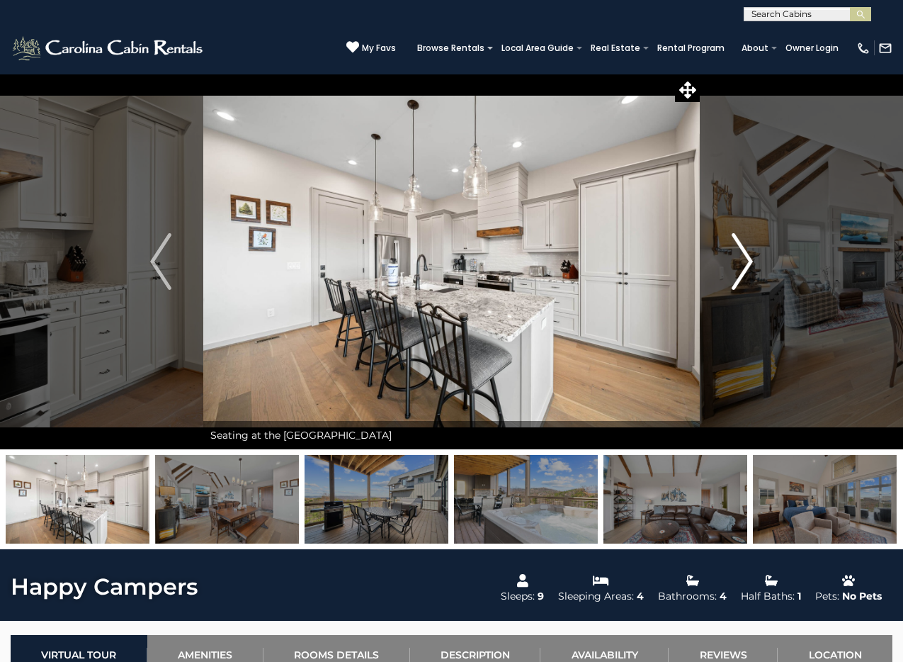
click at [725, 253] on button "Next" at bounding box center [742, 261] width 85 height 375
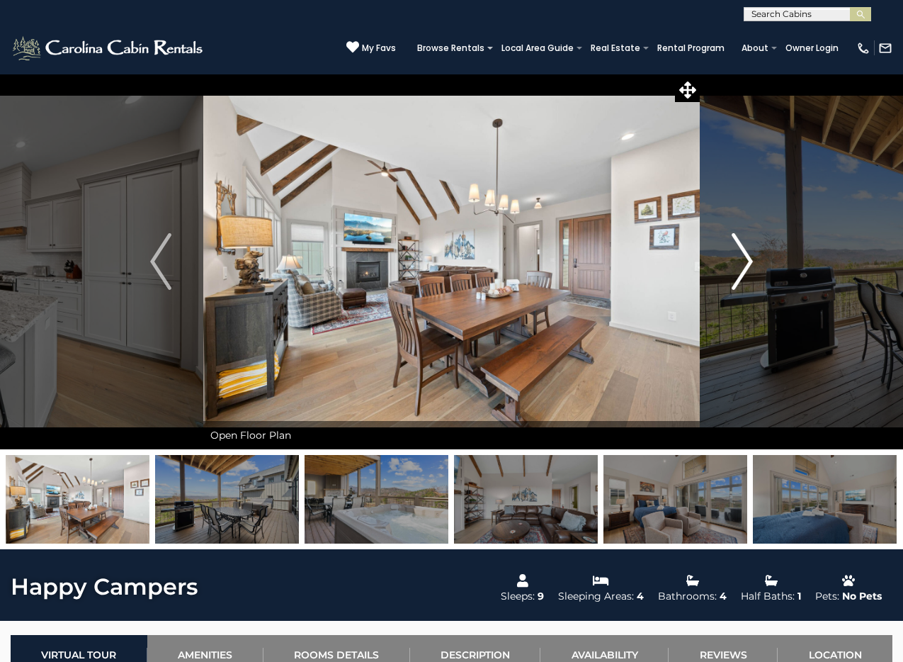
click at [725, 253] on button "Next" at bounding box center [742, 261] width 85 height 375
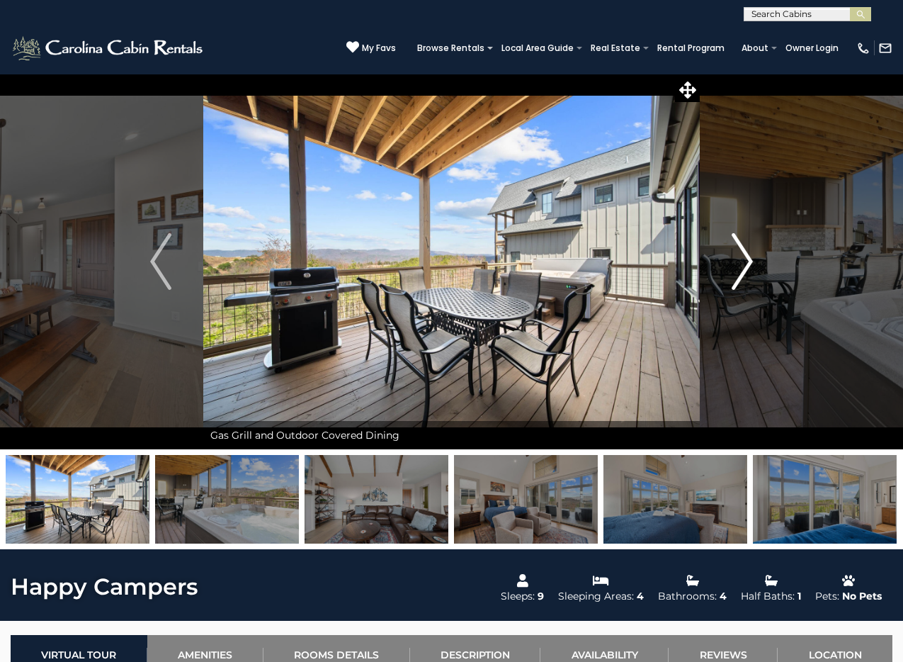
click at [725, 253] on button "Next" at bounding box center [742, 261] width 85 height 375
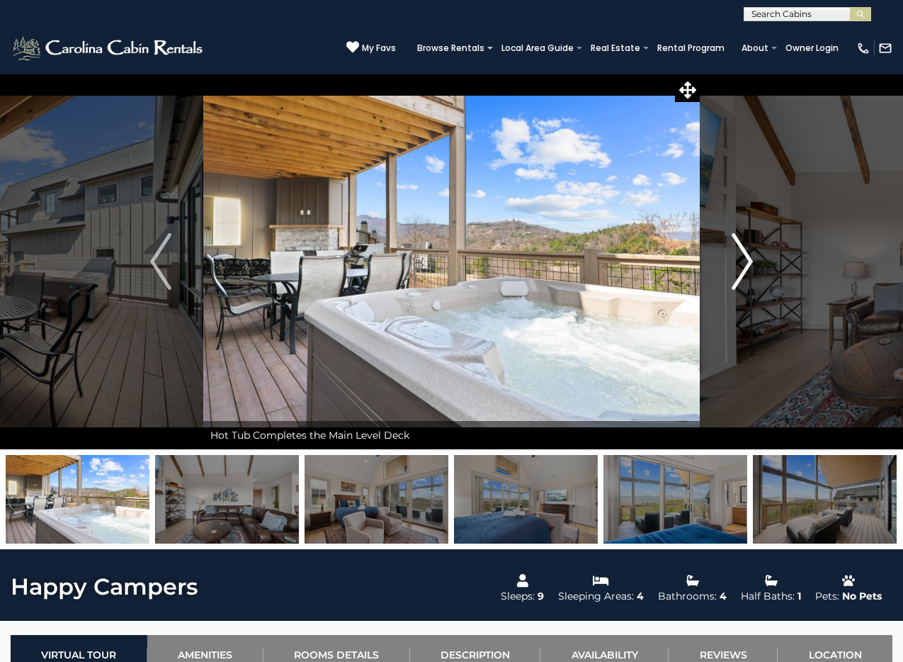
click at [725, 253] on button "Next" at bounding box center [742, 261] width 85 height 375
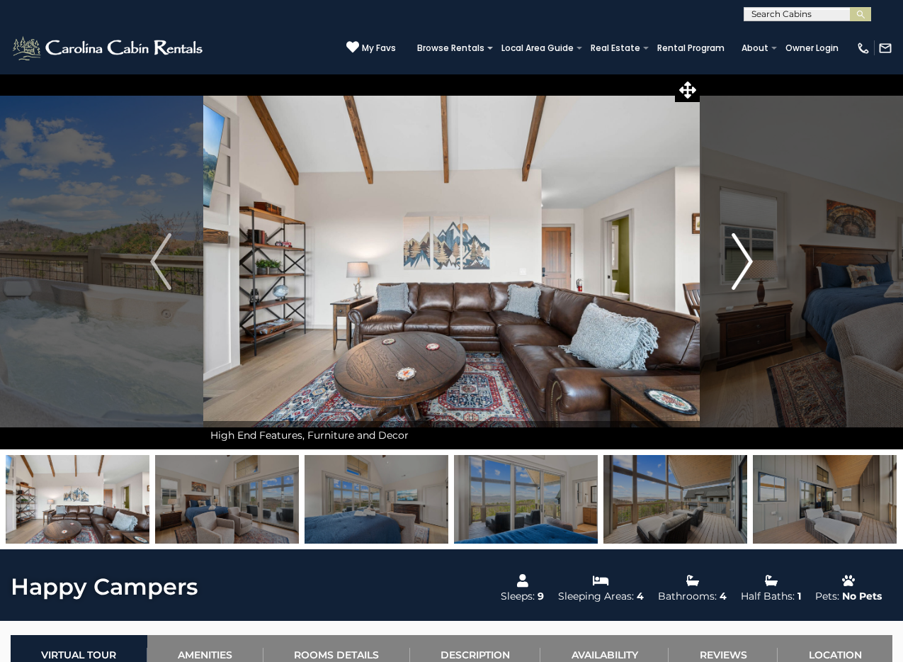
click at [725, 253] on button "Next" at bounding box center [742, 261] width 85 height 375
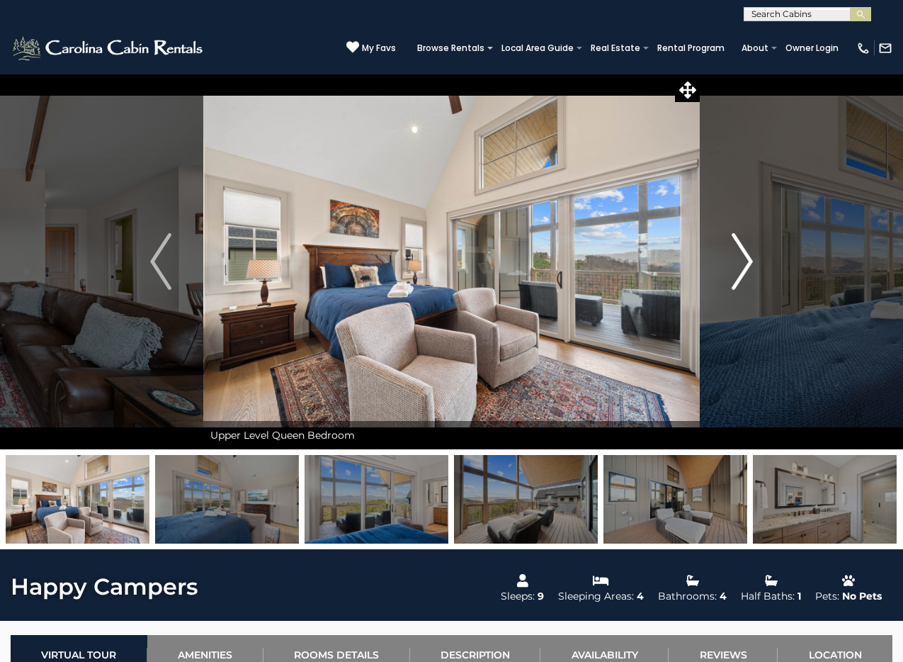
click at [726, 256] on button "Next" at bounding box center [742, 261] width 85 height 375
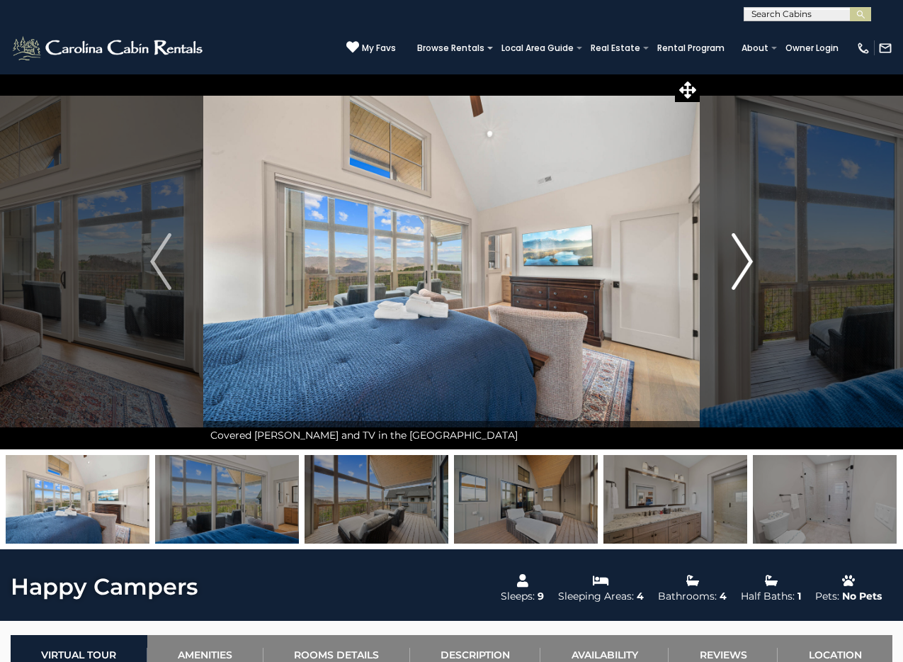
click at [726, 256] on button "Next" at bounding box center [742, 261] width 85 height 375
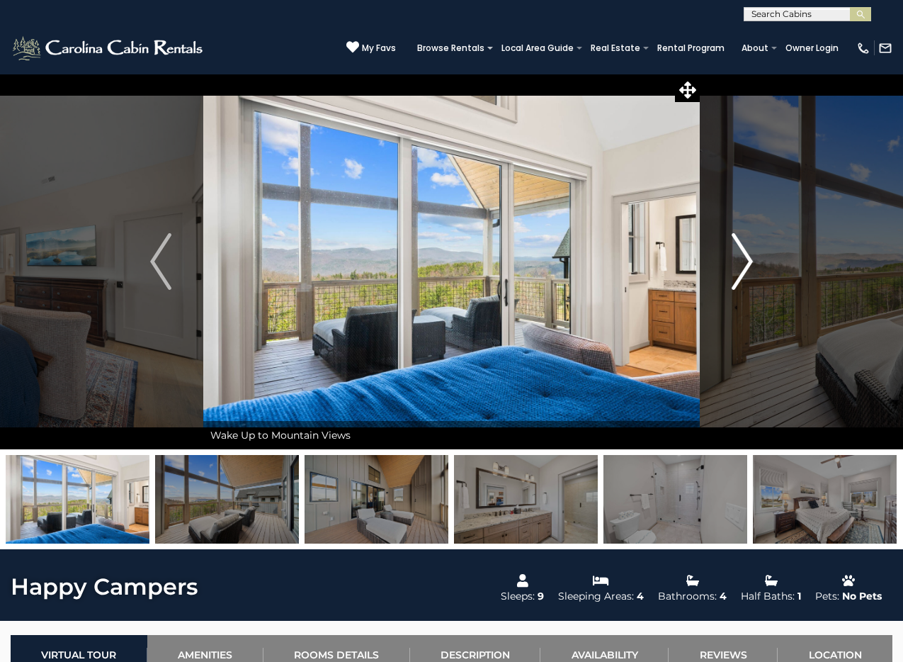
click at [726, 256] on button "Next" at bounding box center [742, 261] width 85 height 375
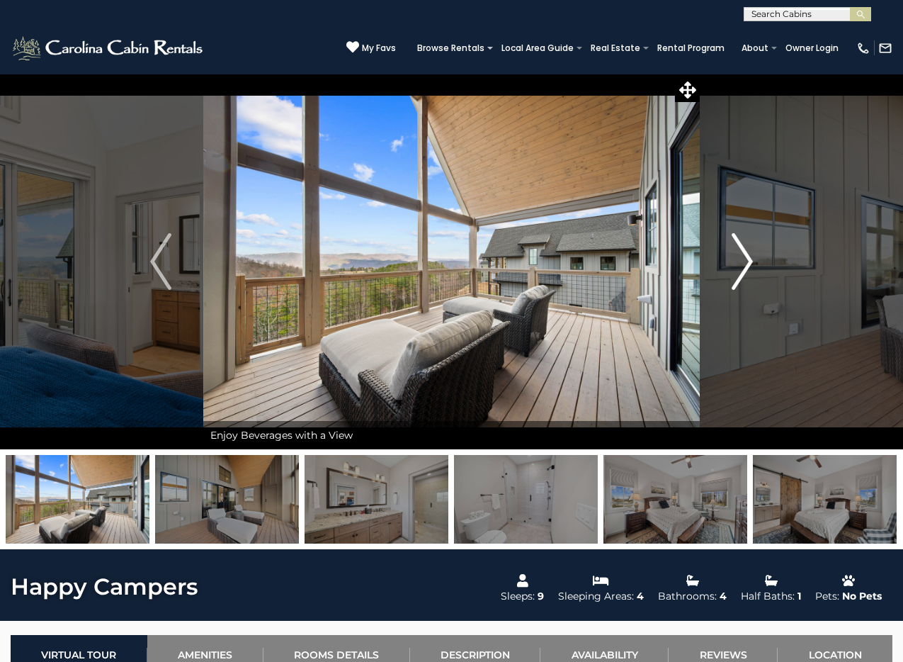
click at [726, 256] on button "Next" at bounding box center [742, 261] width 85 height 375
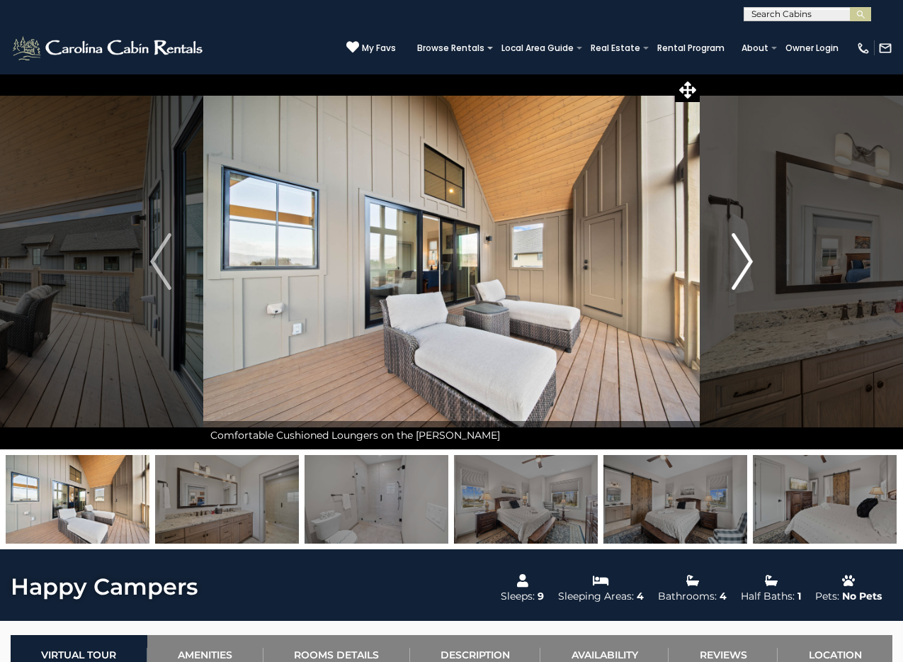
click at [731, 254] on button "Next" at bounding box center [742, 261] width 85 height 375
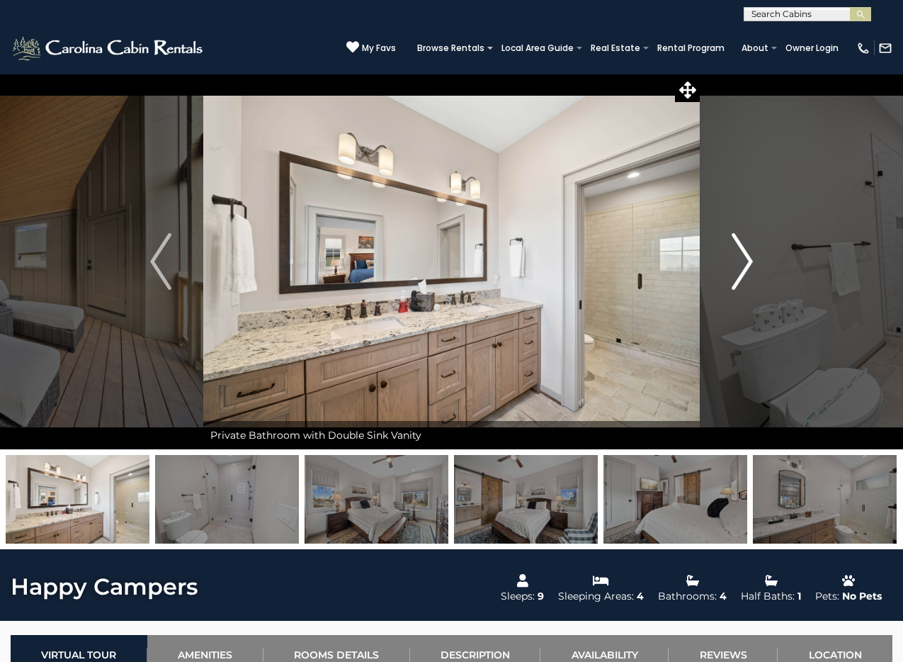
click at [732, 254] on img "Next" at bounding box center [742, 261] width 21 height 57
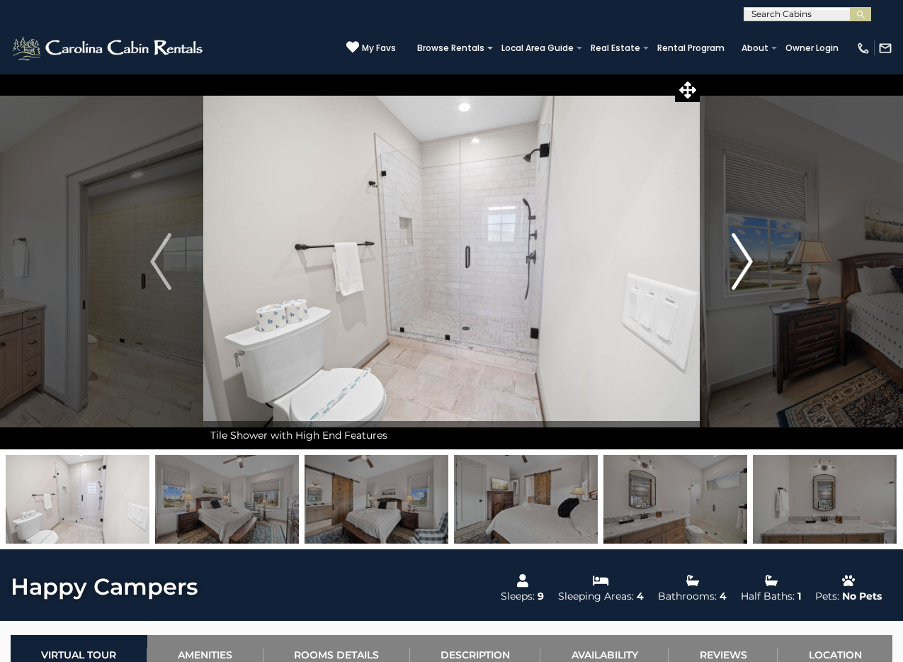
click at [732, 254] on img "Next" at bounding box center [742, 261] width 21 height 57
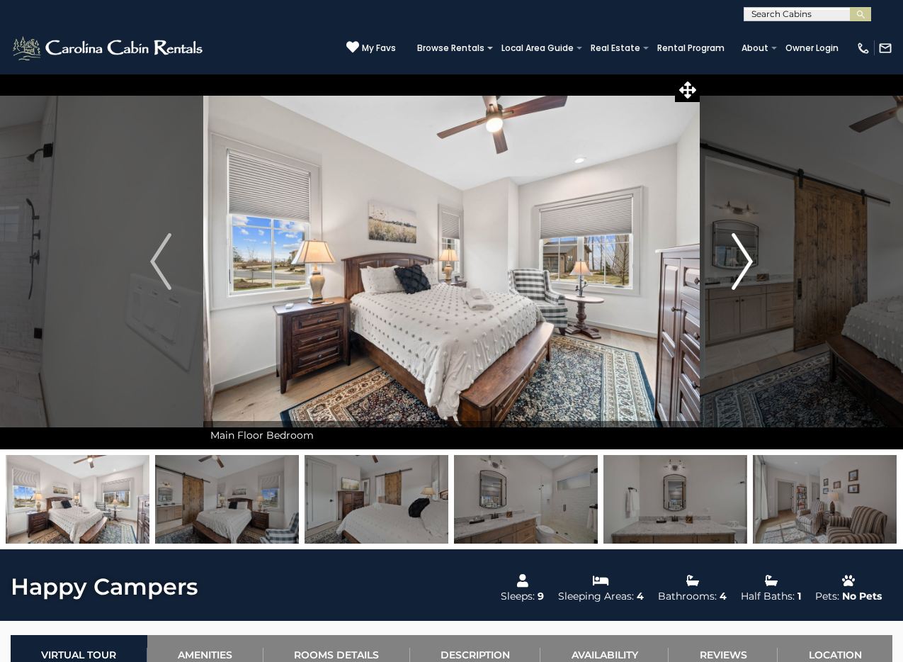
click at [732, 254] on img "Next" at bounding box center [742, 261] width 21 height 57
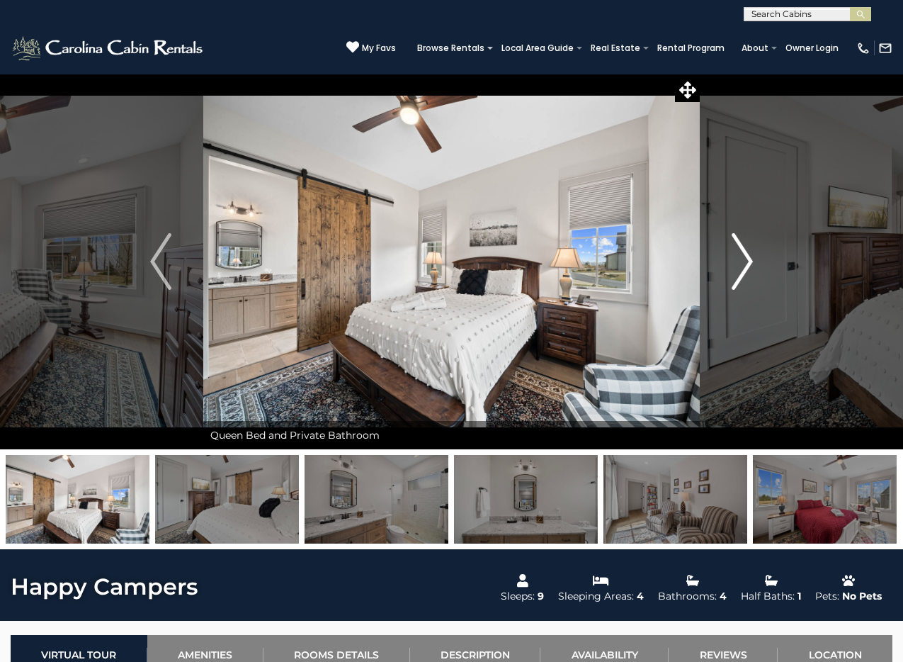
click at [732, 254] on img "Next" at bounding box center [742, 261] width 21 height 57
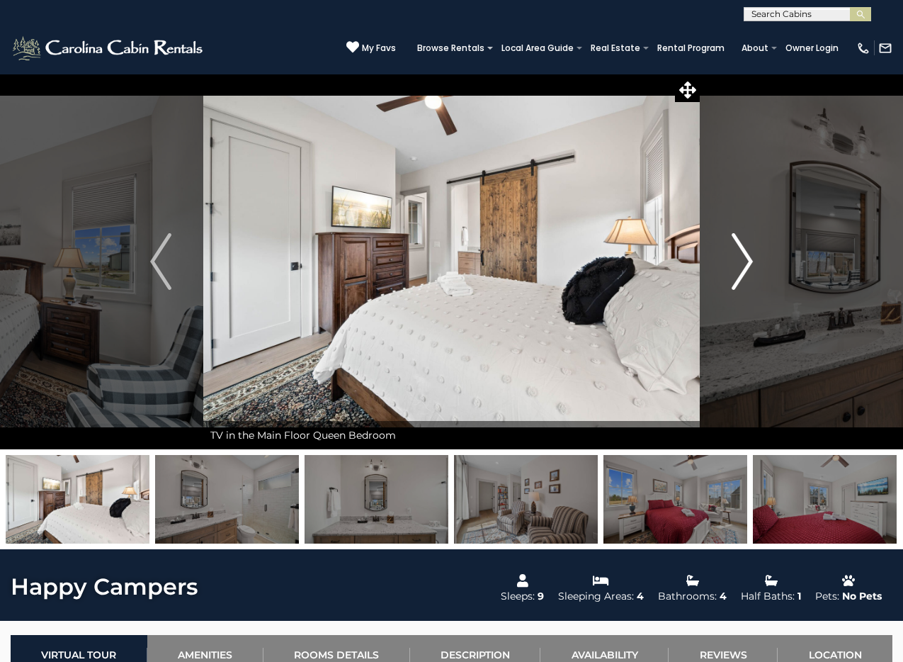
click at [732, 251] on img "Next" at bounding box center [742, 261] width 21 height 57
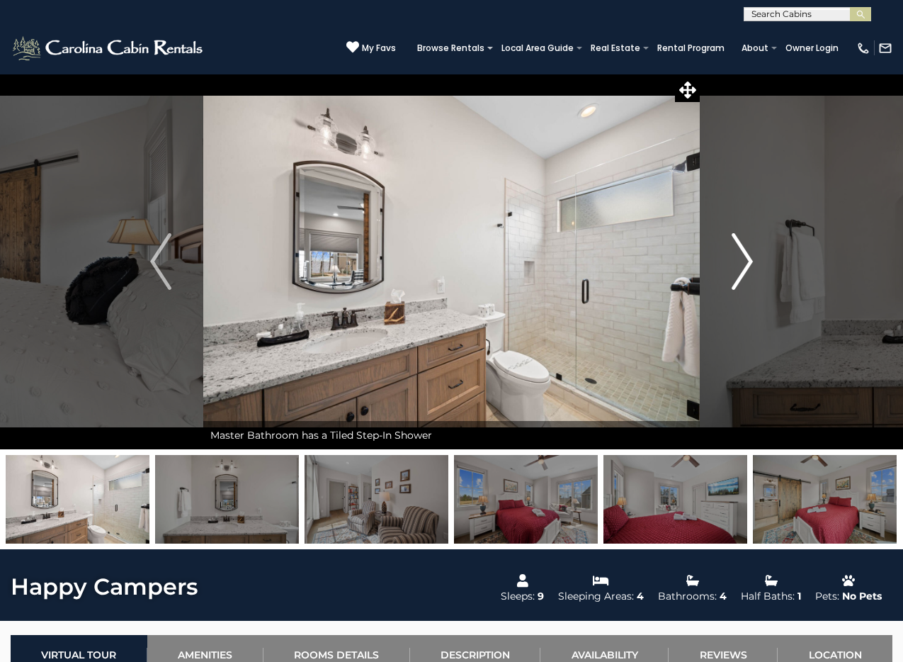
click at [732, 249] on img "Next" at bounding box center [742, 261] width 21 height 57
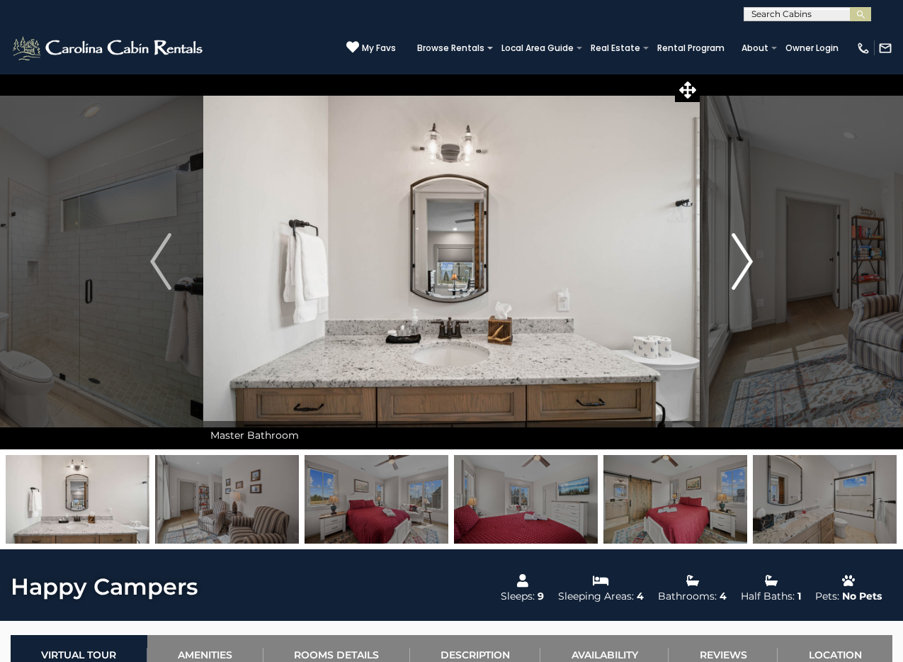
click at [732, 249] on img "Next" at bounding box center [742, 261] width 21 height 57
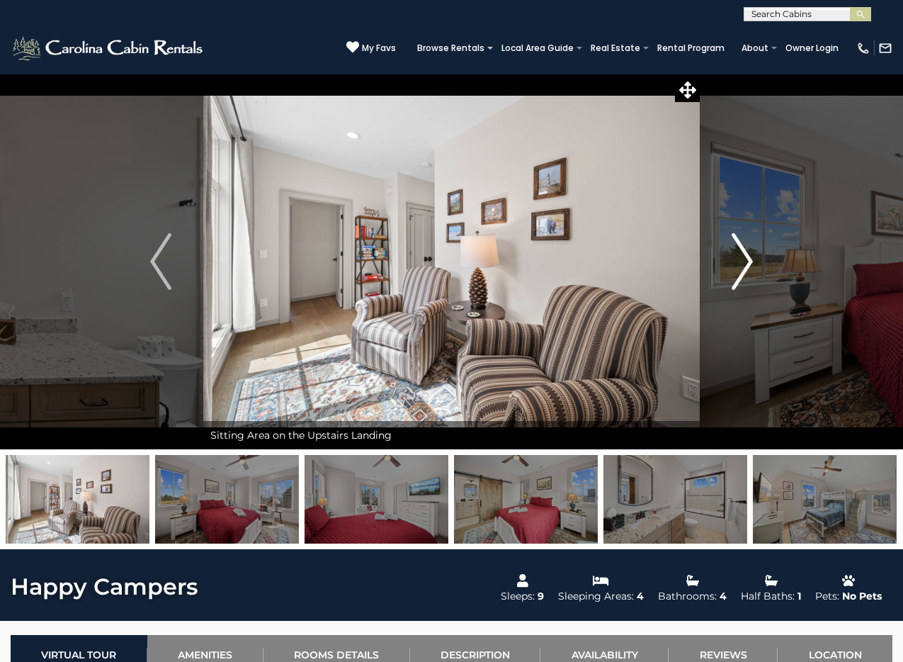
click at [732, 249] on img "Next" at bounding box center [742, 261] width 21 height 57
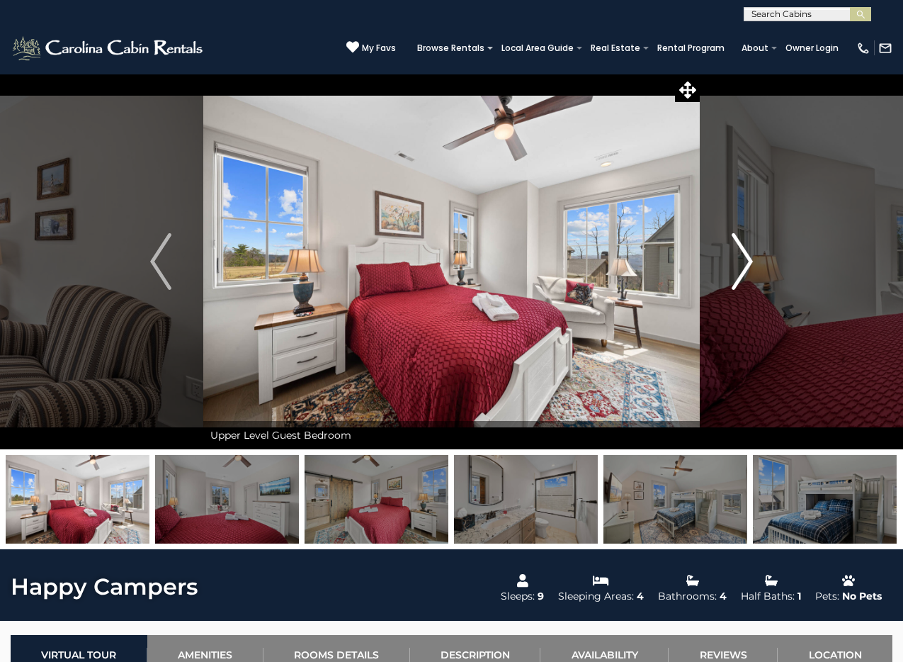
click at [732, 249] on img "Next" at bounding box center [742, 261] width 21 height 57
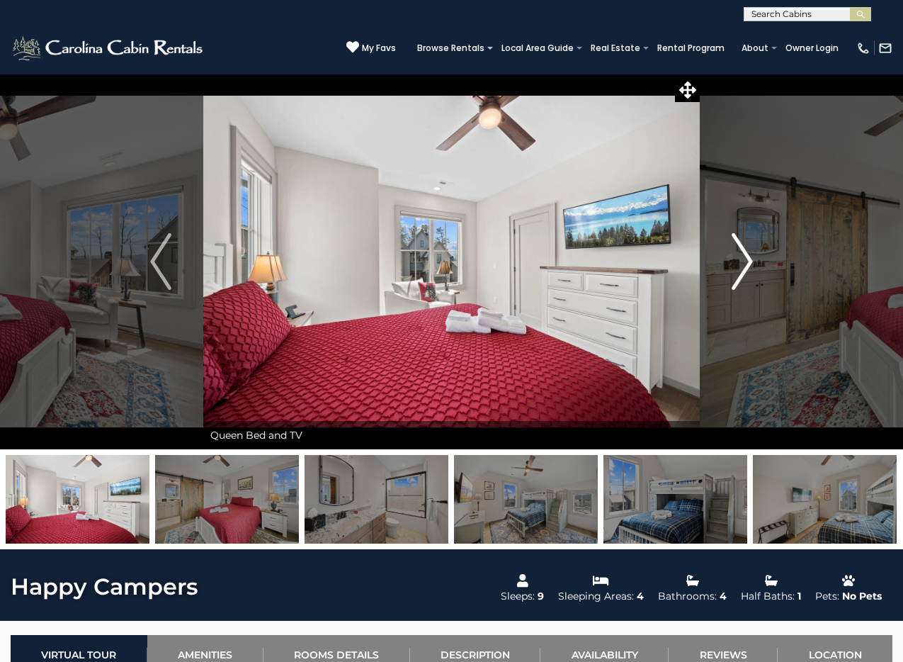
click at [732, 249] on img "Next" at bounding box center [742, 261] width 21 height 57
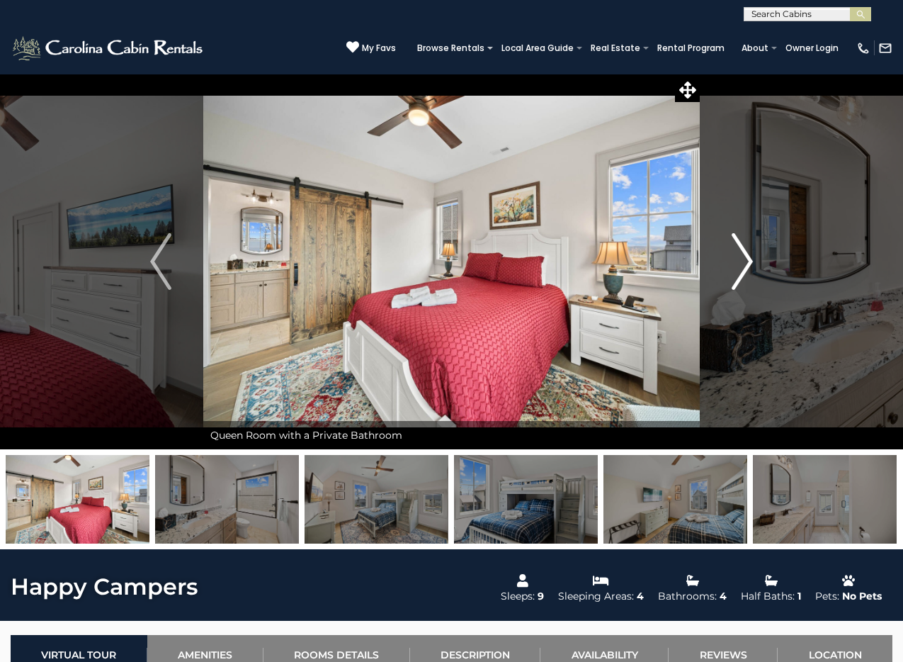
click at [739, 241] on img "Next" at bounding box center [742, 261] width 21 height 57
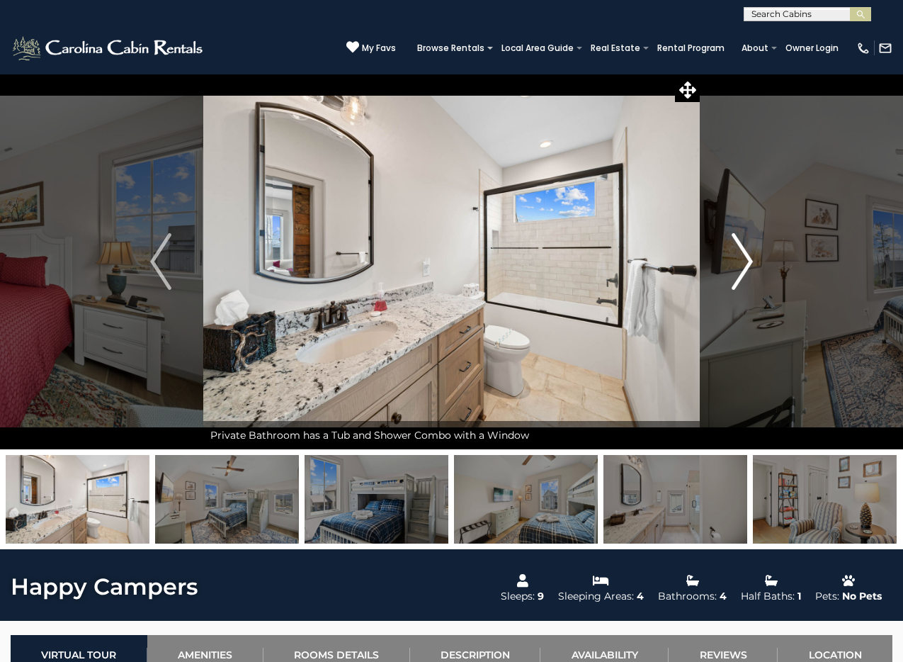
click at [739, 241] on img "Next" at bounding box center [742, 261] width 21 height 57
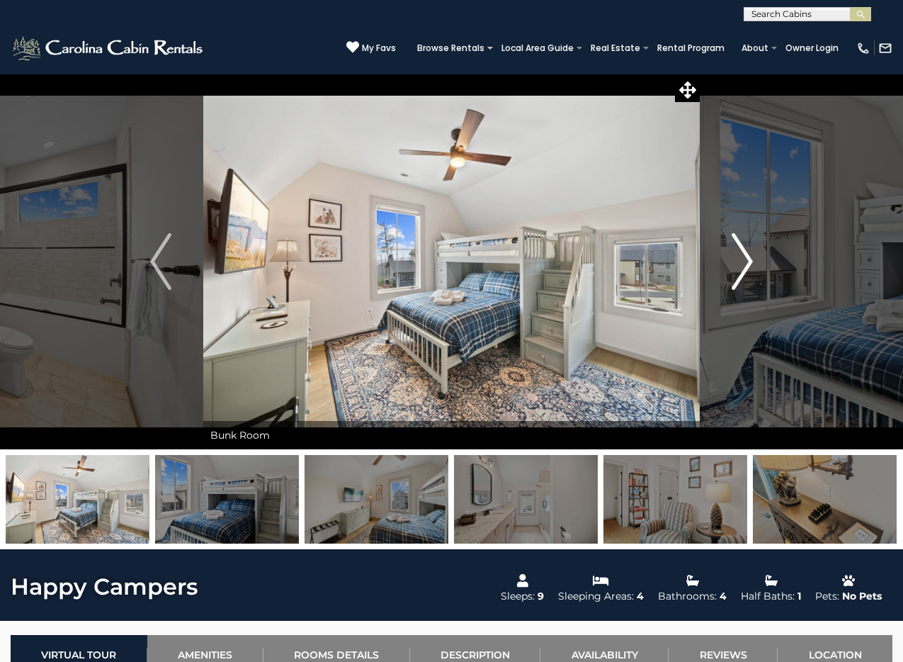
click at [739, 241] on img "Next" at bounding box center [742, 261] width 21 height 57
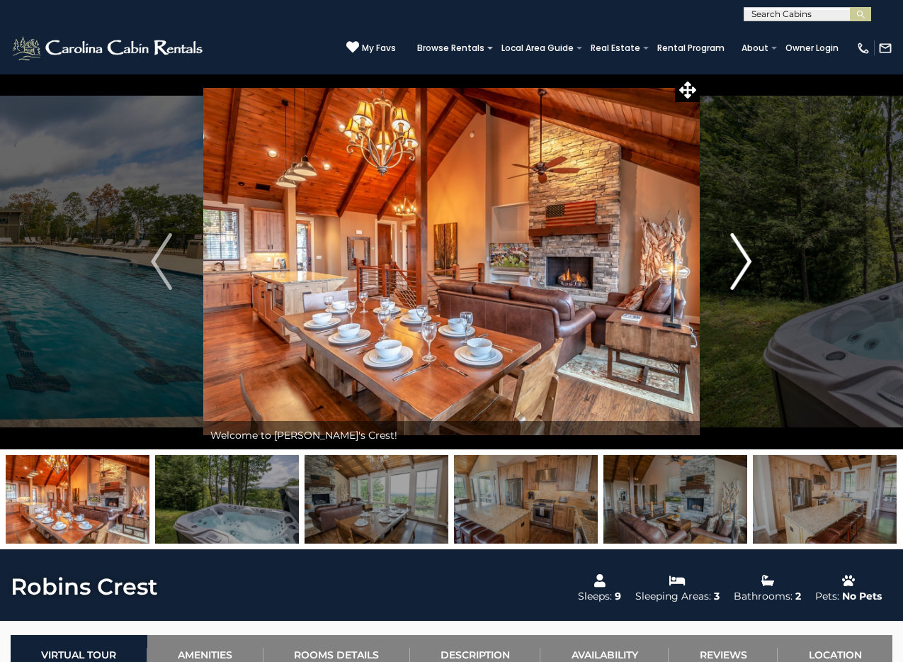
click at [700, 272] on button "Next" at bounding box center [741, 261] width 83 height 375
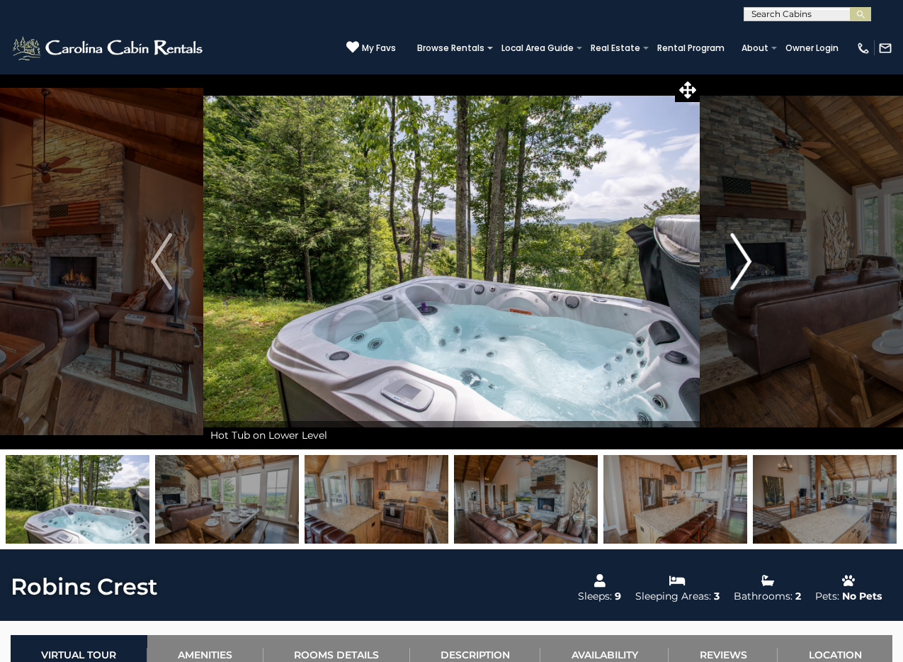
click at [737, 254] on img "Next" at bounding box center [741, 261] width 21 height 57
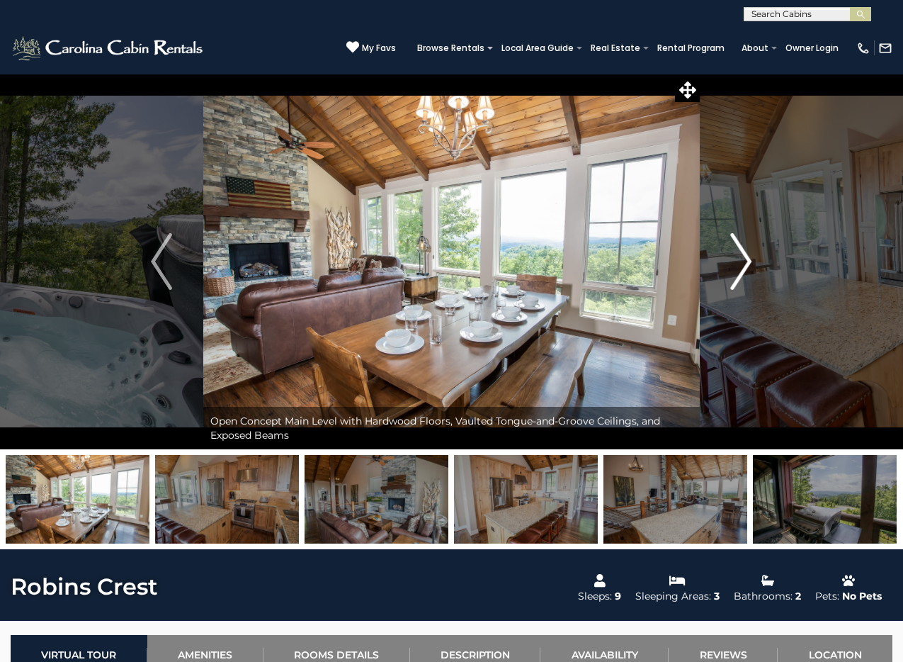
click at [737, 254] on img "Next" at bounding box center [741, 261] width 21 height 57
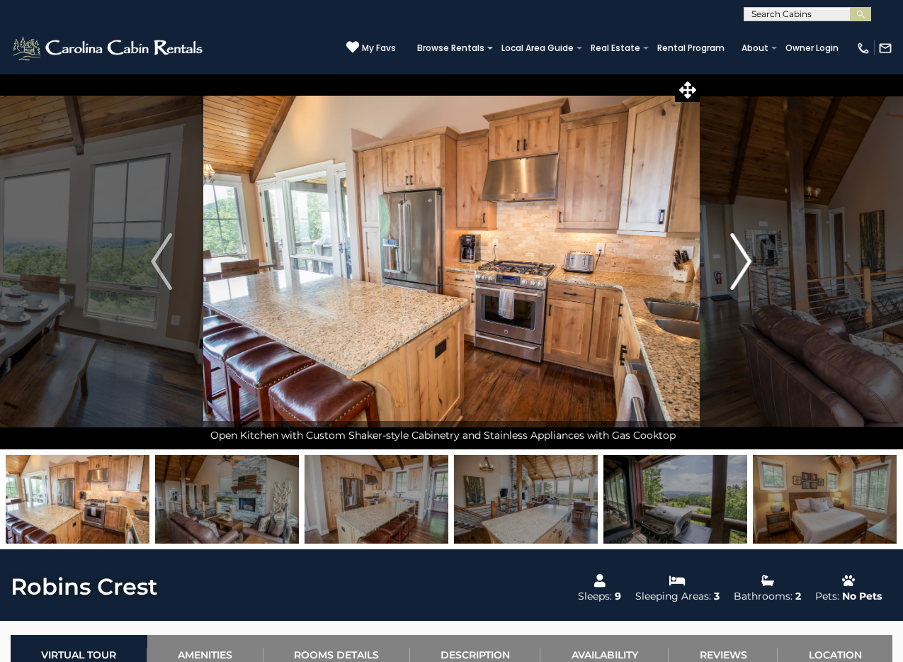
click at [737, 254] on img "Next" at bounding box center [741, 261] width 21 height 57
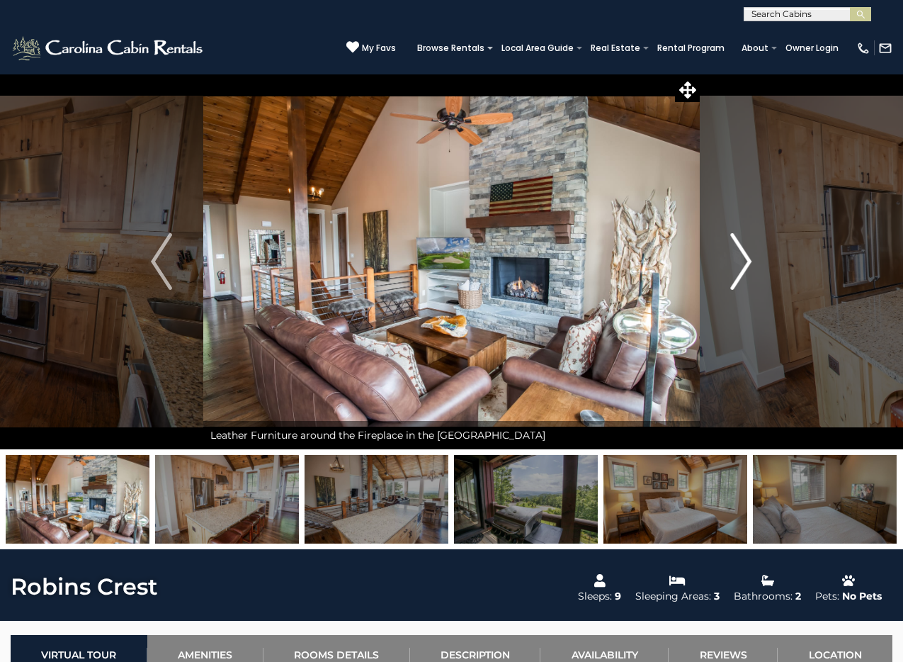
click at [737, 254] on img "Next" at bounding box center [741, 261] width 21 height 57
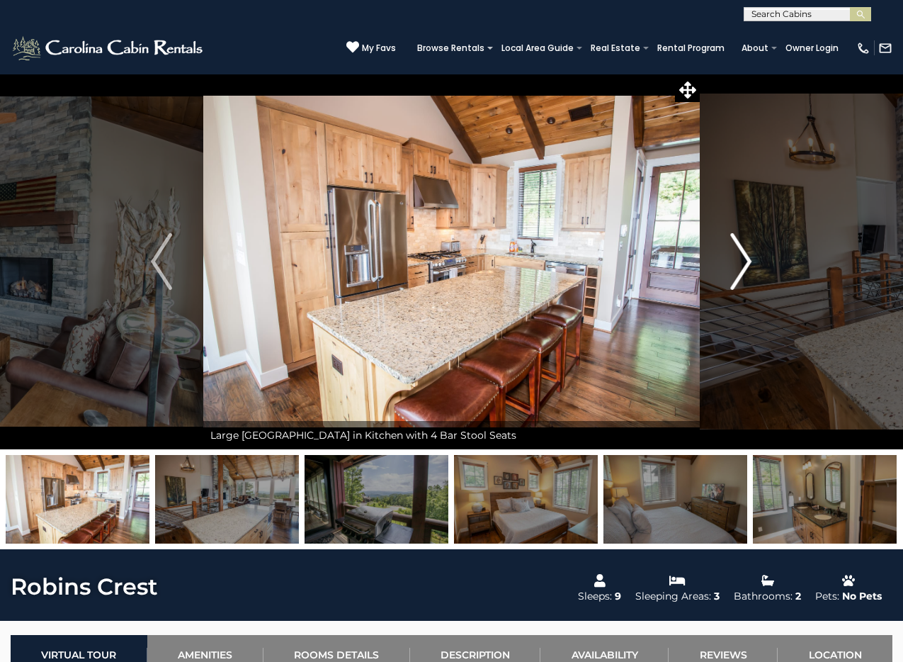
click at [737, 254] on img "Next" at bounding box center [741, 261] width 21 height 57
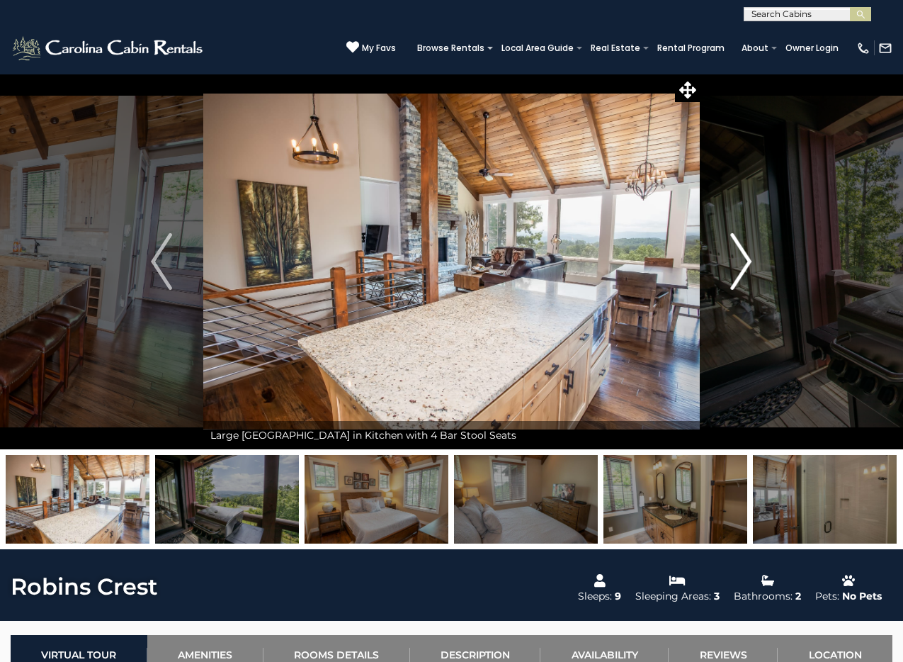
click at [737, 255] on img "Next" at bounding box center [741, 261] width 21 height 57
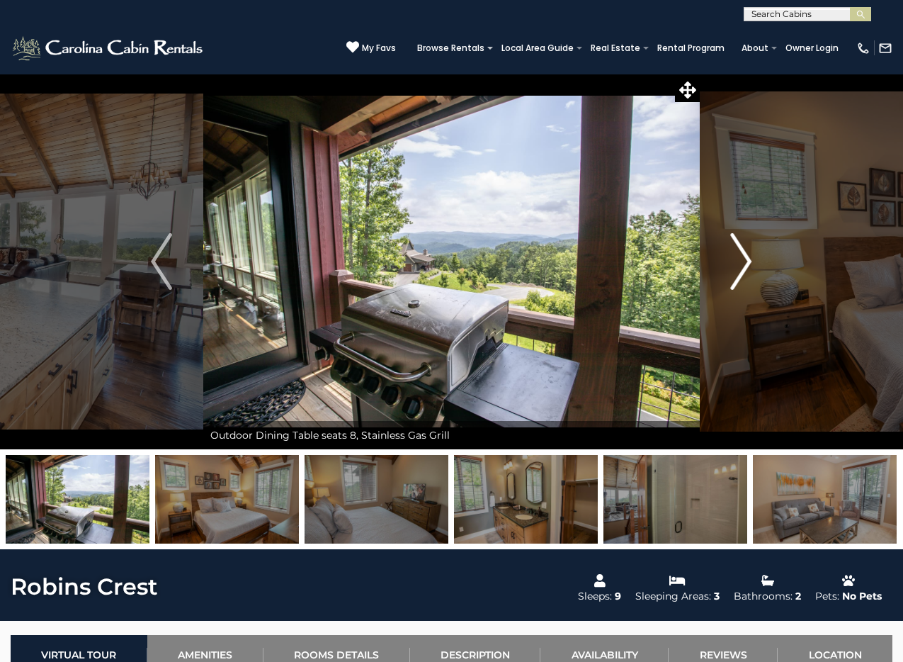
click at [737, 255] on img "Next" at bounding box center [741, 261] width 21 height 57
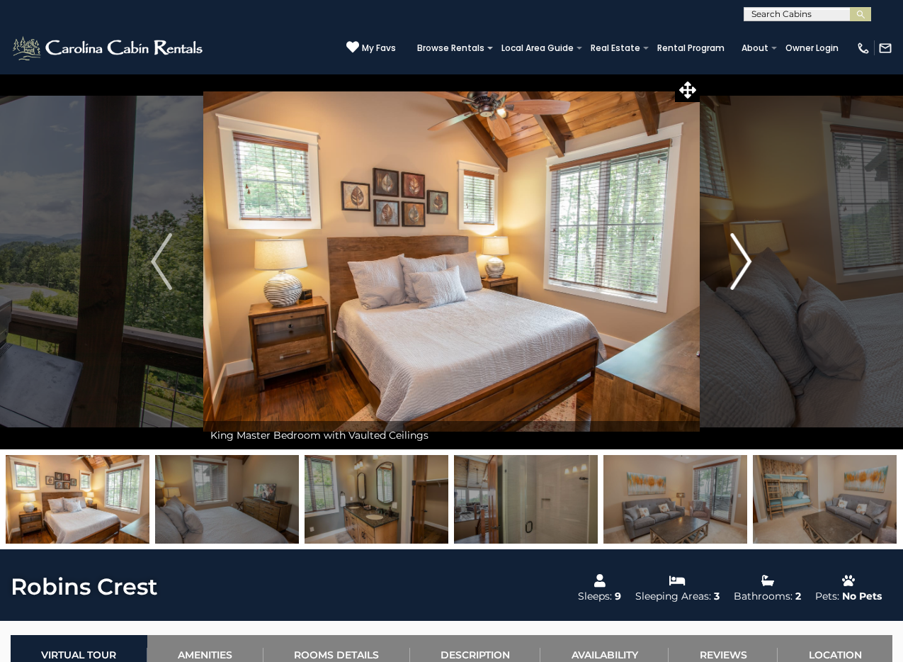
click at [737, 255] on img "Next" at bounding box center [741, 261] width 21 height 57
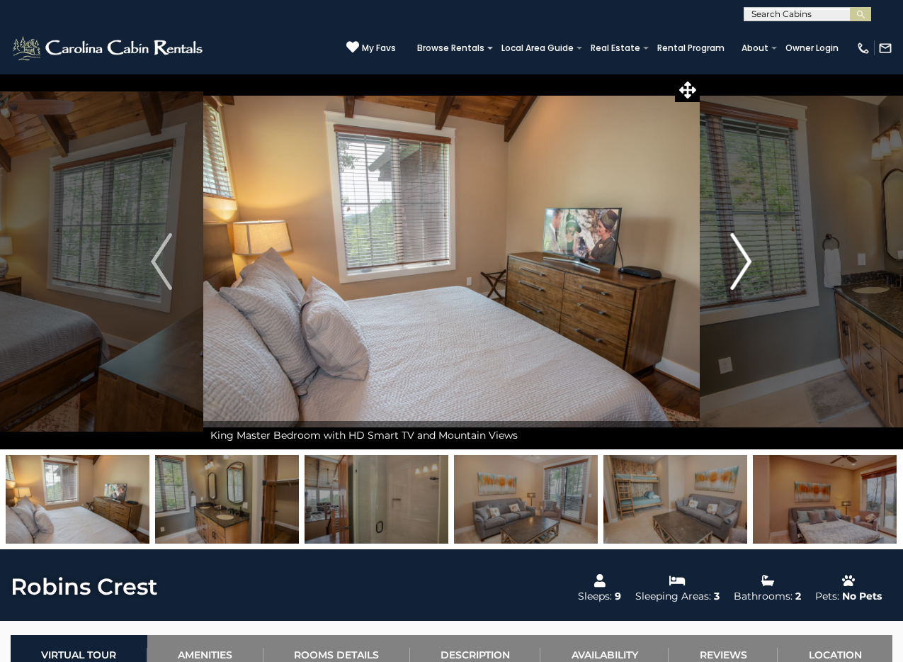
click at [737, 256] on img "Next" at bounding box center [741, 261] width 21 height 57
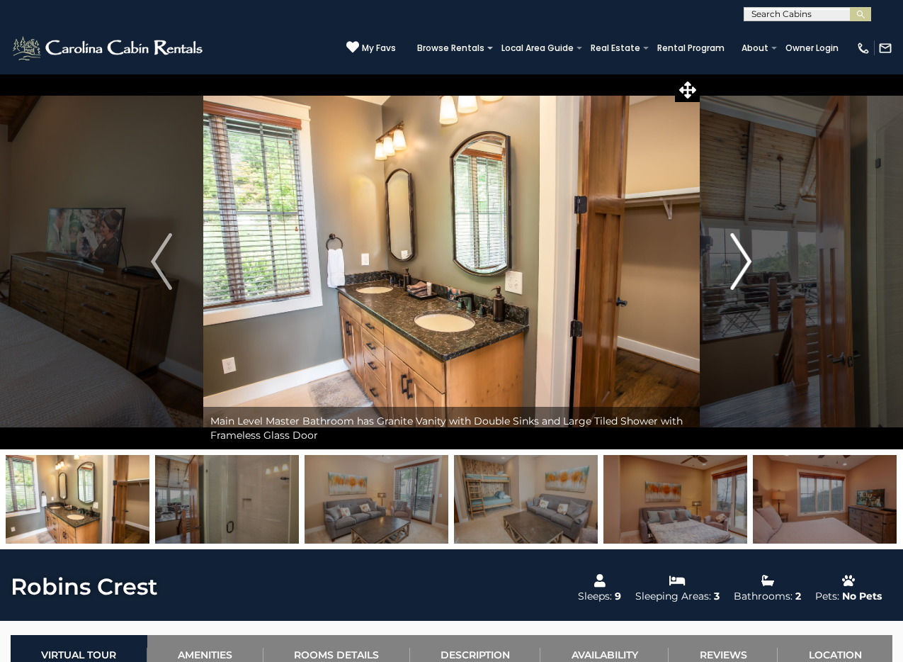
click at [737, 256] on img "Next" at bounding box center [741, 261] width 21 height 57
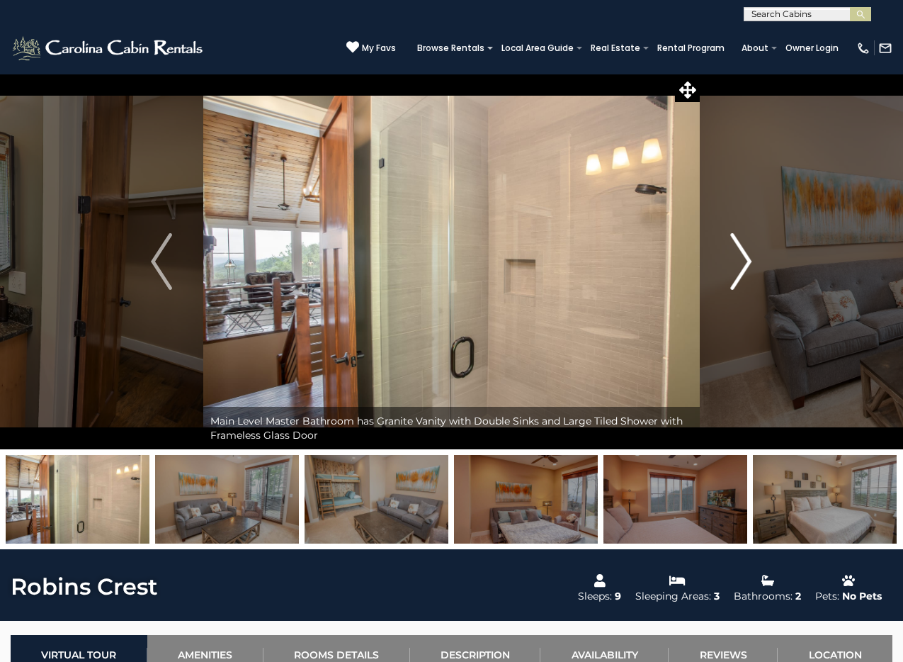
click at [737, 256] on img "Next" at bounding box center [741, 261] width 21 height 57
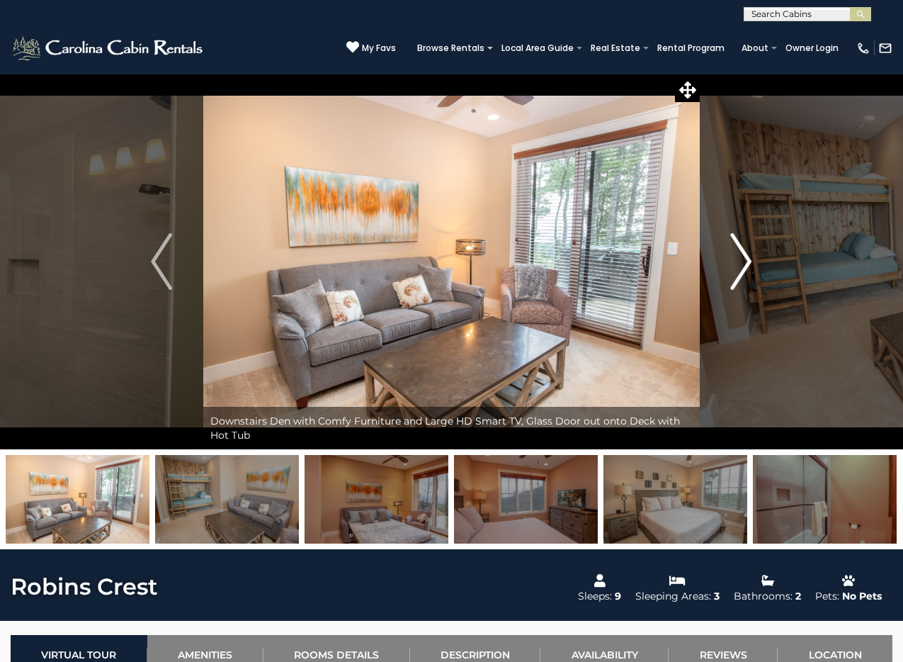
click at [738, 256] on img "Next" at bounding box center [741, 261] width 21 height 57
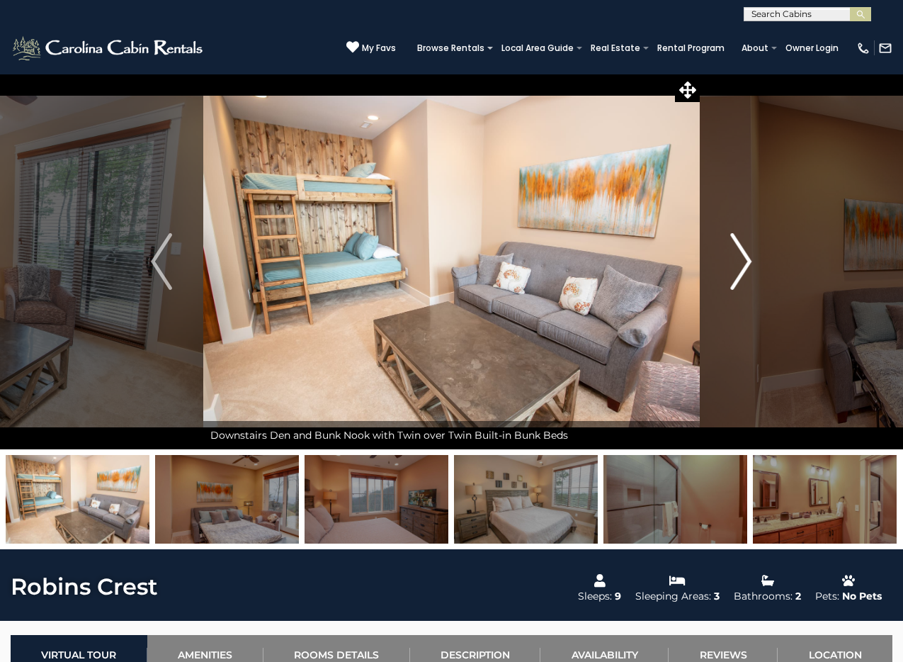
click at [738, 256] on img "Next" at bounding box center [741, 261] width 21 height 57
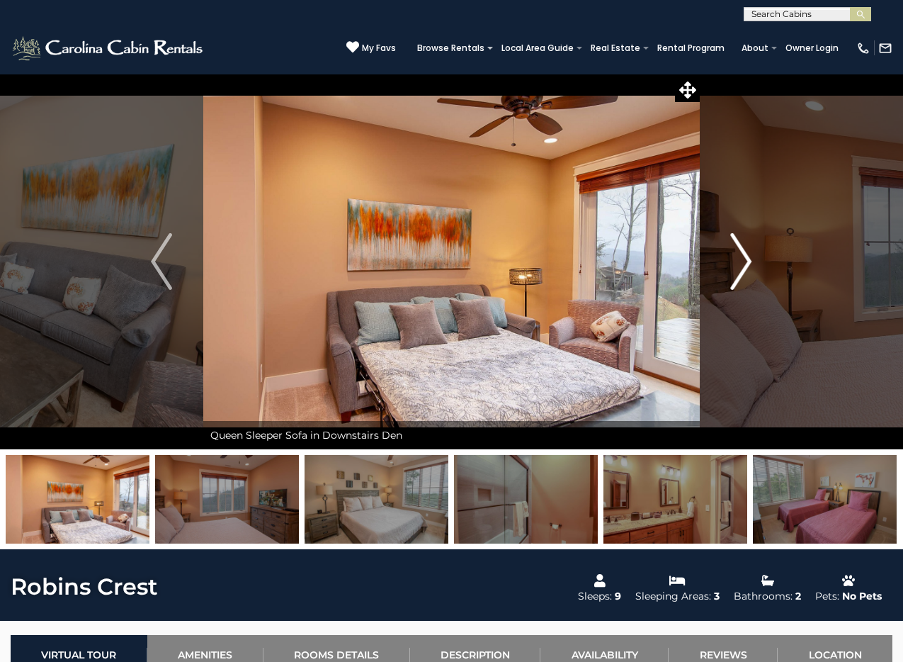
click at [738, 256] on img "Next" at bounding box center [741, 261] width 21 height 57
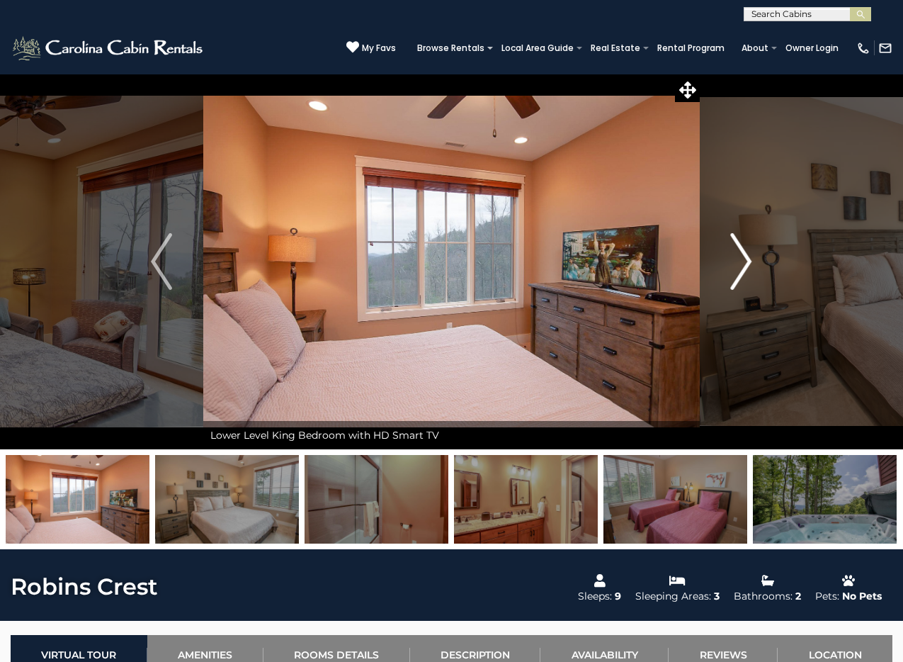
click at [738, 256] on img "Next" at bounding box center [741, 261] width 21 height 57
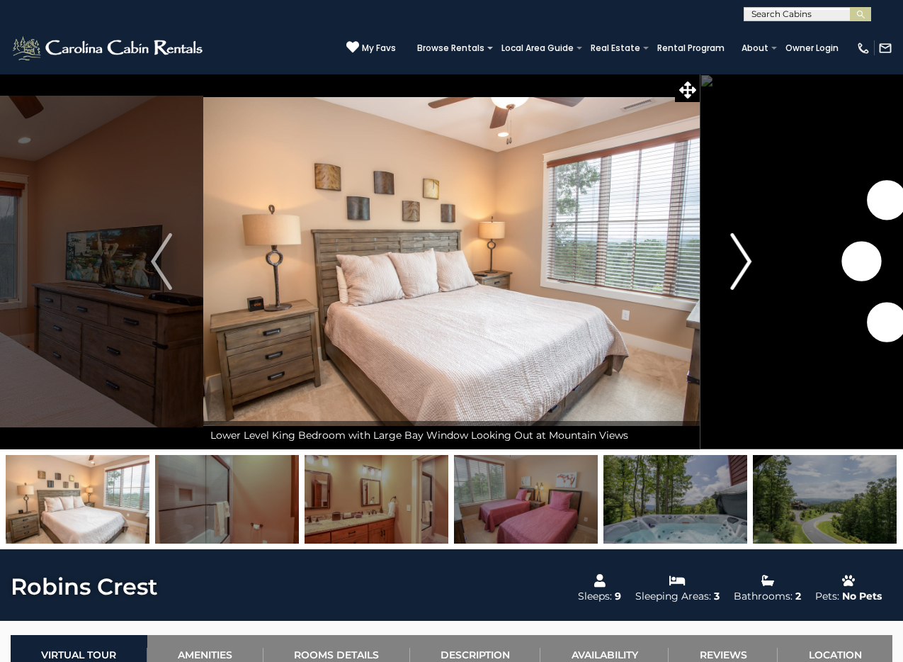
click at [738, 256] on img "Next" at bounding box center [741, 261] width 21 height 57
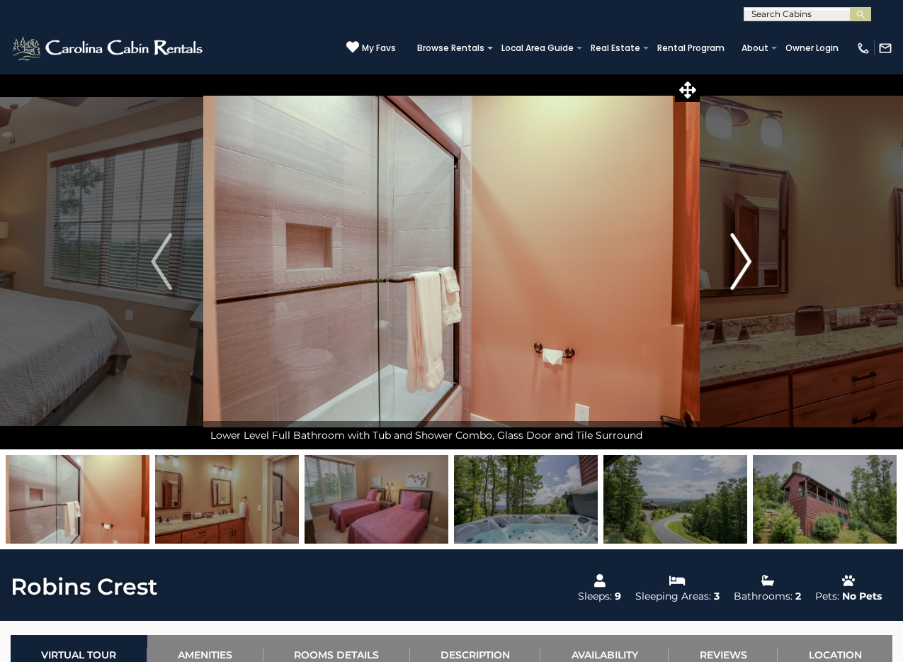
click at [738, 256] on img "Next" at bounding box center [741, 261] width 21 height 57
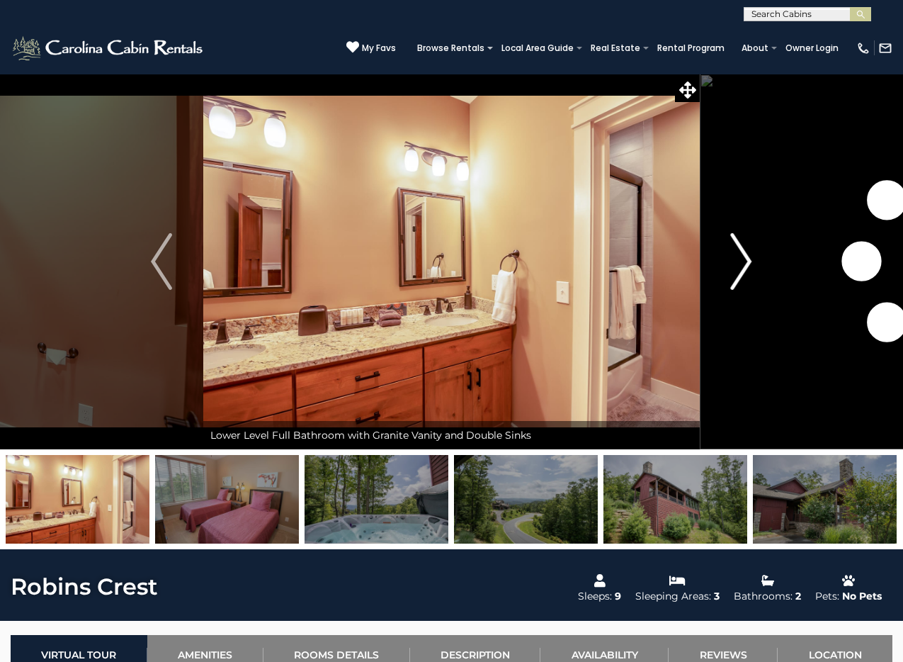
click at [738, 256] on img "Next" at bounding box center [741, 261] width 21 height 57
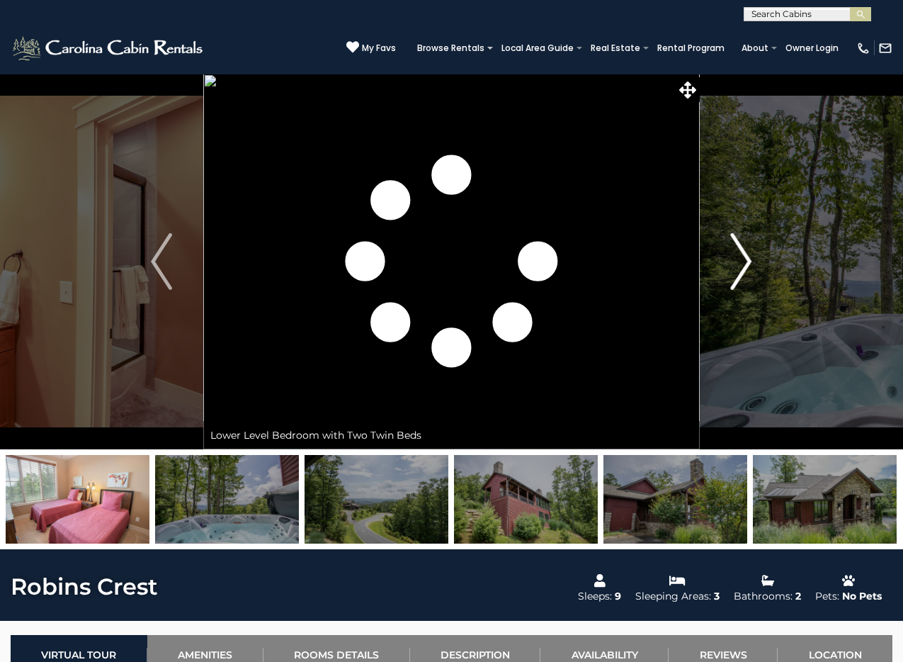
click at [738, 256] on img "Next" at bounding box center [741, 261] width 21 height 57
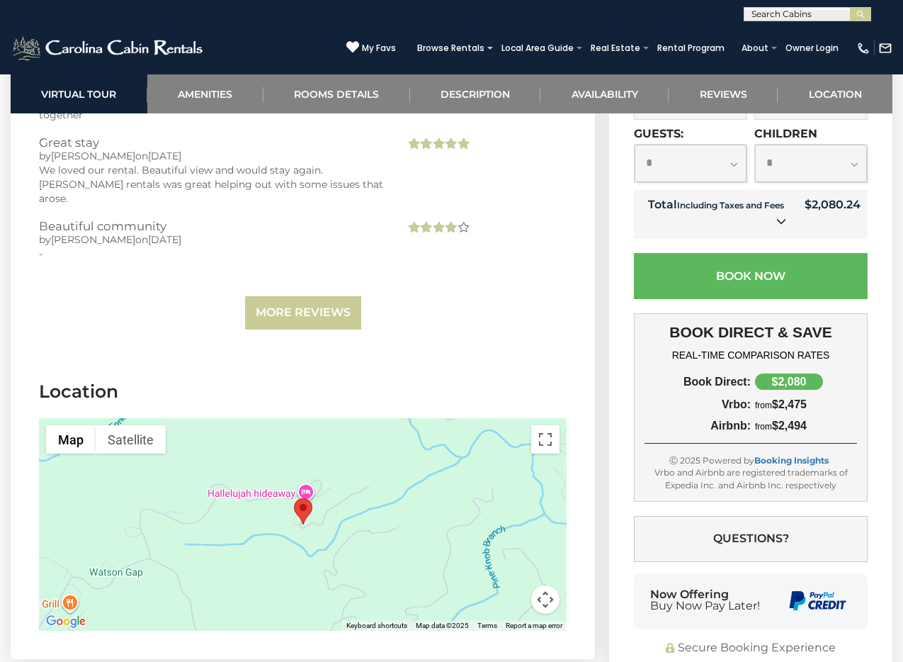
scroll to position [4559, 0]
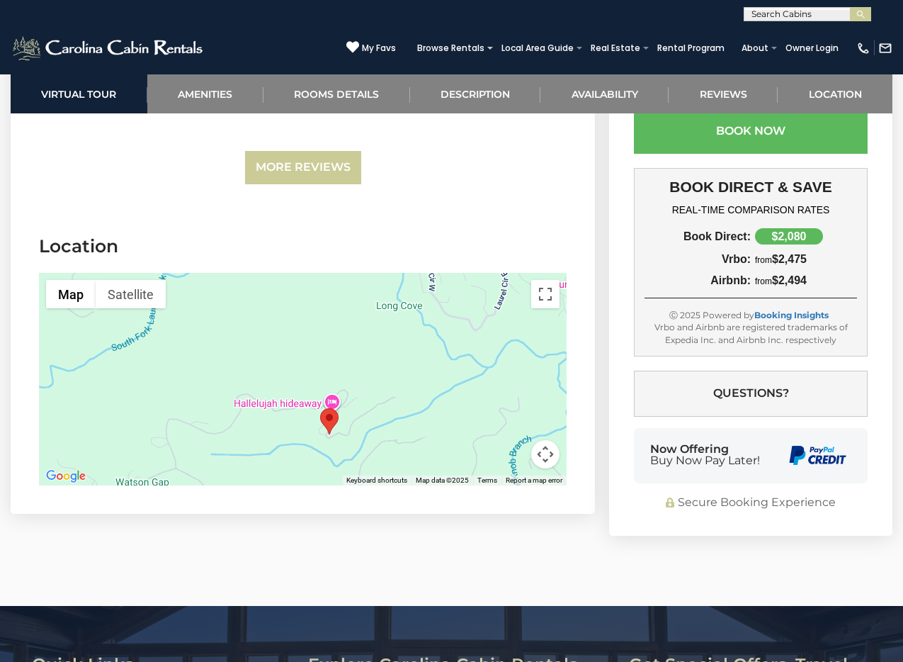
drag, startPoint x: 353, startPoint y: 327, endPoint x: 380, endPoint y: 375, distance: 54.8
click at [380, 375] on div at bounding box center [303, 379] width 528 height 213
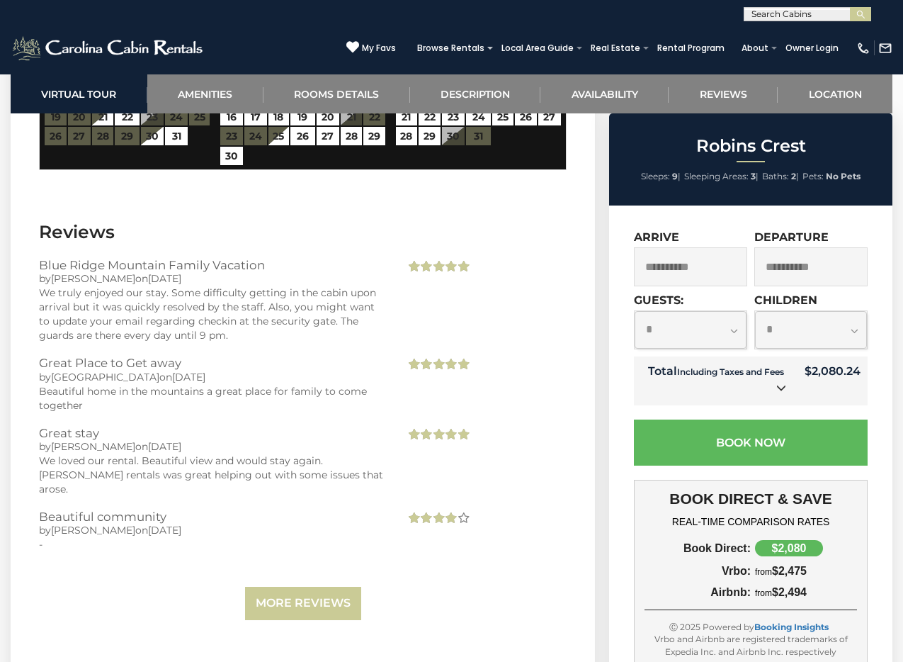
scroll to position [4432, 0]
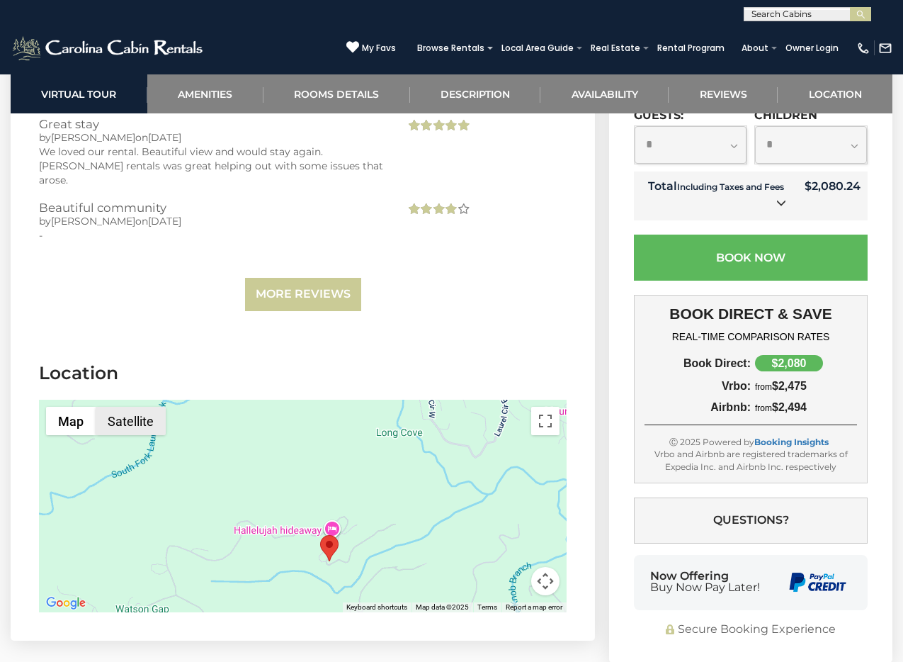
click at [134, 407] on button "Satellite" at bounding box center [131, 421] width 70 height 28
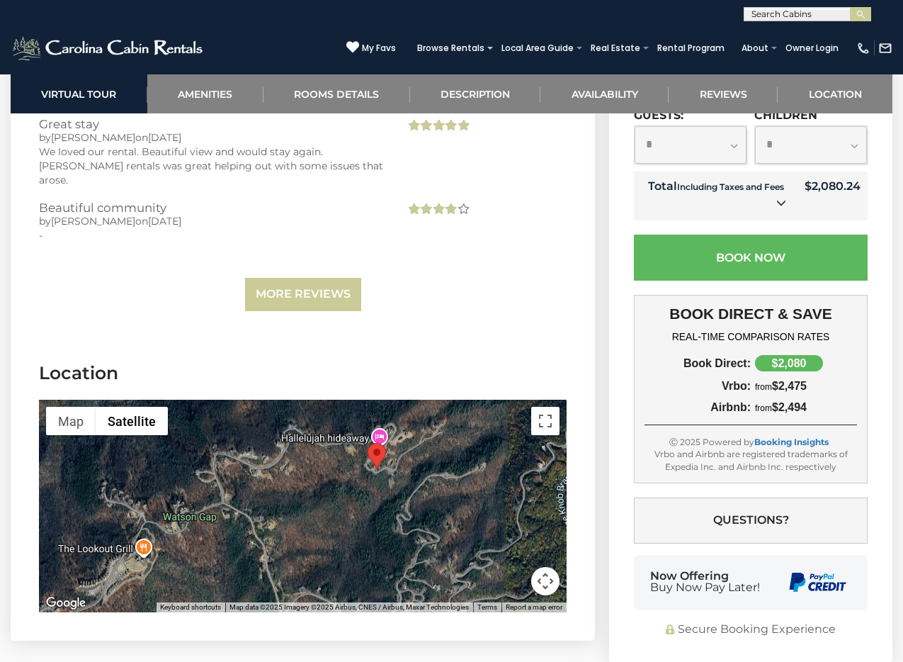
drag, startPoint x: 404, startPoint y: 470, endPoint x: 453, endPoint y: 376, distance: 105.2
click at [453, 400] on div at bounding box center [303, 506] width 528 height 213
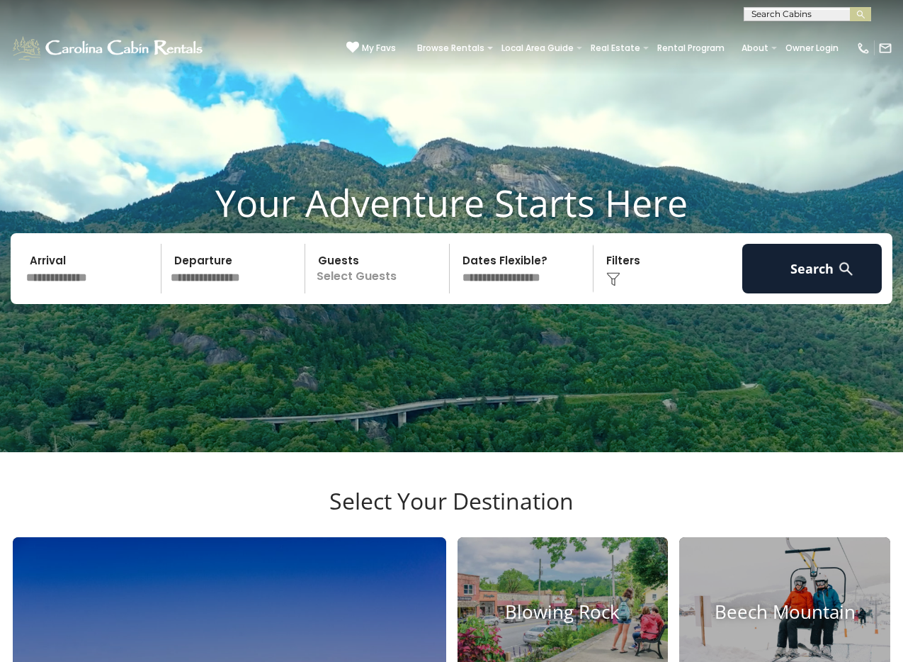
scroll to position [359, 0]
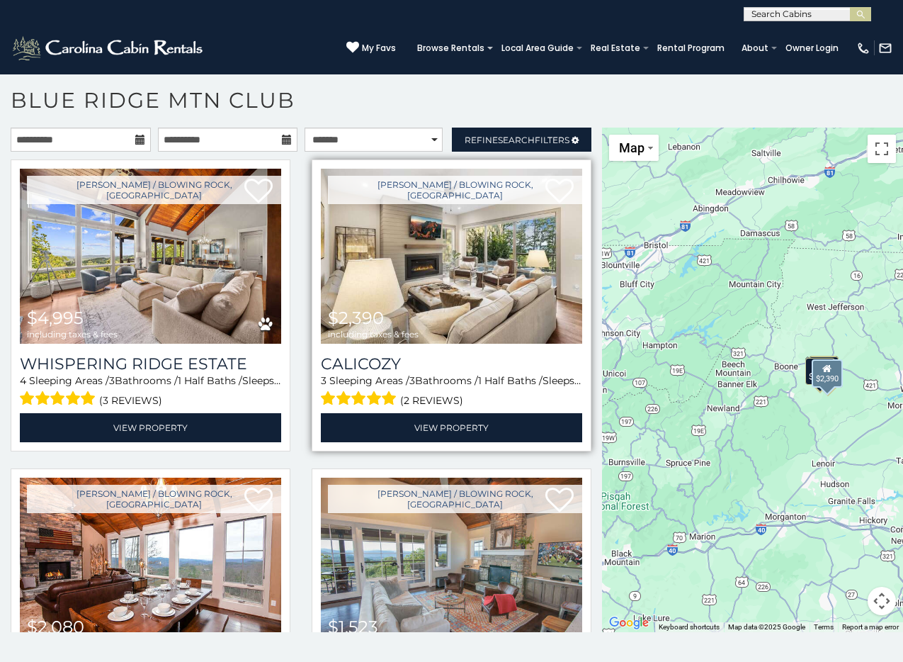
scroll to position [47, 0]
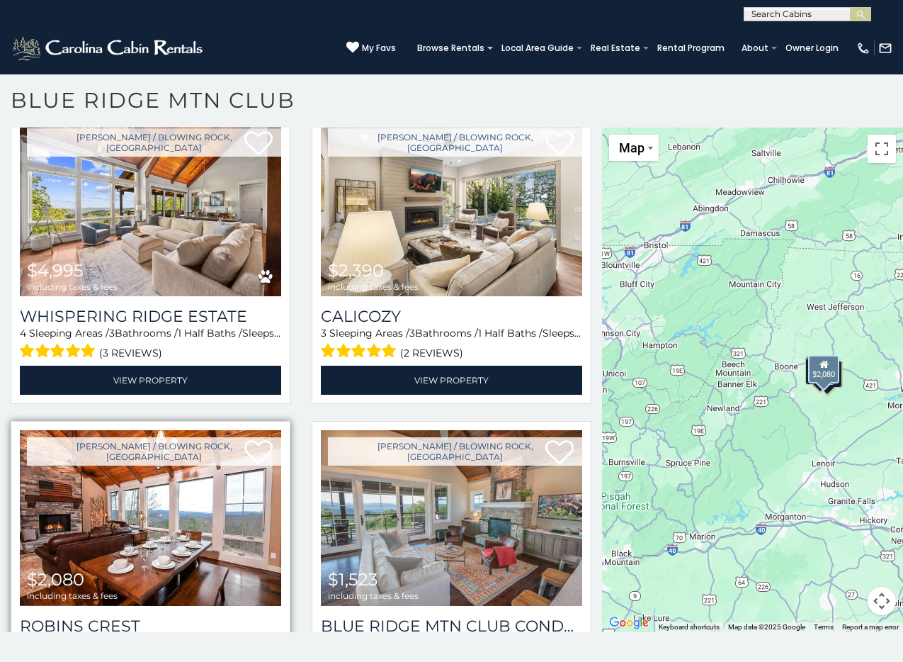
click at [192, 524] on img at bounding box center [150, 517] width 261 height 175
click at [130, 618] on h3 "Robins Crest" at bounding box center [150, 625] width 261 height 19
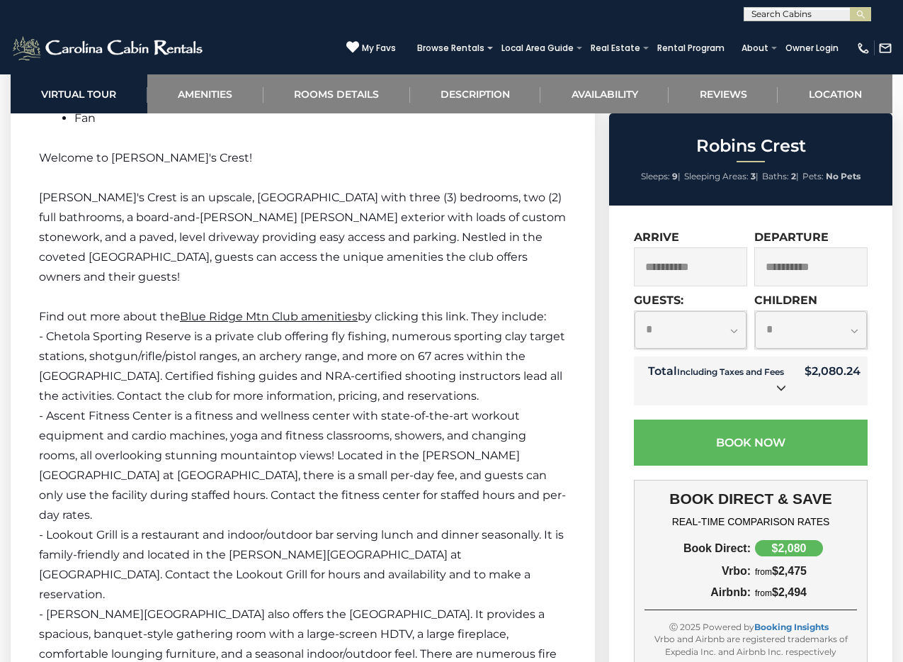
scroll to position [2333, 0]
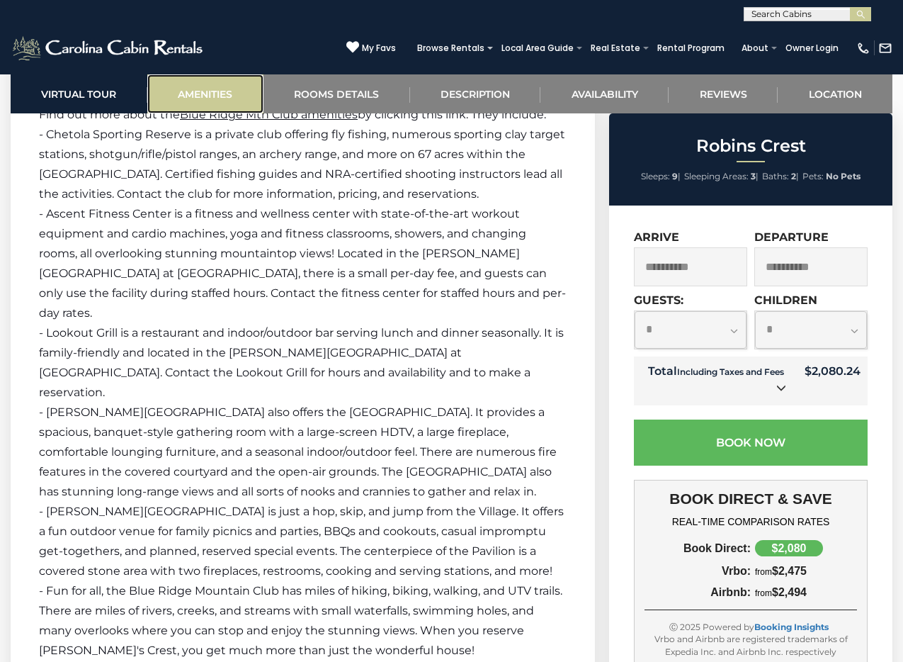
click at [205, 89] on link "Amenities" at bounding box center [205, 93] width 116 height 39
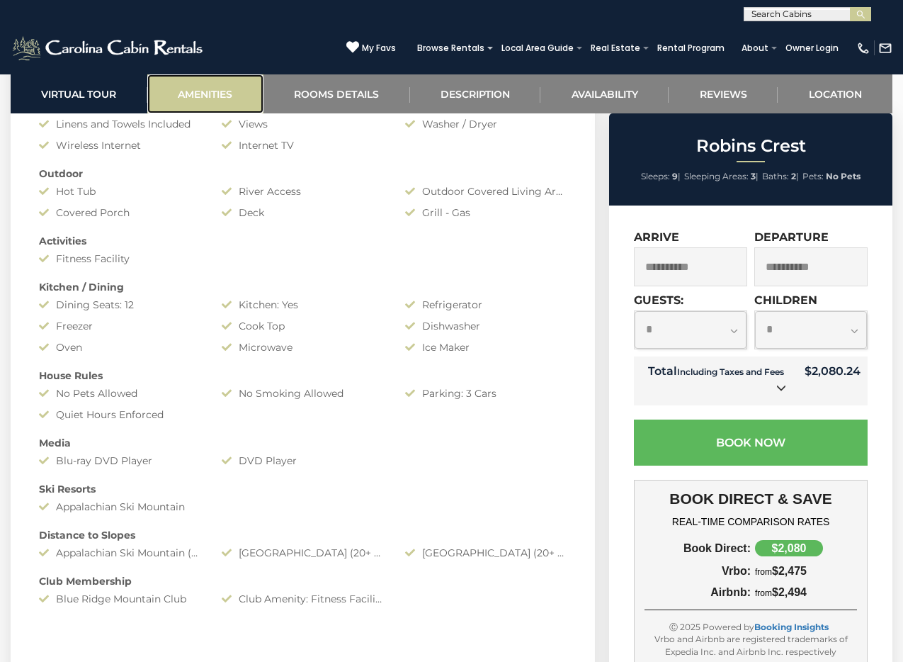
scroll to position [1014, 0]
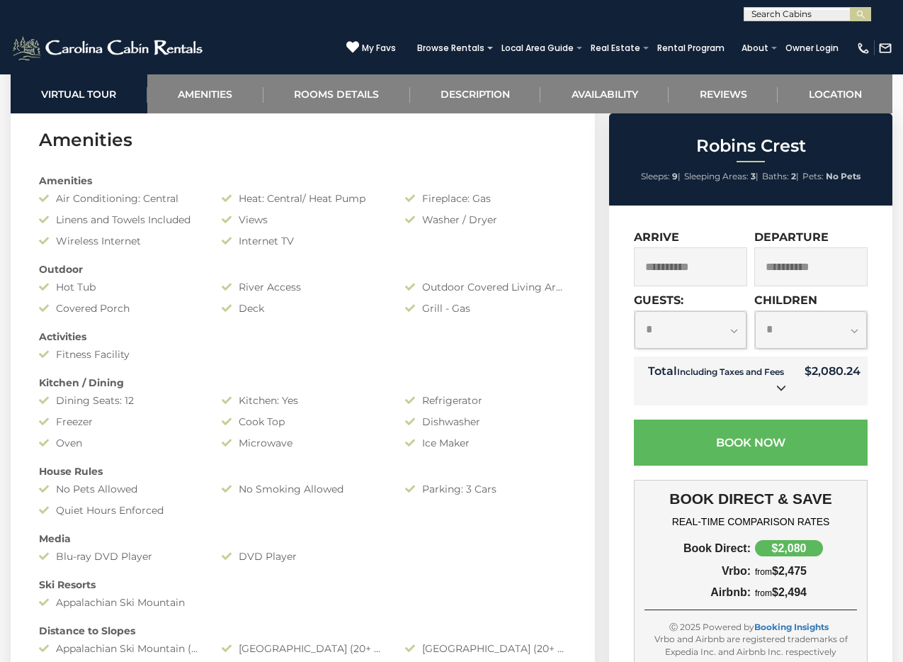
click at [86, 356] on div "Fitness Facility" at bounding box center [119, 354] width 183 height 14
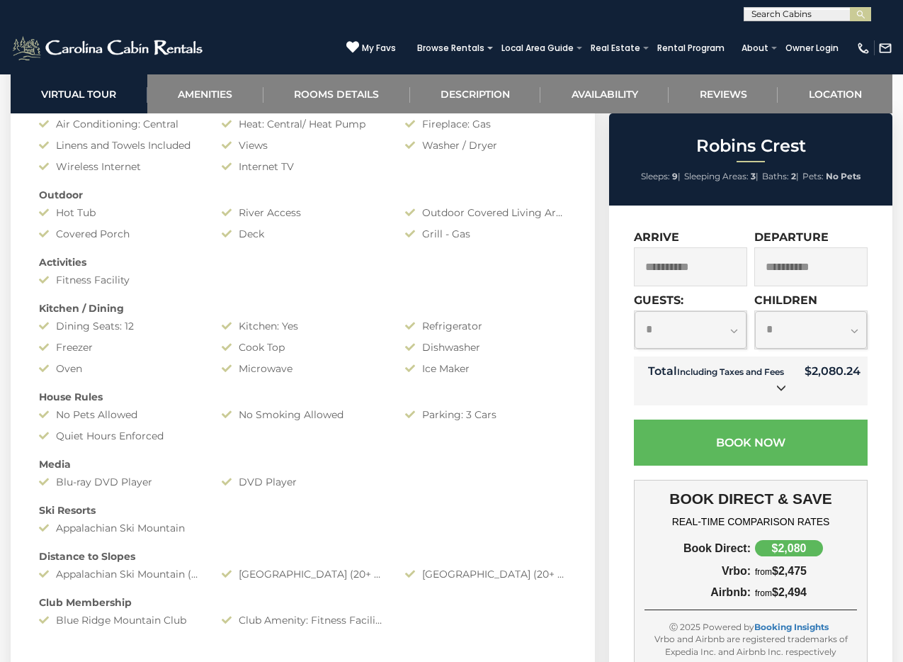
scroll to position [1306, 0]
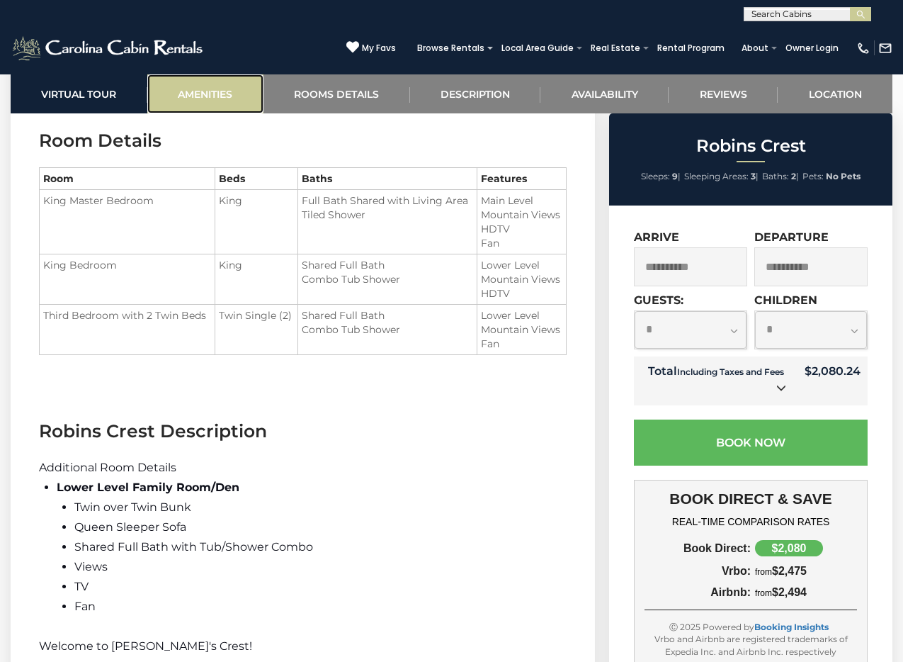
click at [237, 102] on link "Amenities" at bounding box center [205, 93] width 116 height 39
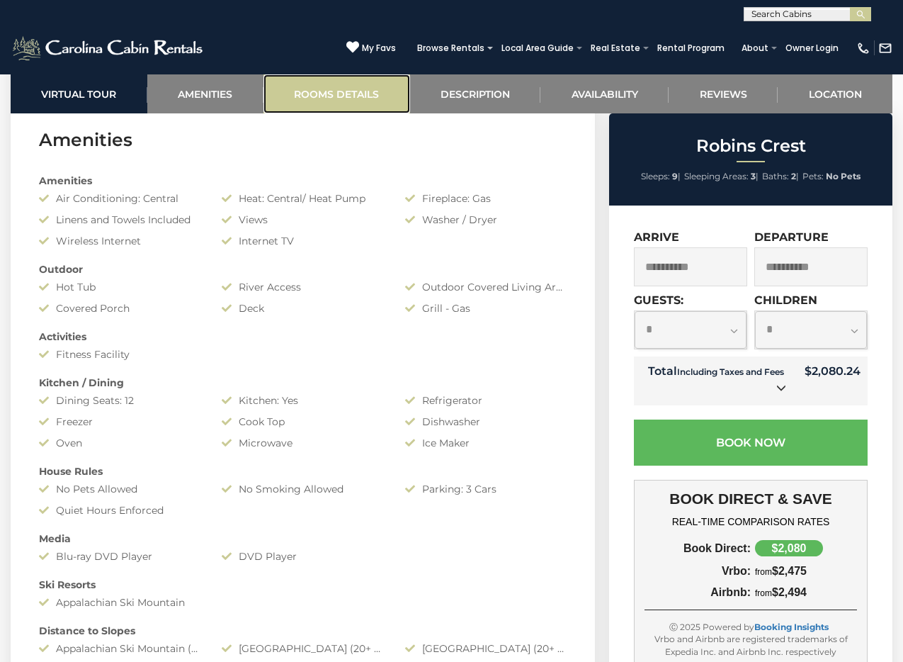
click at [347, 96] on link "Rooms Details" at bounding box center [337, 93] width 147 height 39
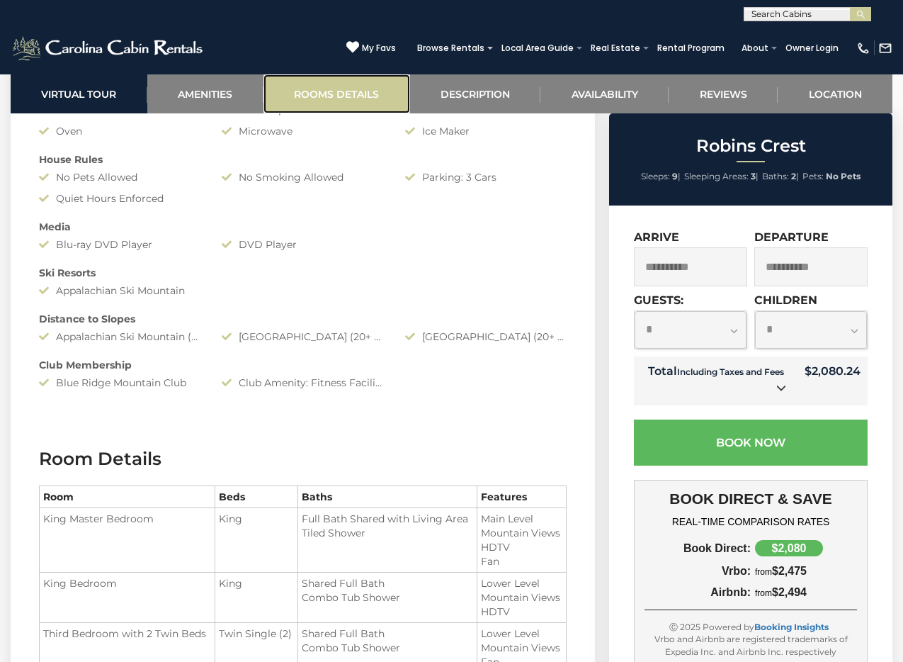
click at [347, 96] on link "Rooms Details" at bounding box center [337, 93] width 147 height 39
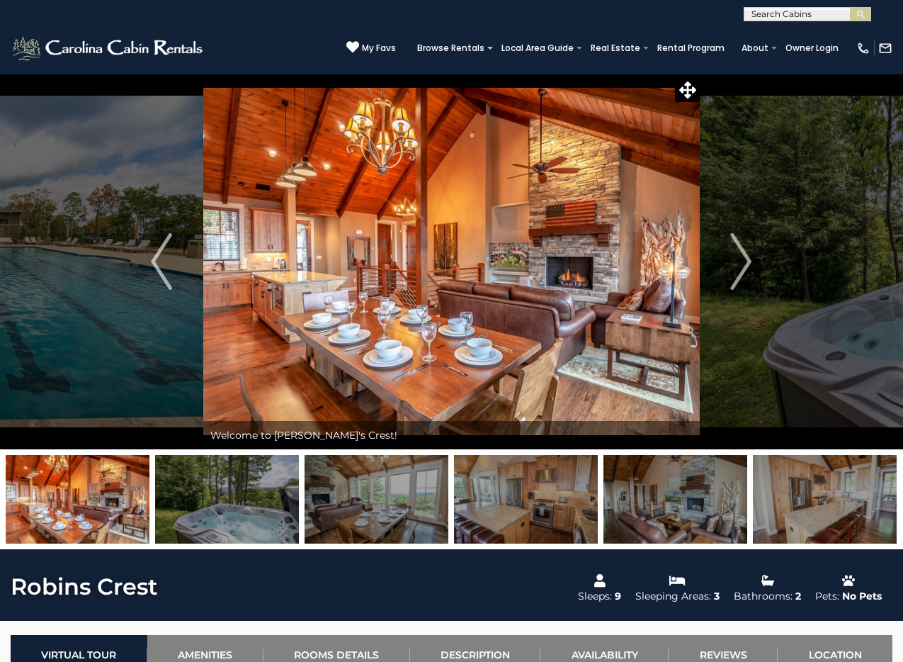
scroll to position [309, 0]
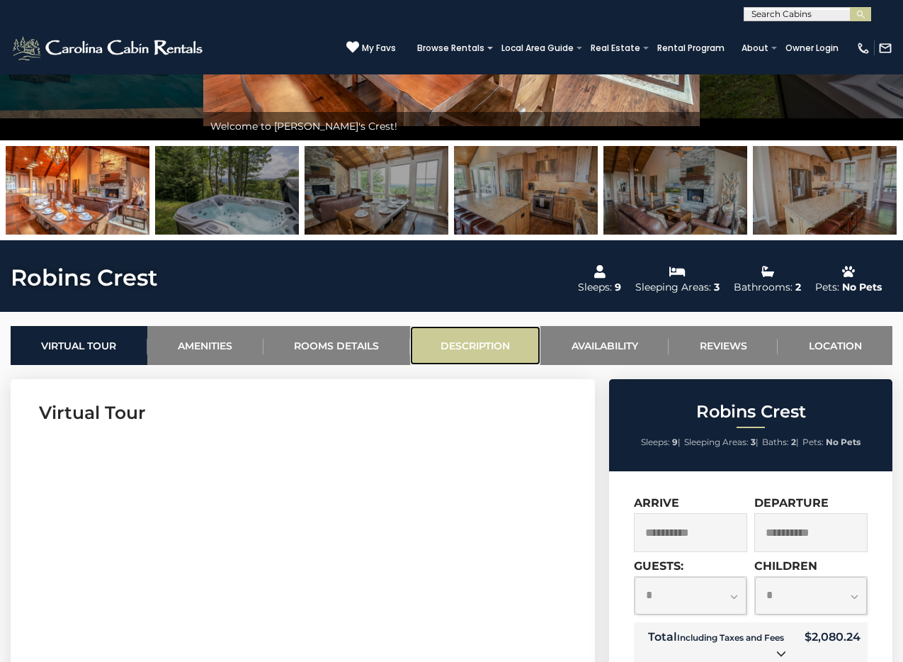
click at [472, 350] on link "Description" at bounding box center [475, 345] width 131 height 39
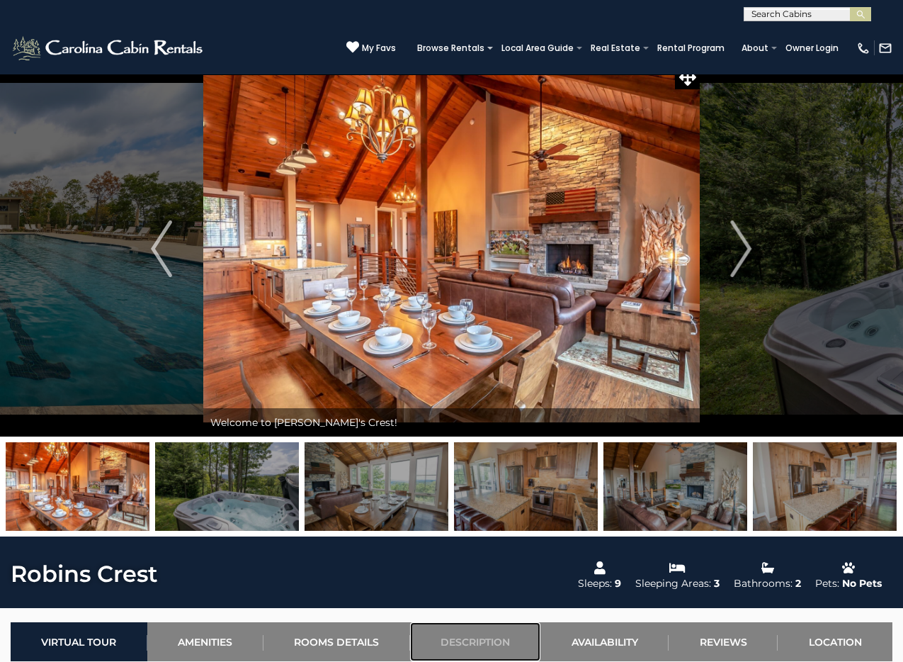
scroll to position [0, 0]
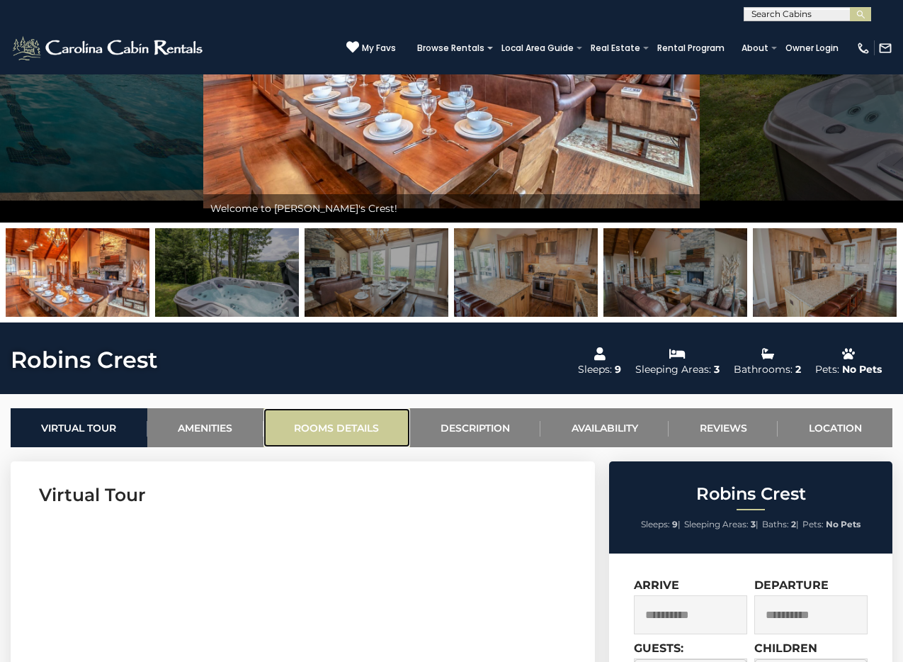
click at [332, 424] on link "Rooms Details" at bounding box center [337, 427] width 147 height 39
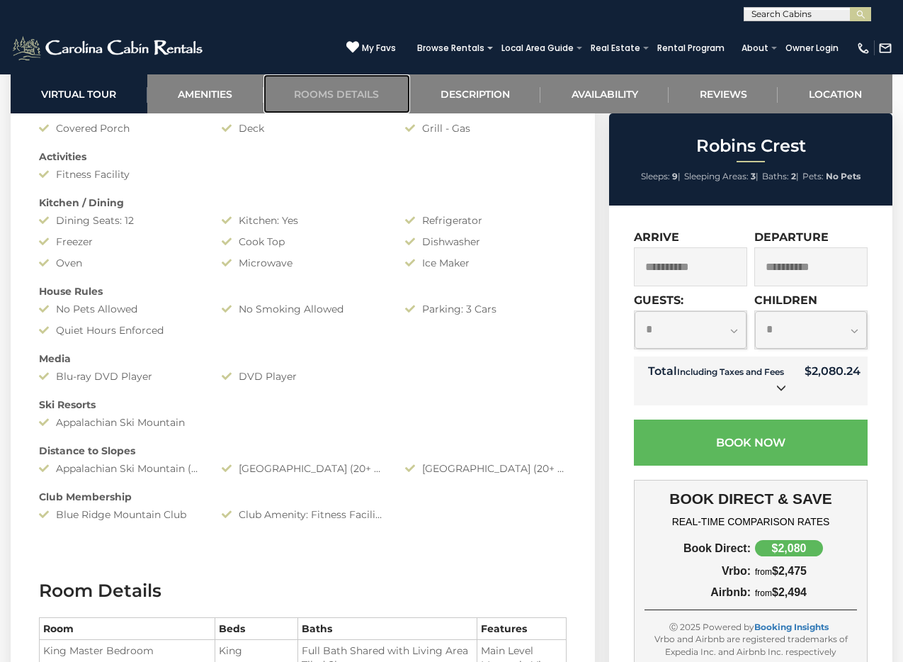
scroll to position [1512, 0]
